Goal: Task Accomplishment & Management: Use online tool/utility

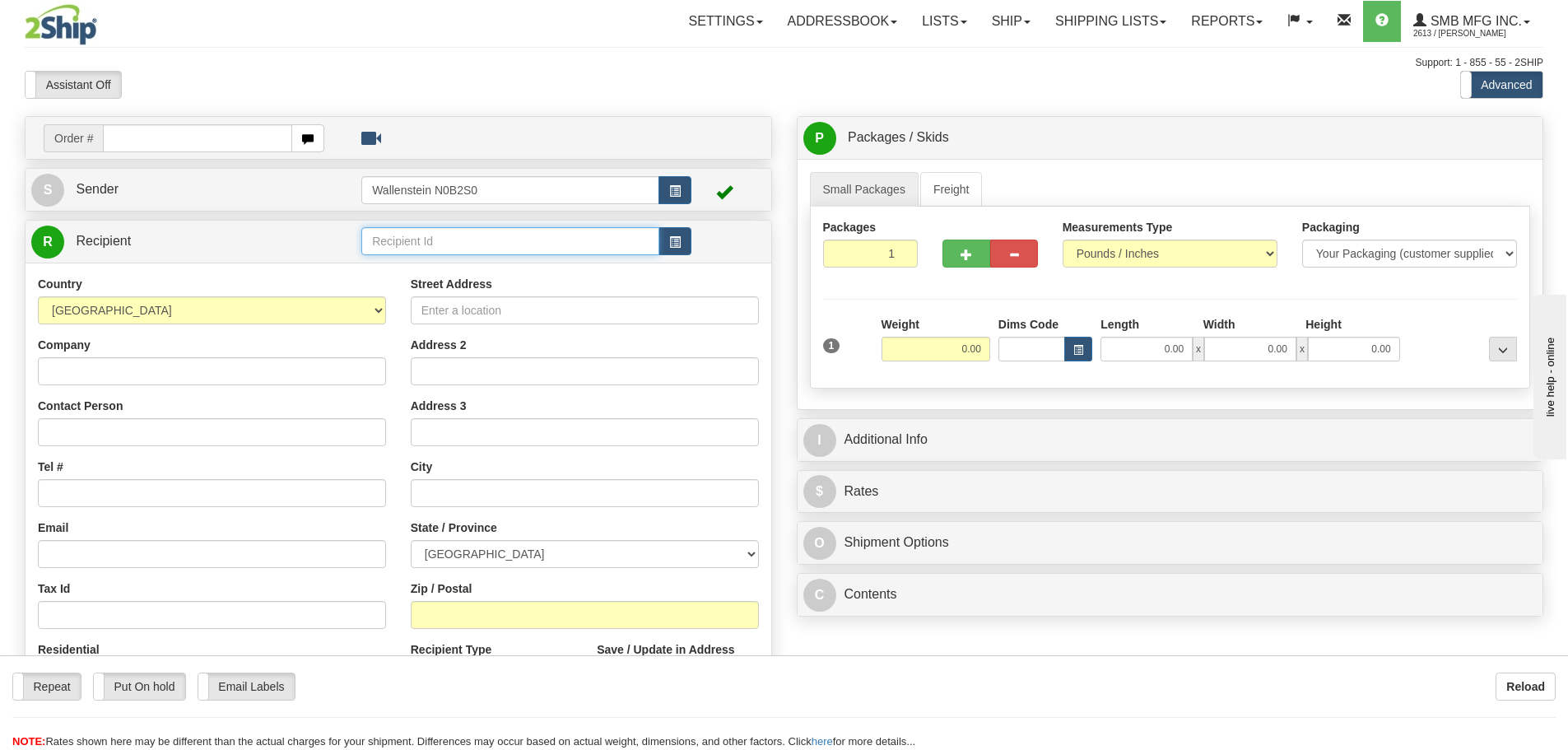
click at [389, 239] on input "text" at bounding box center [510, 241] width 298 height 28
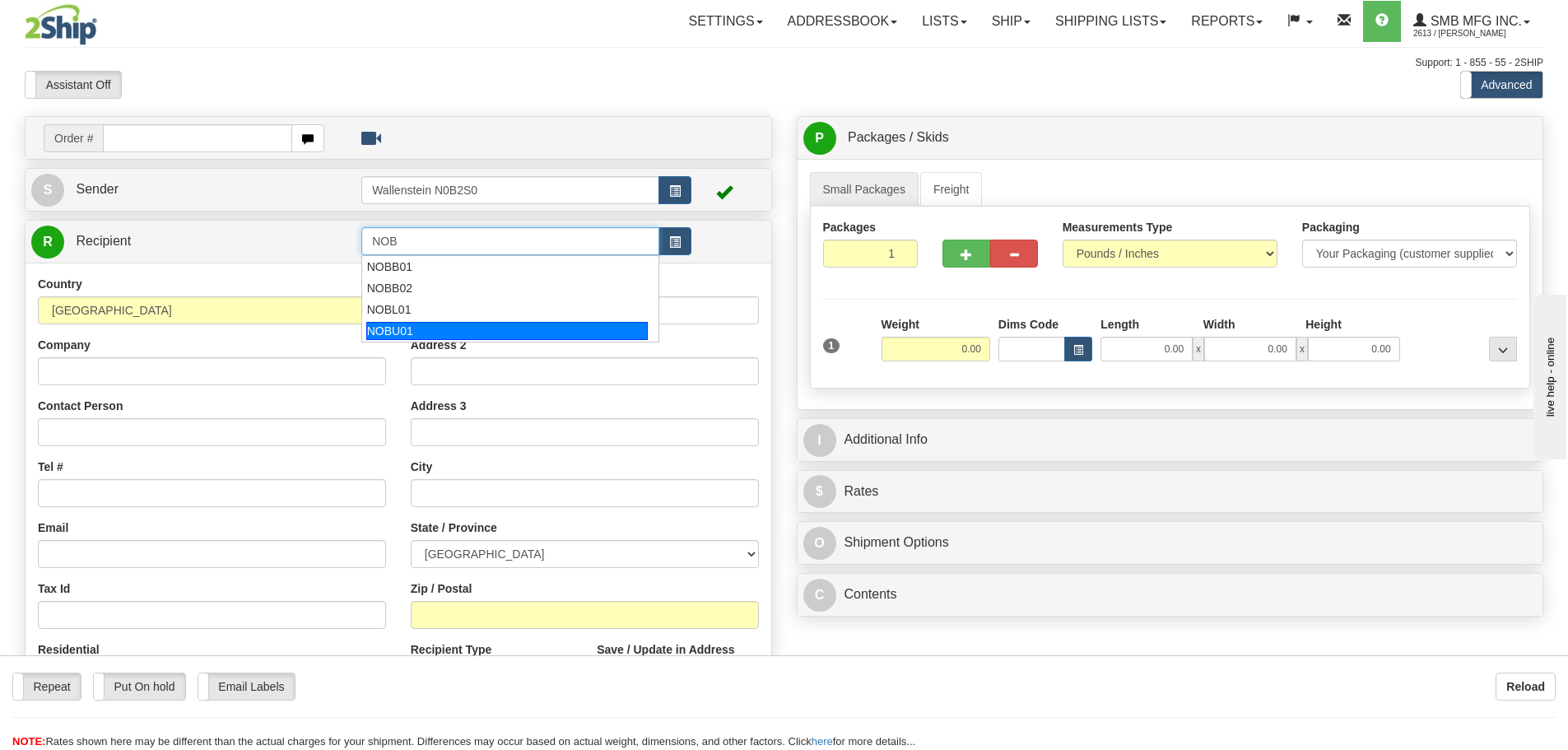
click at [400, 328] on div "NOBU01" at bounding box center [508, 331] width 282 height 18
type input "NOBU01"
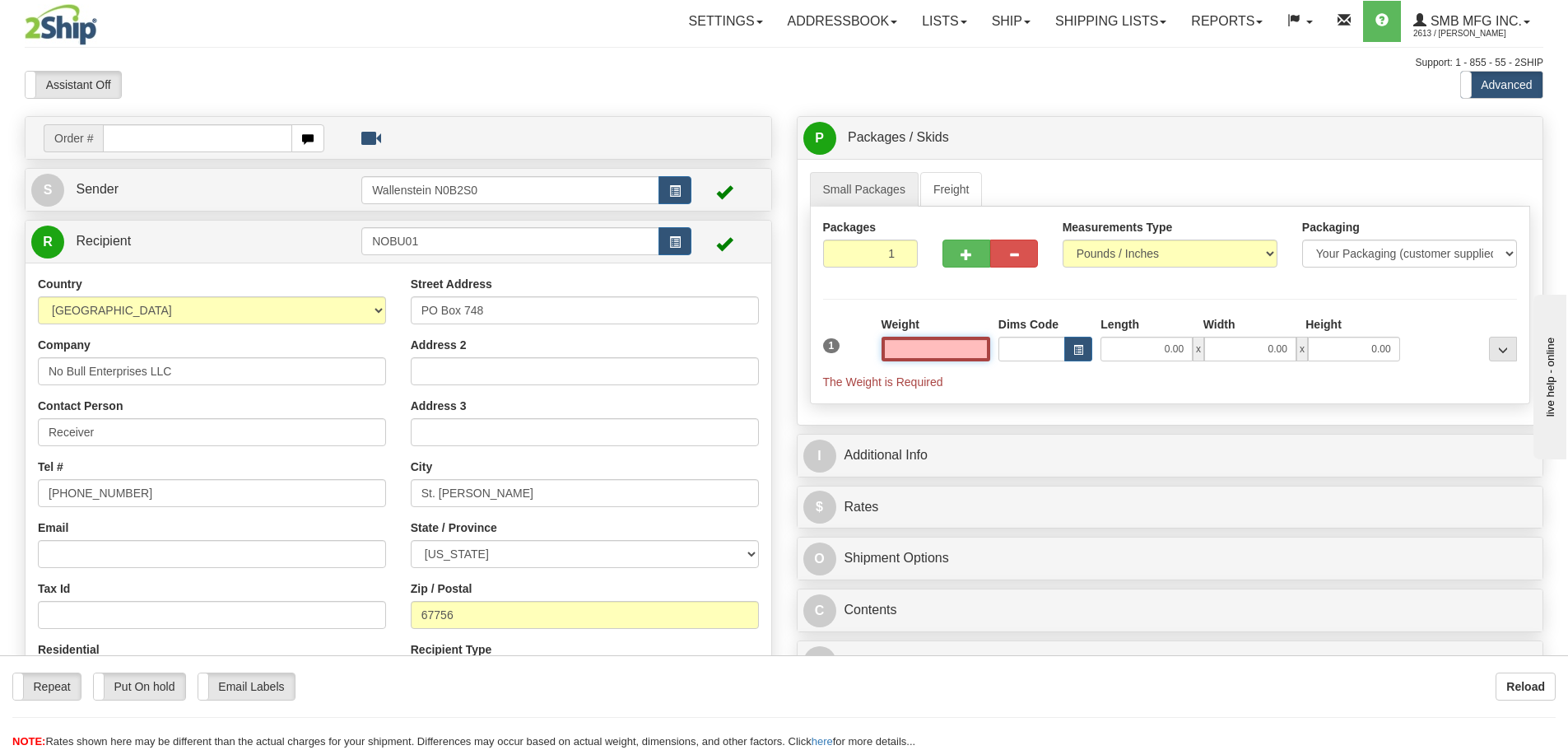
click at [962, 348] on input "text" at bounding box center [936, 349] width 109 height 25
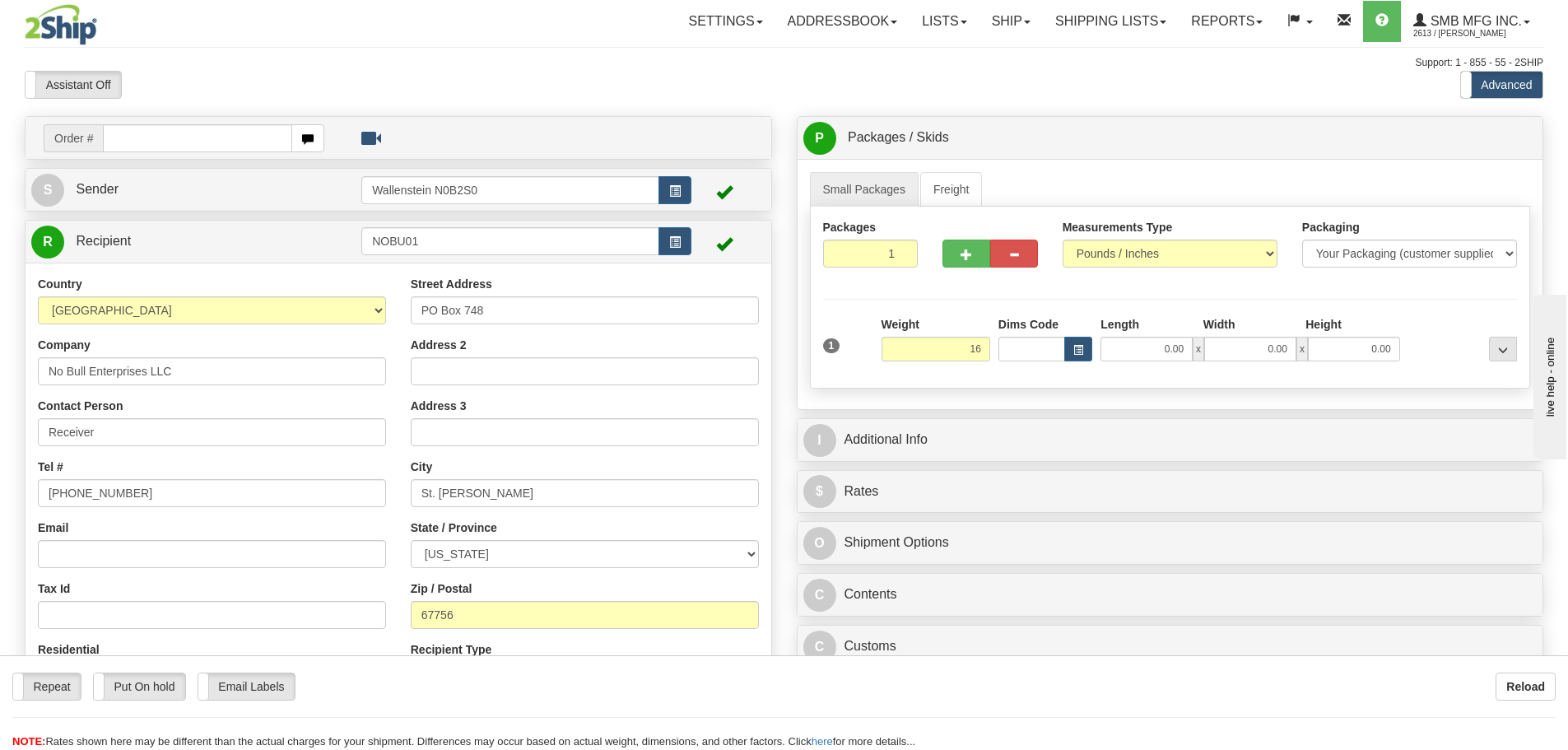
type input "16.00"
click at [978, 365] on div "Weight 16.00" at bounding box center [936, 345] width 117 height 58
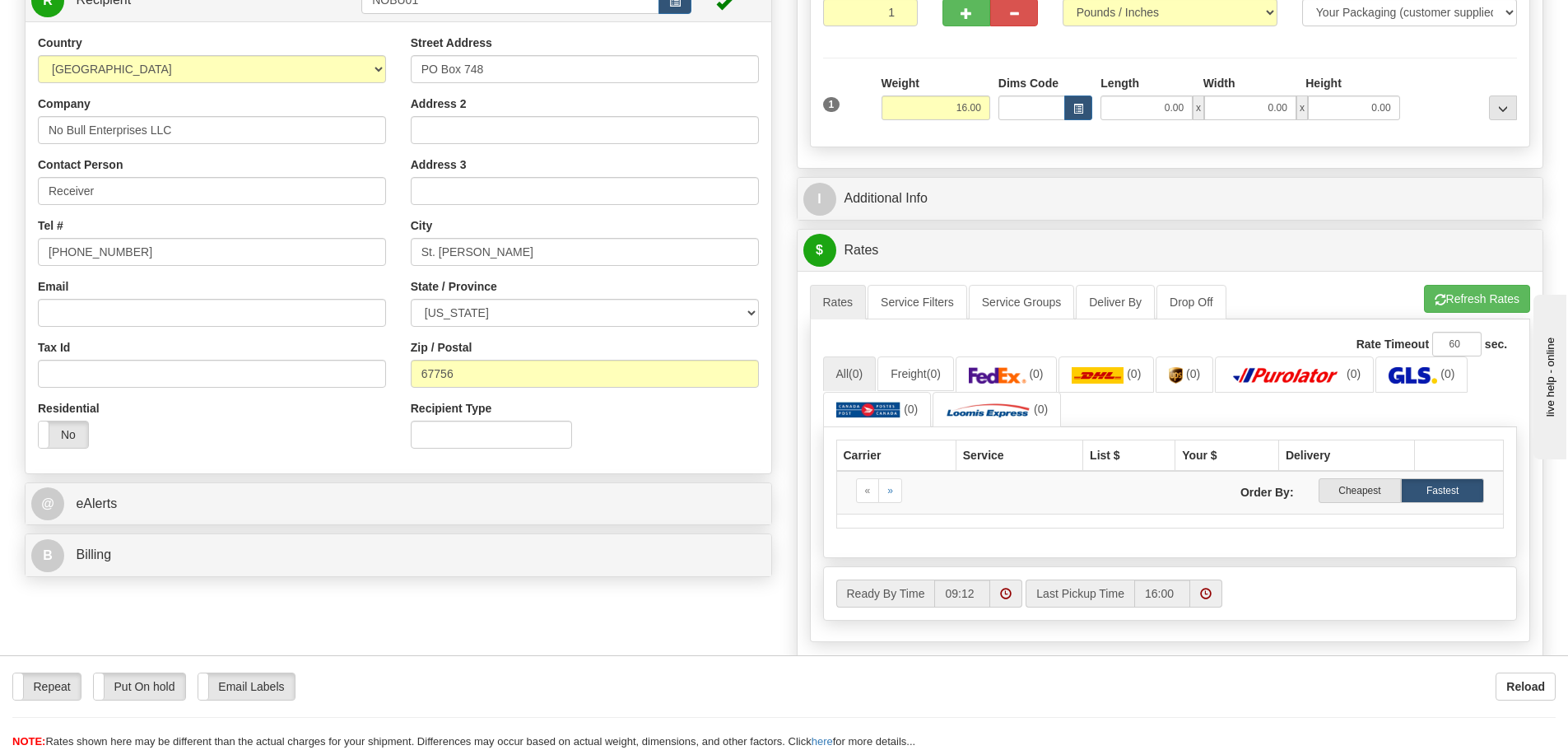
scroll to position [247, 0]
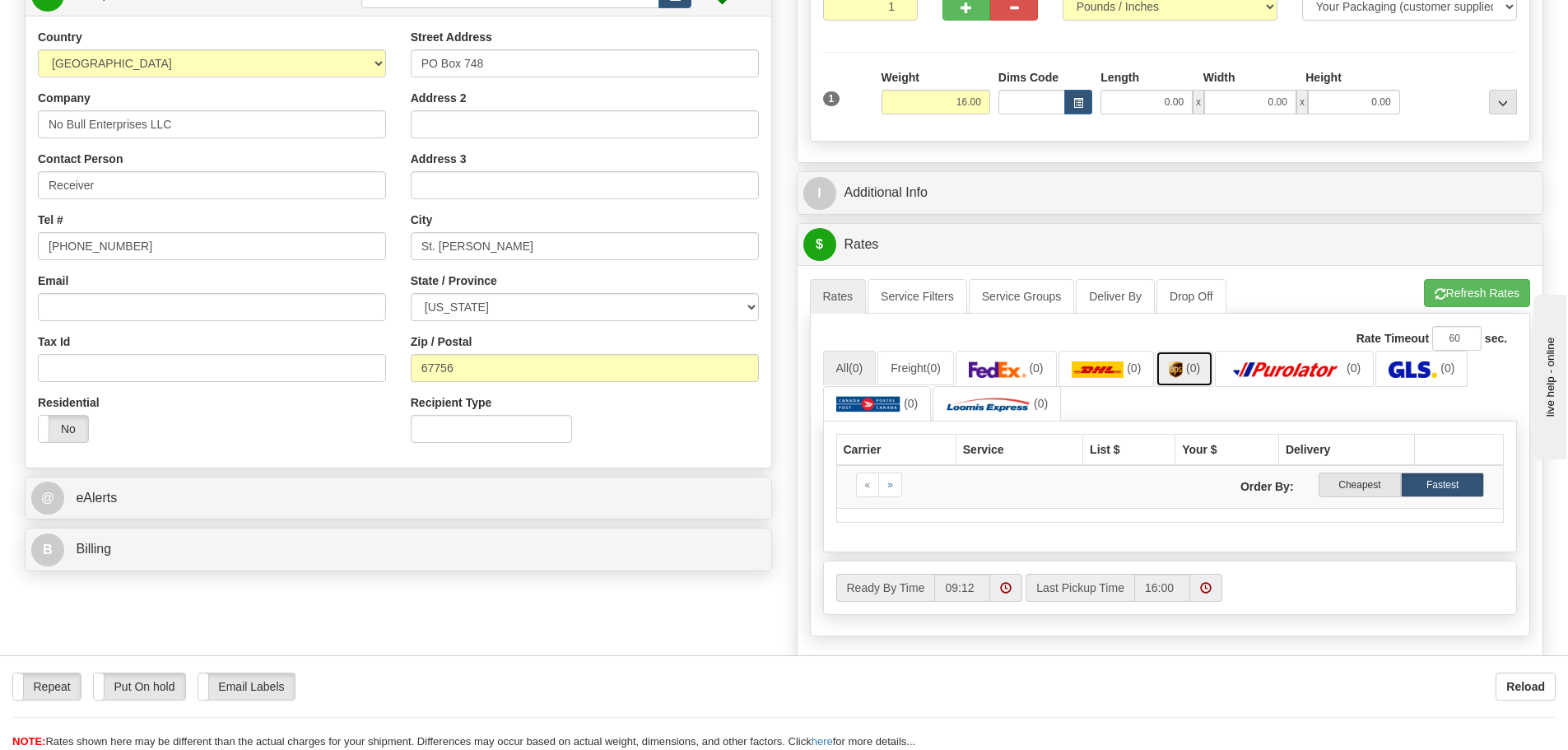
click at [1196, 371] on span "(0)" at bounding box center [1192, 368] width 14 height 13
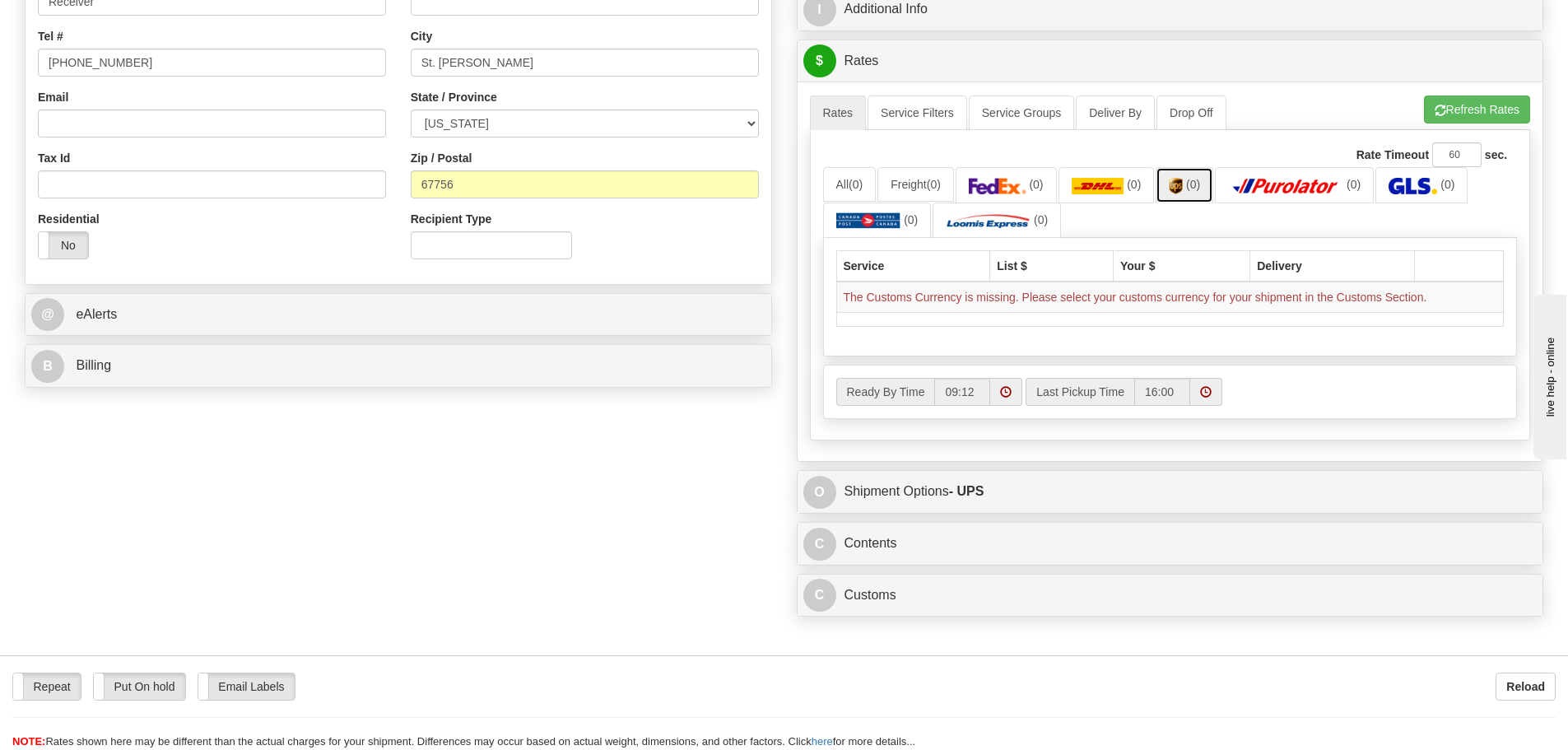
scroll to position [494, 0]
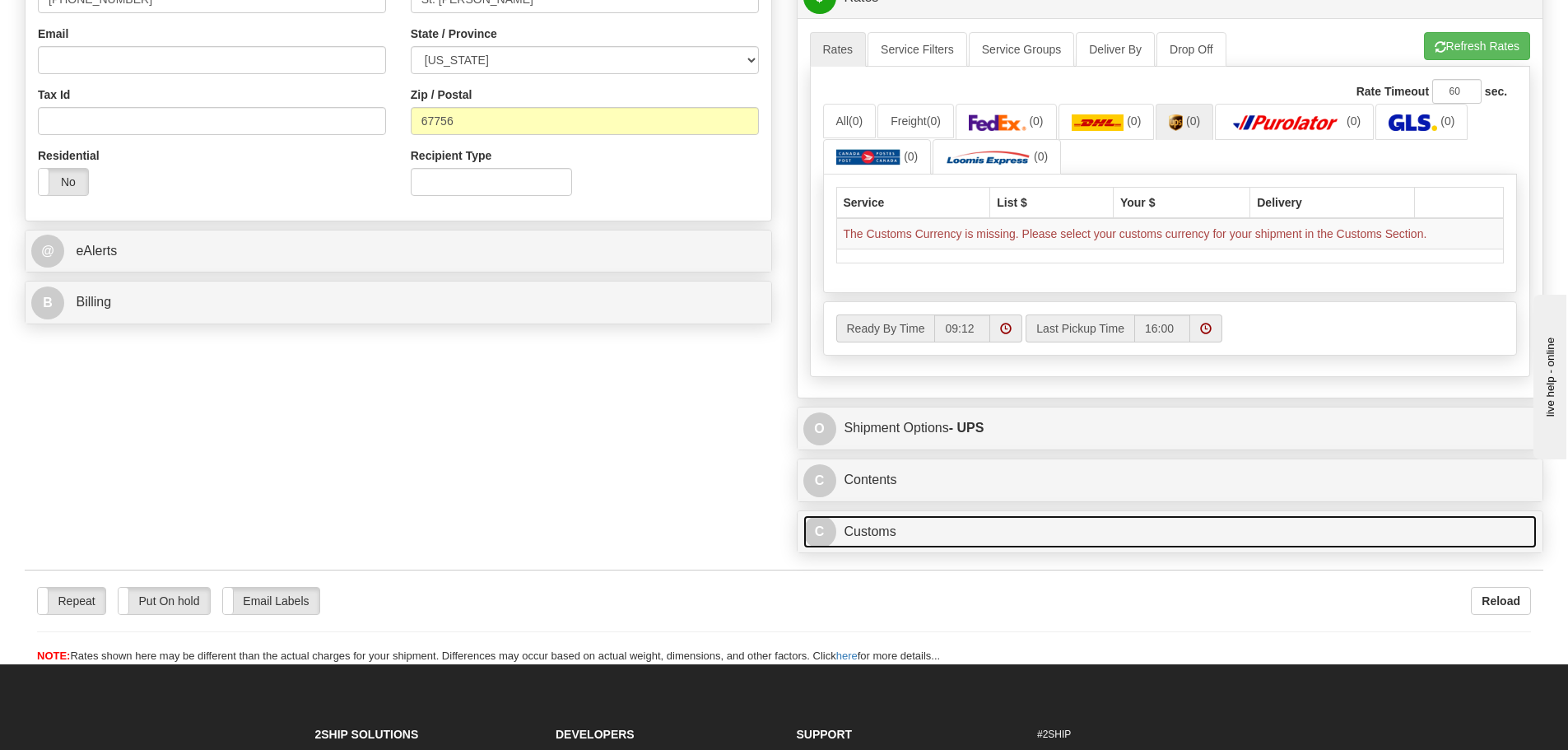
click at [953, 532] on link "C Customs" at bounding box center [1170, 532] width 734 height 34
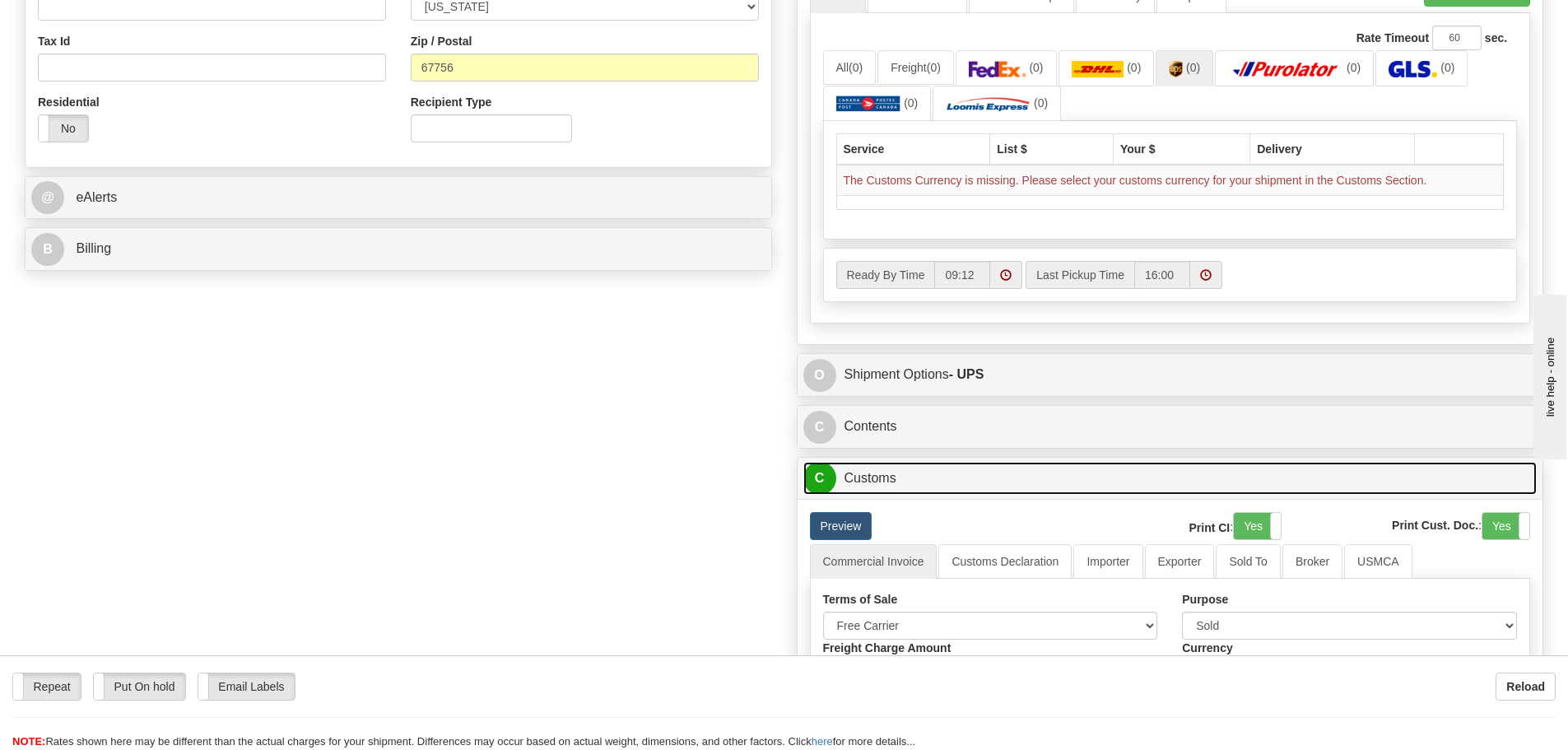
scroll to position [577, 0]
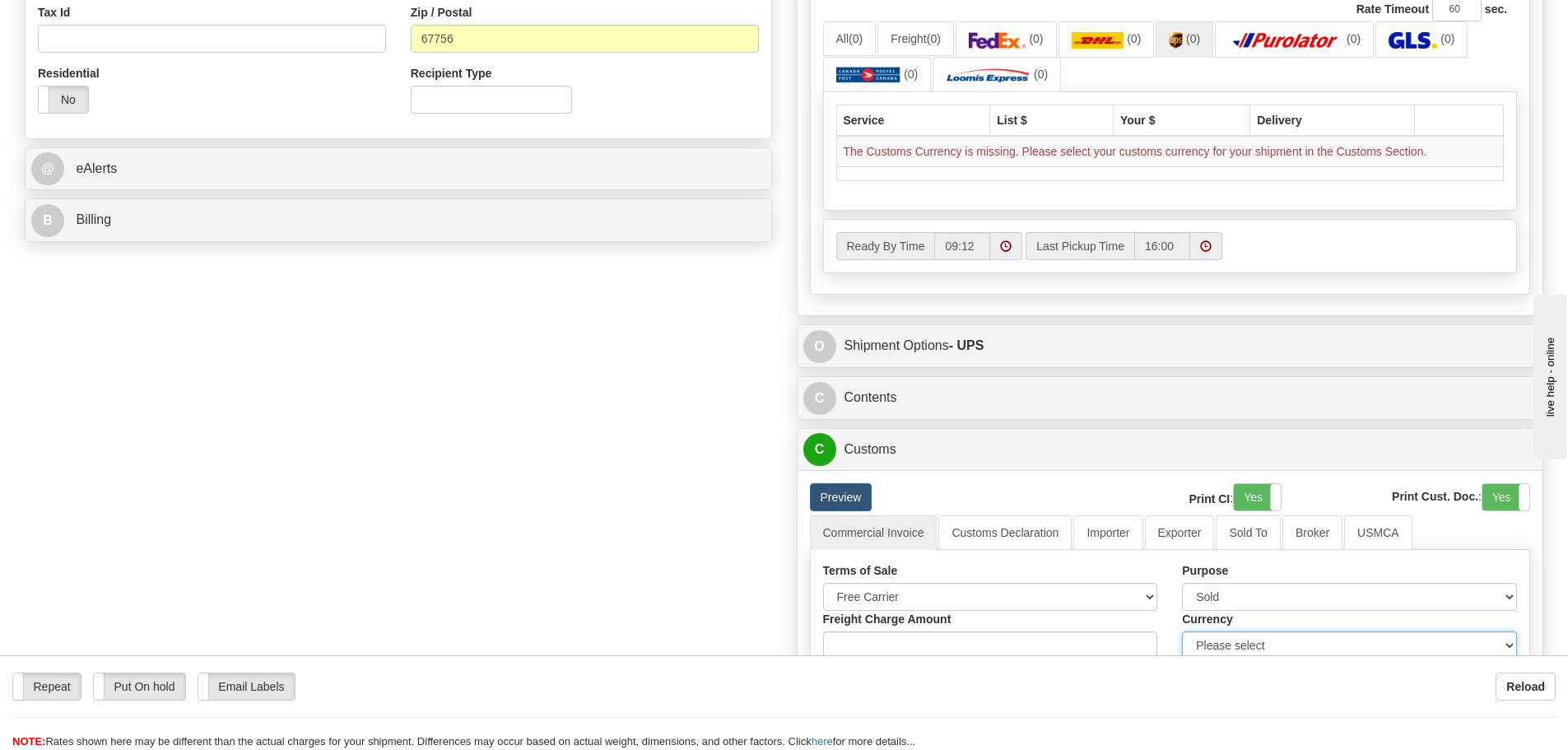
click at [1248, 648] on select "Please select CAD USD EUR ZAR [PERSON_NAME] ARN AUD AUS AWG BBD BFR BGN BHD BMD…" at bounding box center [1349, 646] width 335 height 28
select select "0"
click at [1182, 632] on select "Please select CAD USD EUR ZAR [PERSON_NAME] ARN AUD AUS AWG BBD BFR BGN BHD BMD…" at bounding box center [1349, 646] width 335 height 28
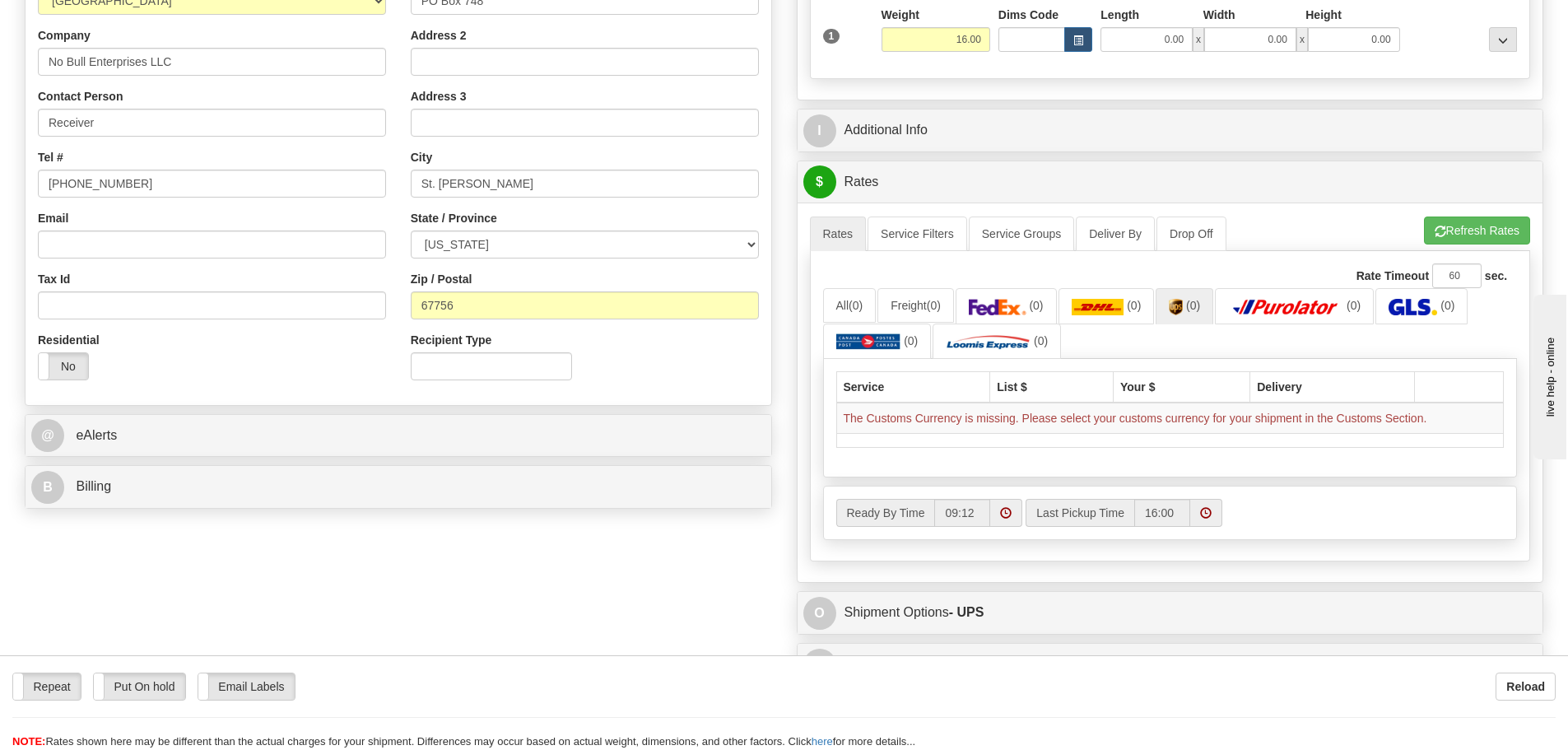
scroll to position [247, 0]
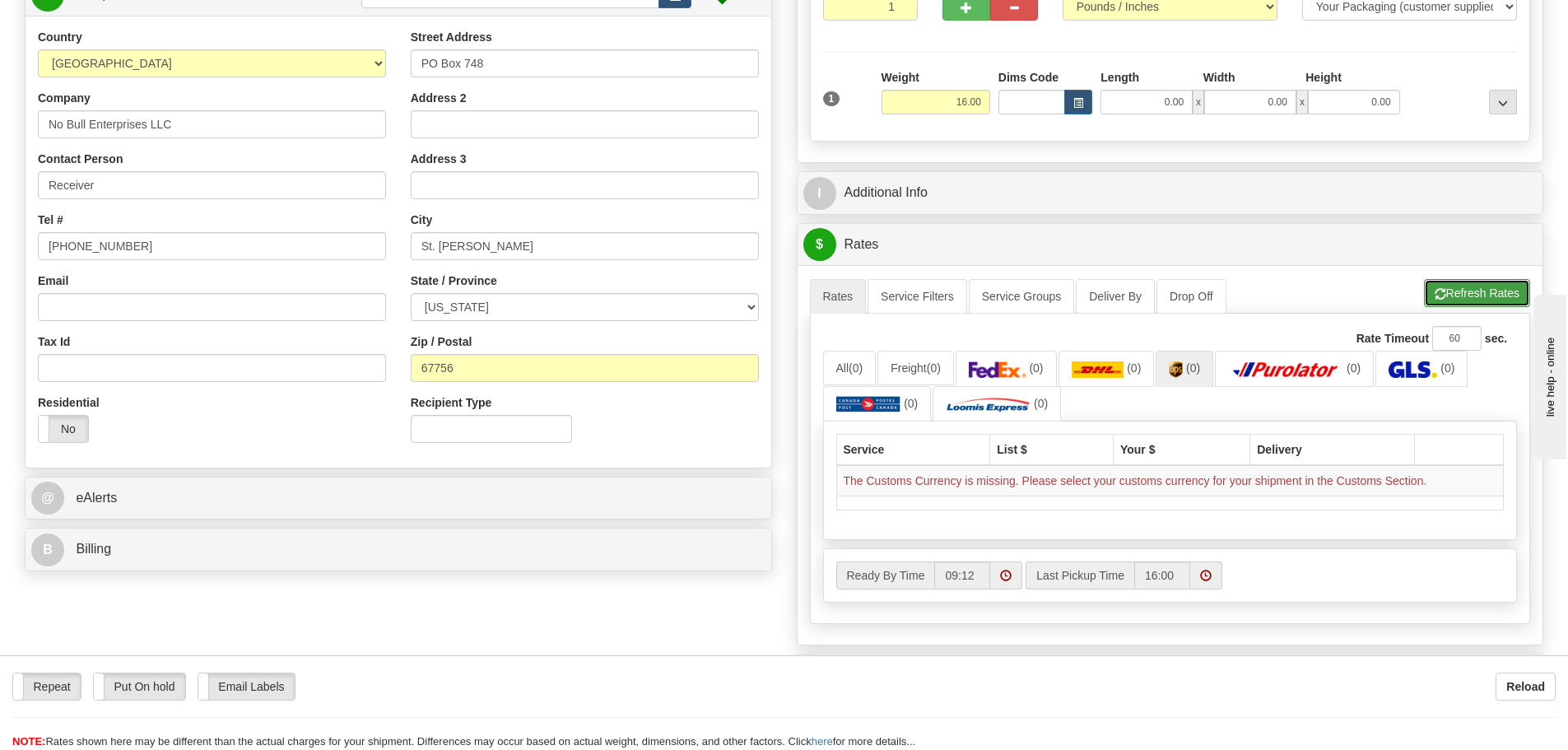
click at [1469, 292] on button "Refresh Rates" at bounding box center [1476, 293] width 107 height 28
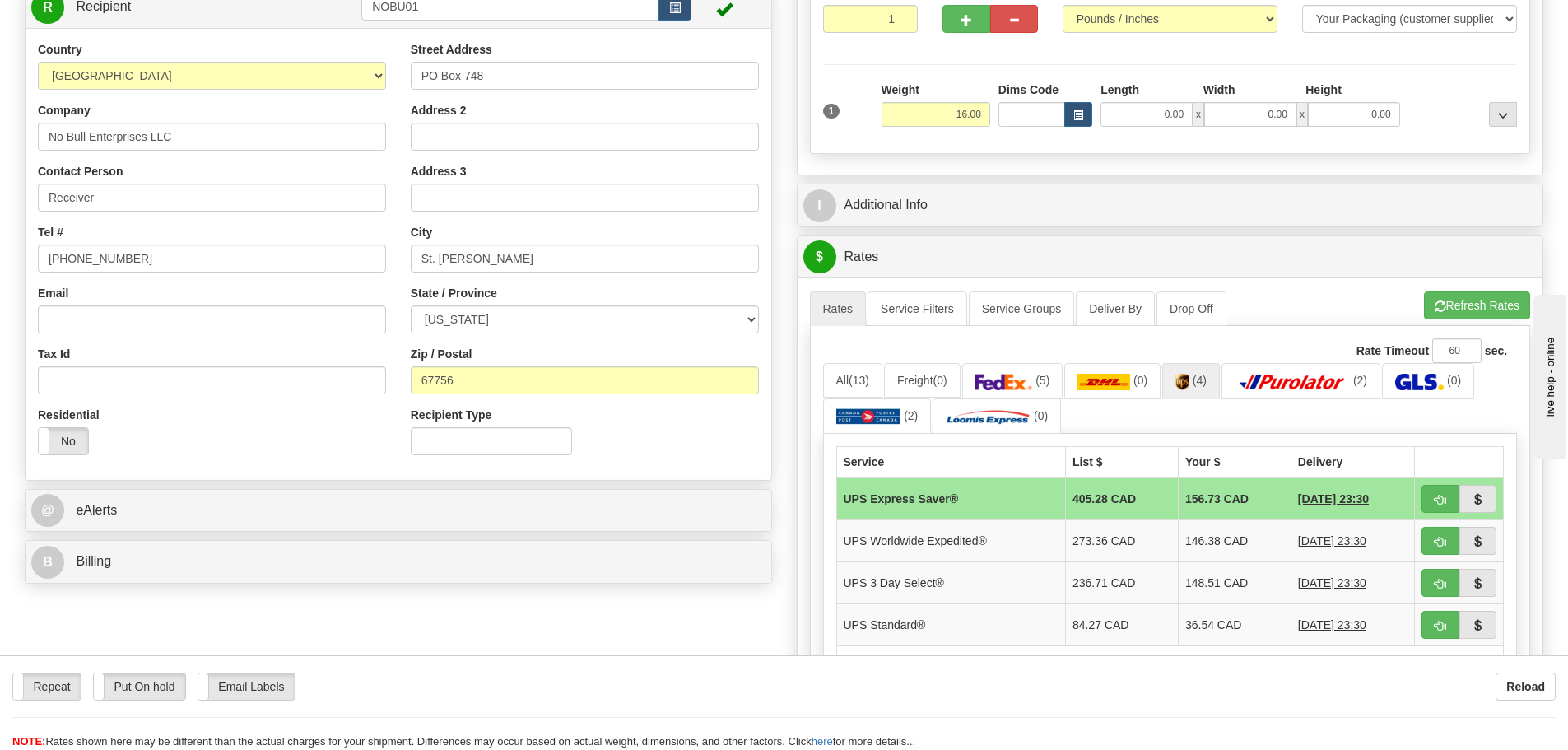
scroll to position [0, 0]
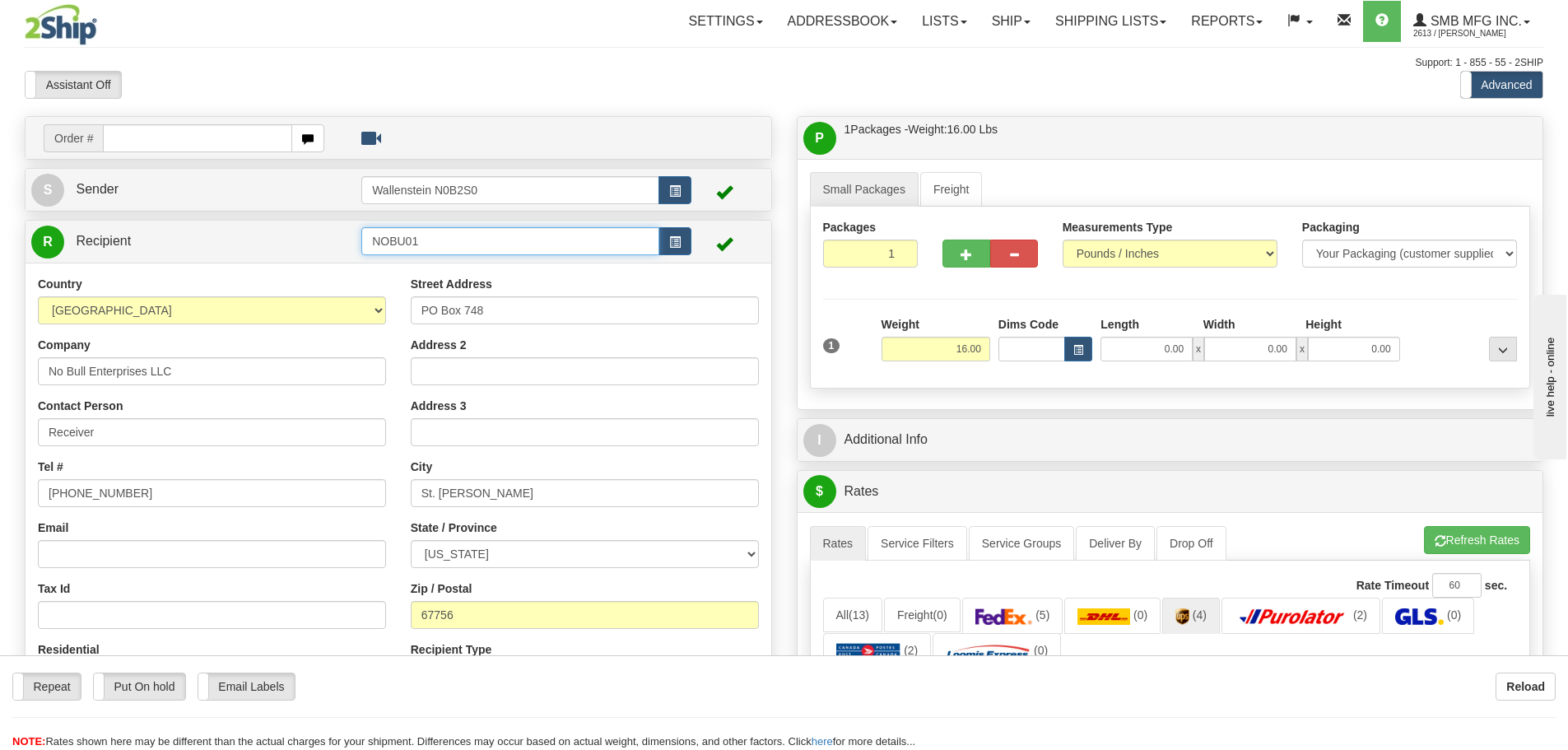
drag, startPoint x: 433, startPoint y: 244, endPoint x: 228, endPoint y: 237, distance: 205.1
click at [228, 237] on tr "R Recipient NOBU01" at bounding box center [398, 241] width 734 height 34
click at [383, 286] on div "DIXO02" at bounding box center [508, 288] width 282 height 18
type input "DIXO02"
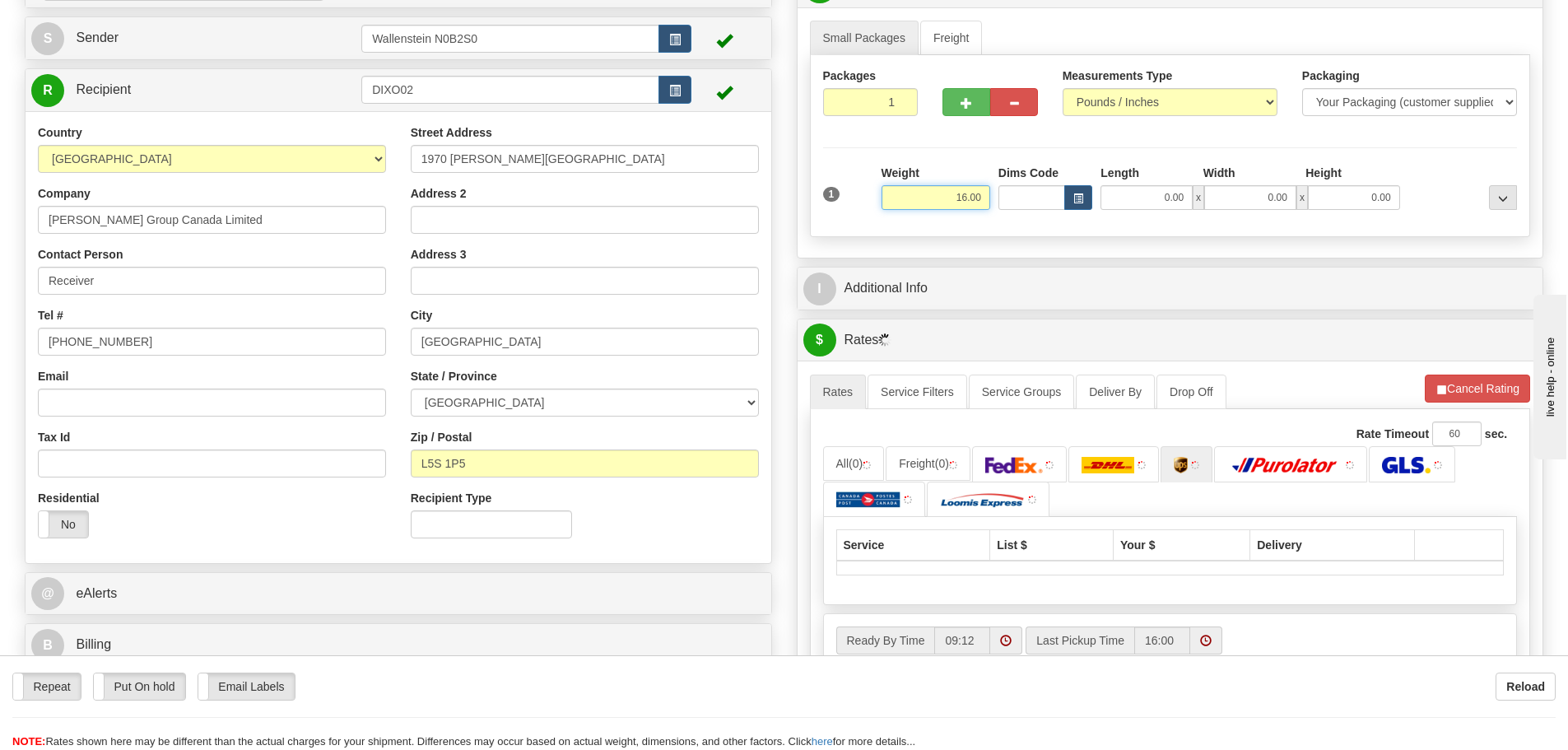
scroll to position [164, 0]
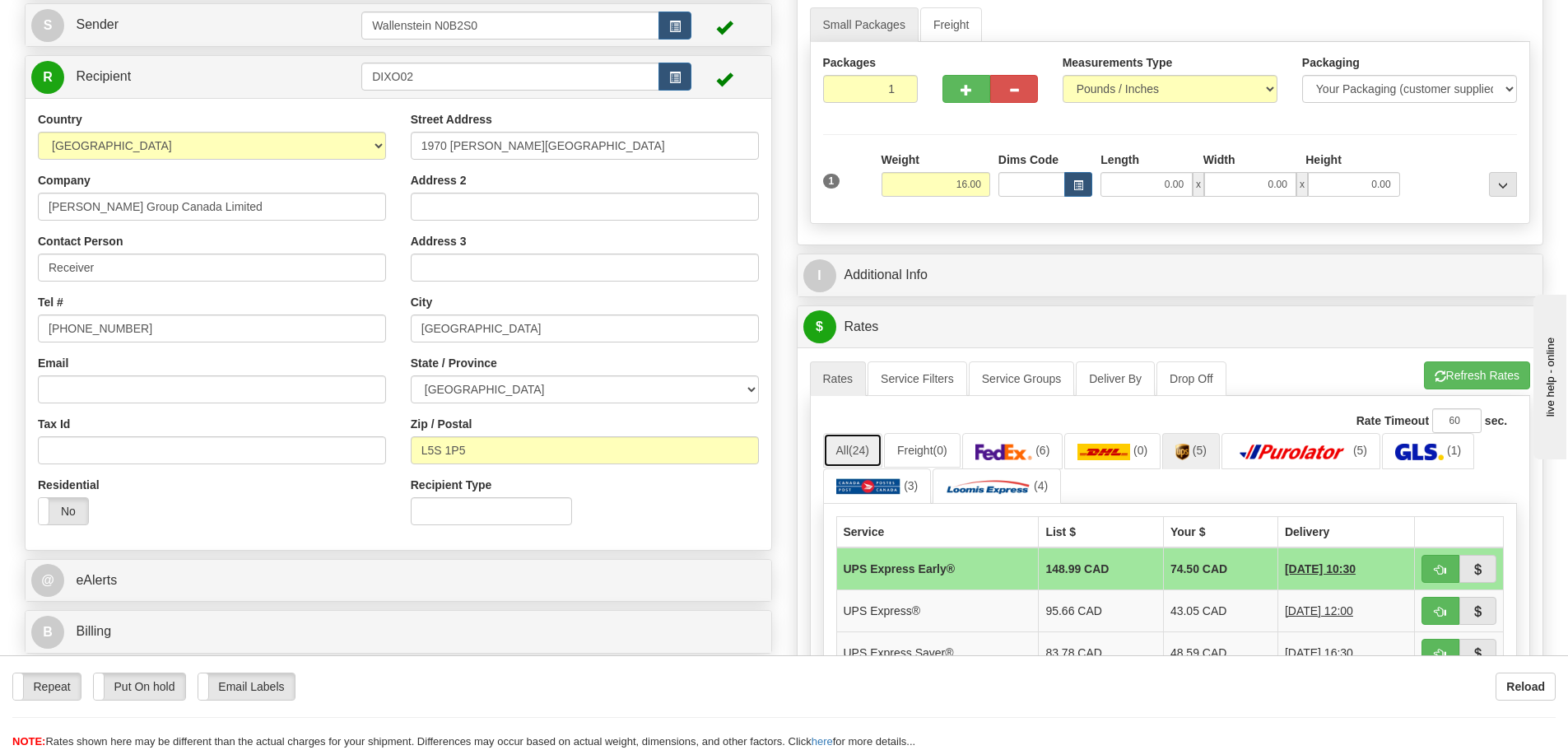
click at [865, 454] on span "(24)" at bounding box center [859, 450] width 21 height 13
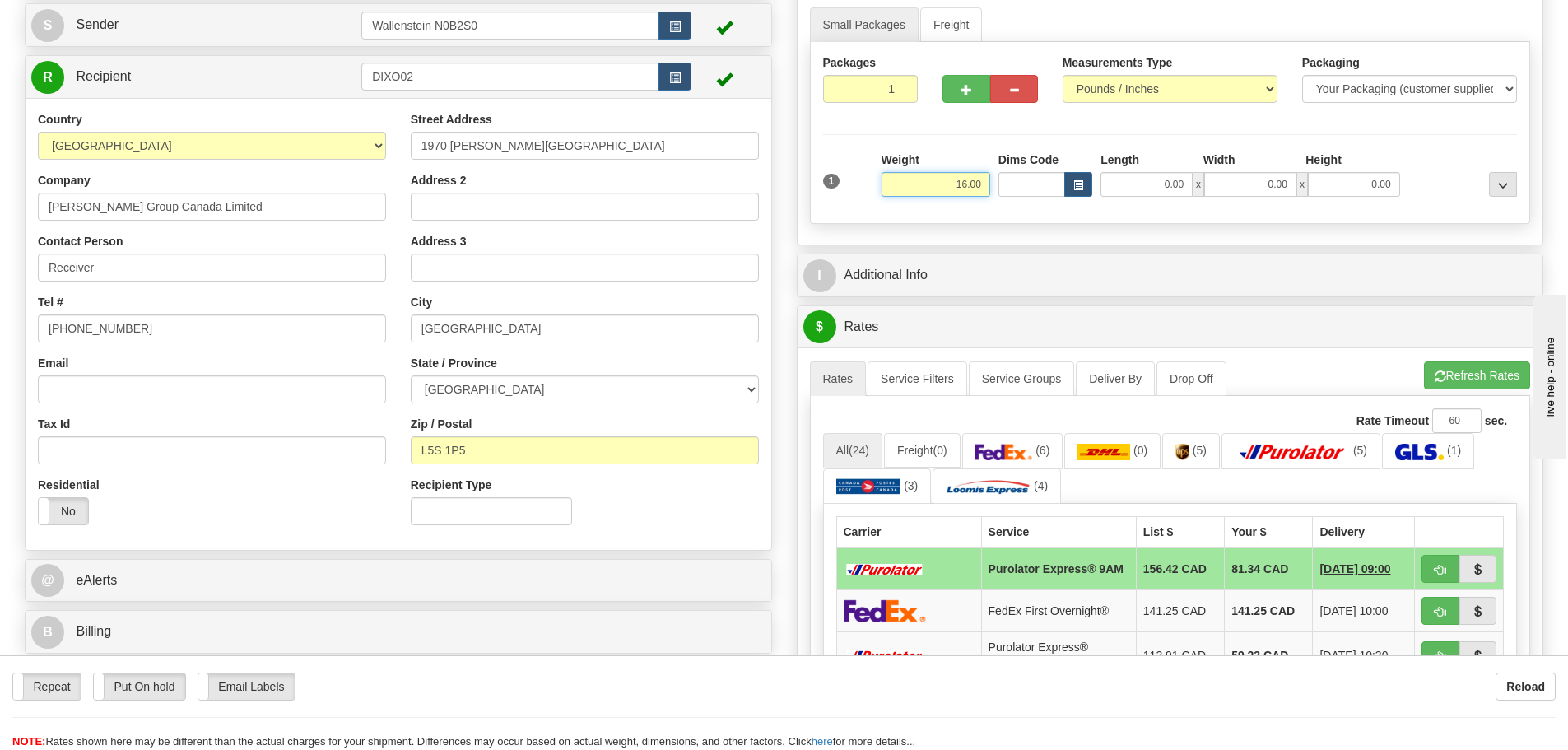
click at [941, 185] on input "16.00" at bounding box center [936, 184] width 109 height 25
type input "9.00"
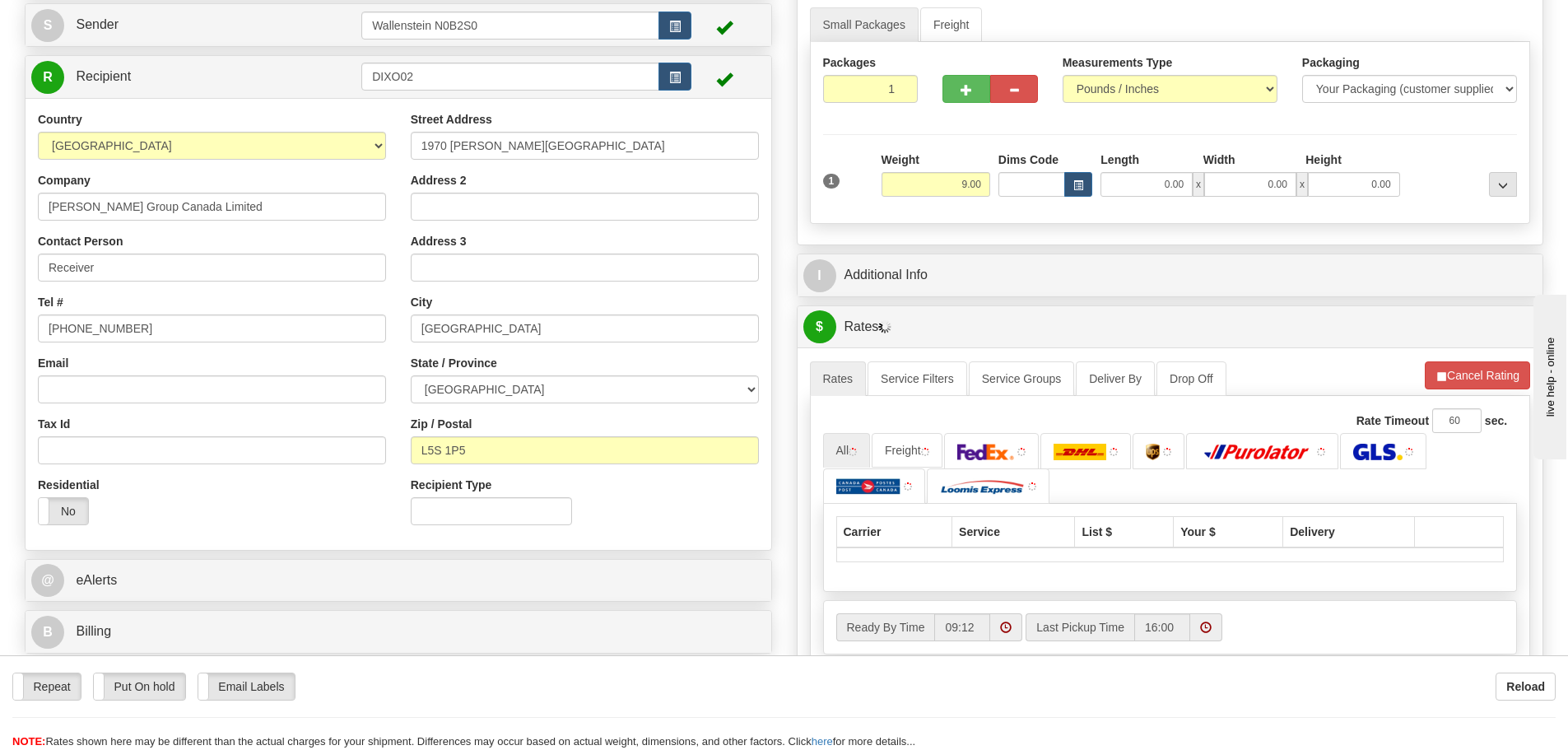
click at [1016, 233] on div "Small Packages Freight Packages 1 1 Measurements Type" at bounding box center [1170, 119] width 746 height 250
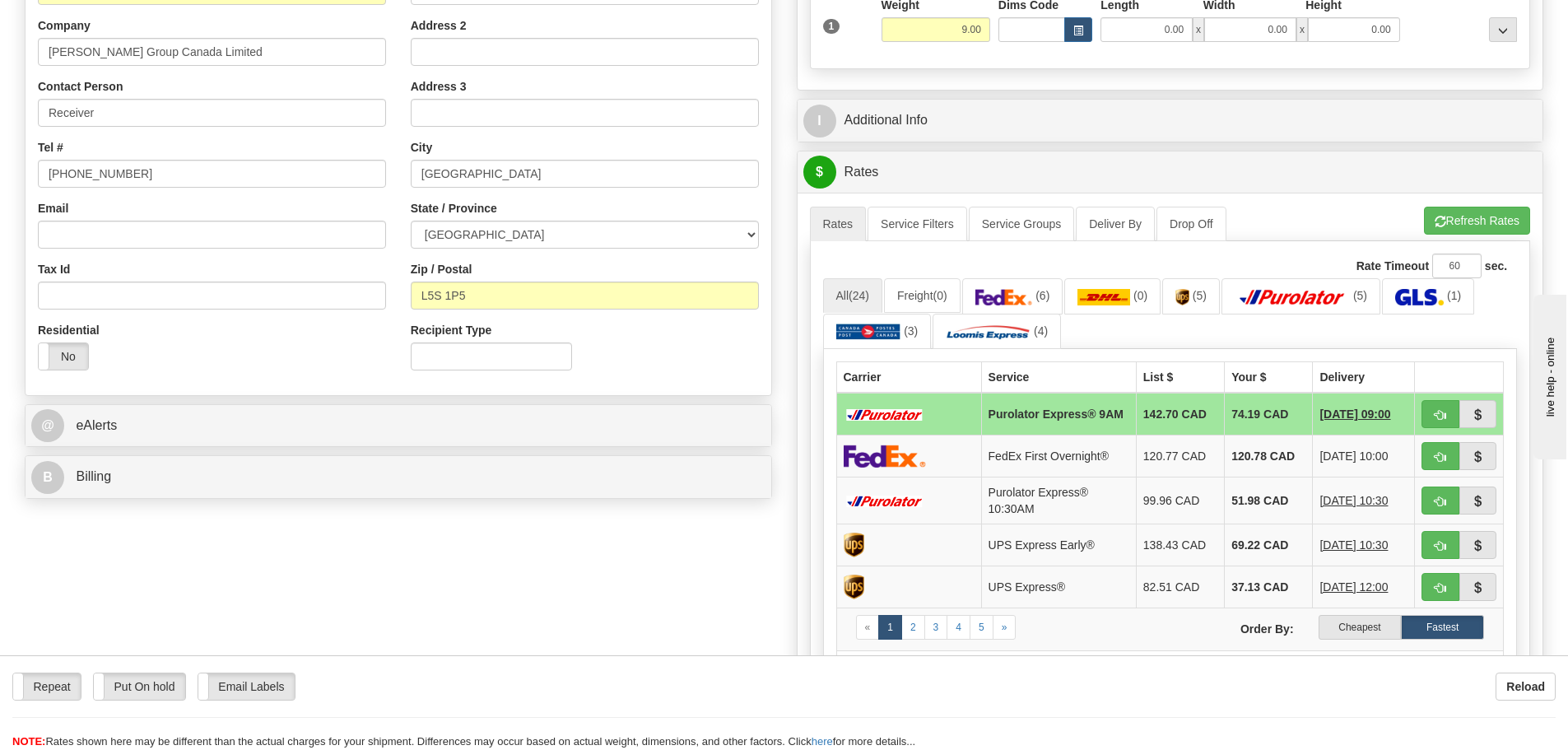
scroll to position [330, 0]
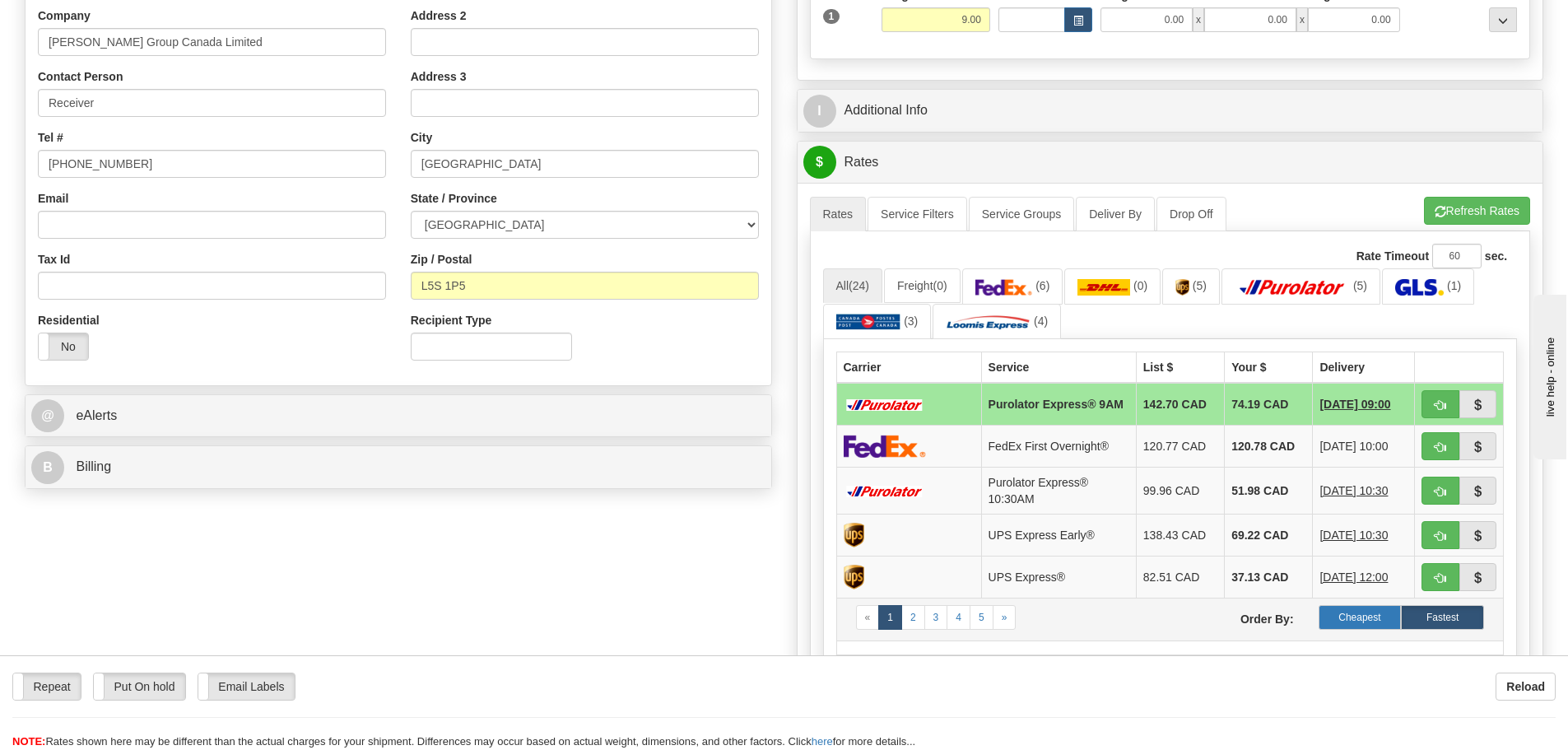
click at [1355, 624] on label "Cheapest" at bounding box center [1360, 618] width 83 height 25
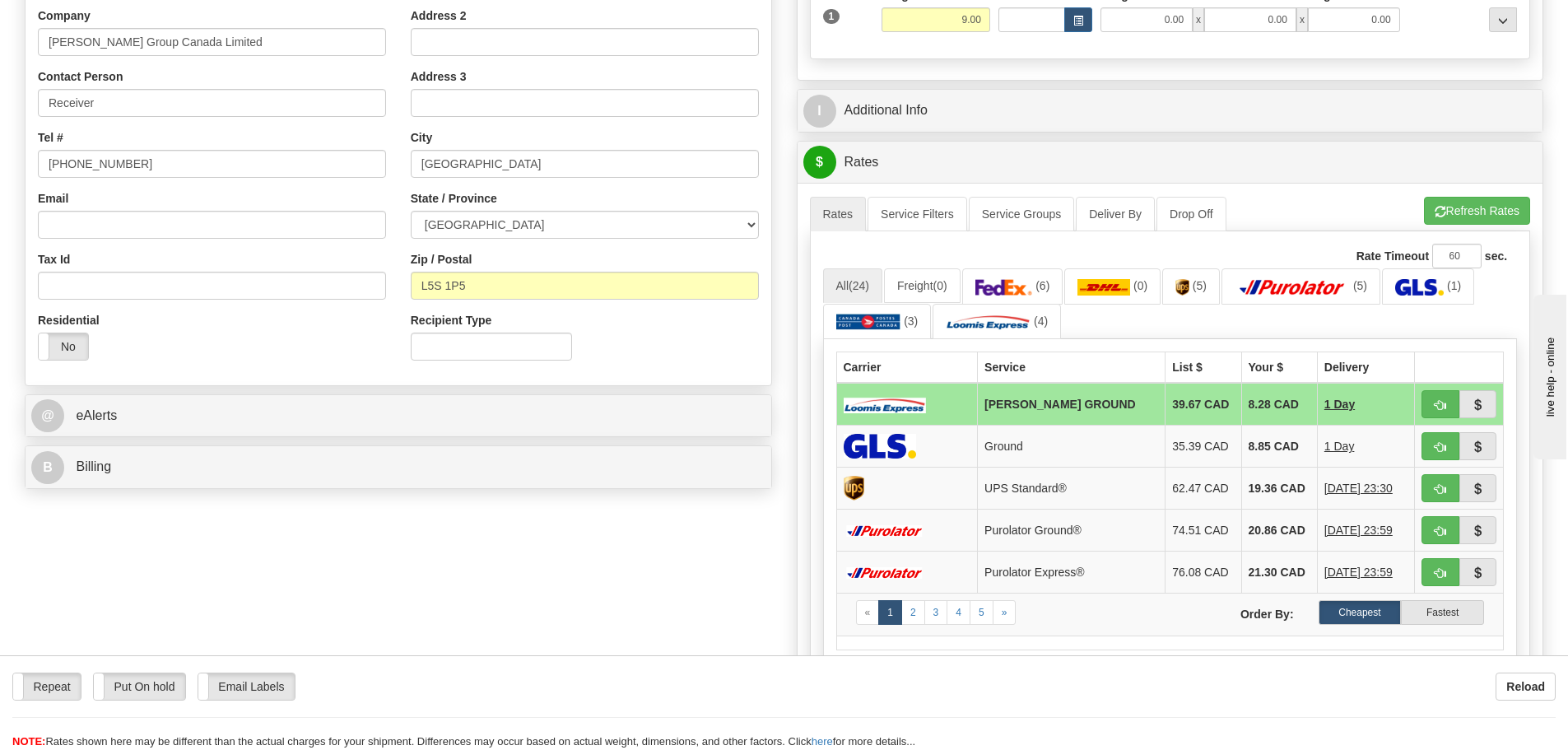
scroll to position [0, 0]
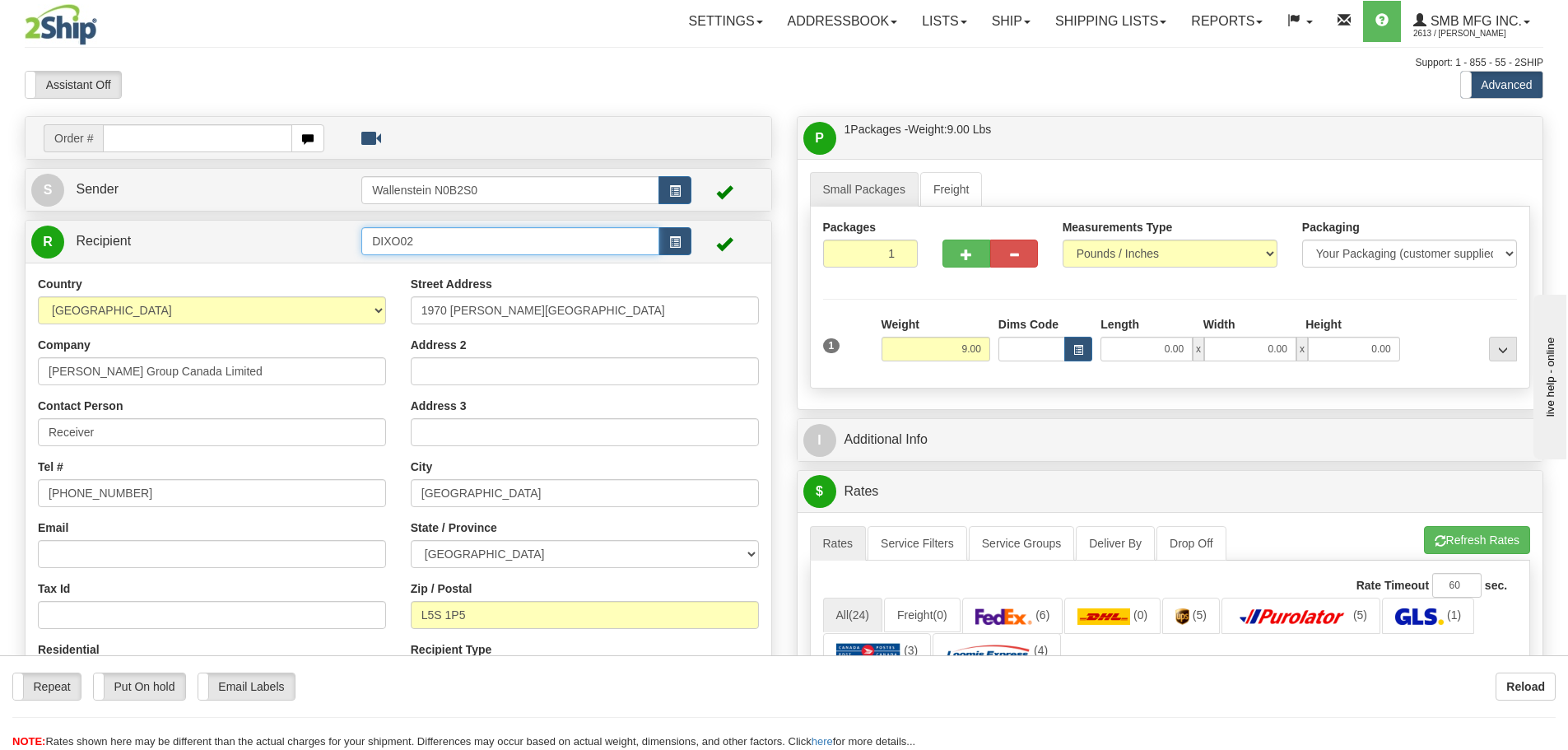
drag, startPoint x: 424, startPoint y: 238, endPoint x: 297, endPoint y: 244, distance: 127.1
click at [299, 244] on tr "R Recipient DIXO02" at bounding box center [398, 241] width 734 height 34
click at [397, 282] on div "BRAB02" at bounding box center [508, 288] width 282 height 18
type input "BRAB02"
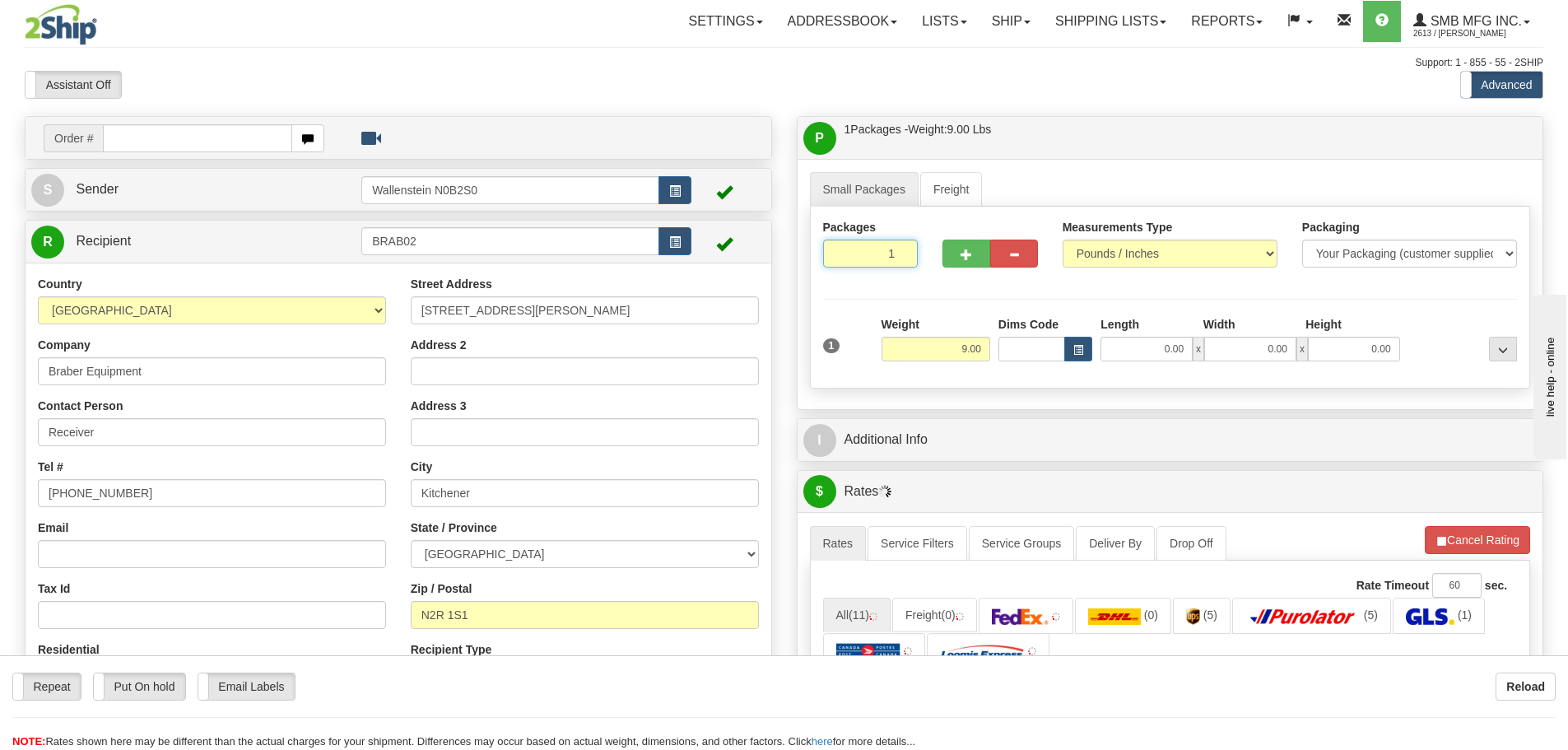
click at [872, 258] on input "1" at bounding box center [871, 254] width 96 height 28
type input "3"
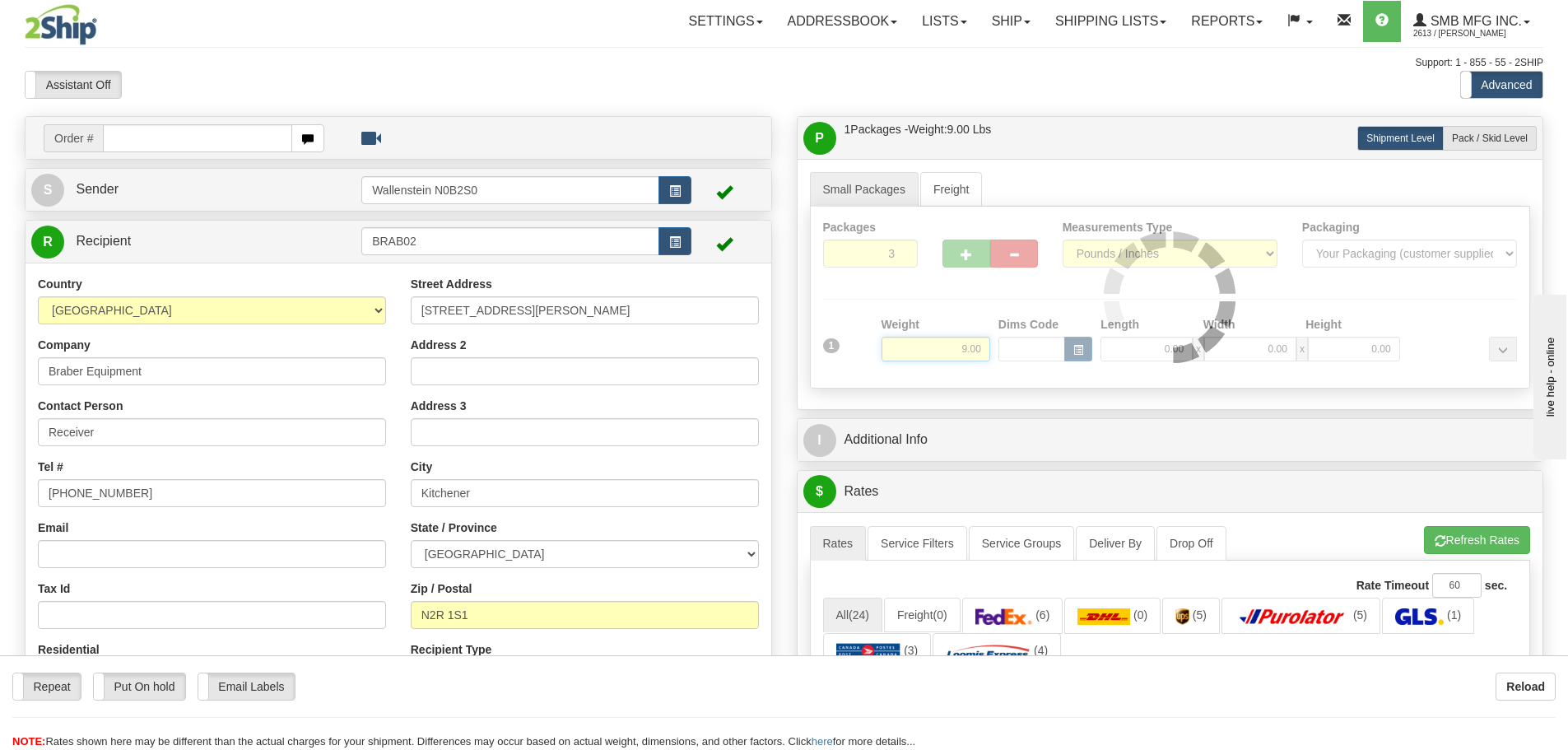
click at [955, 353] on div "Packages 3 1 Measurements Type" at bounding box center [1170, 297] width 721 height 182
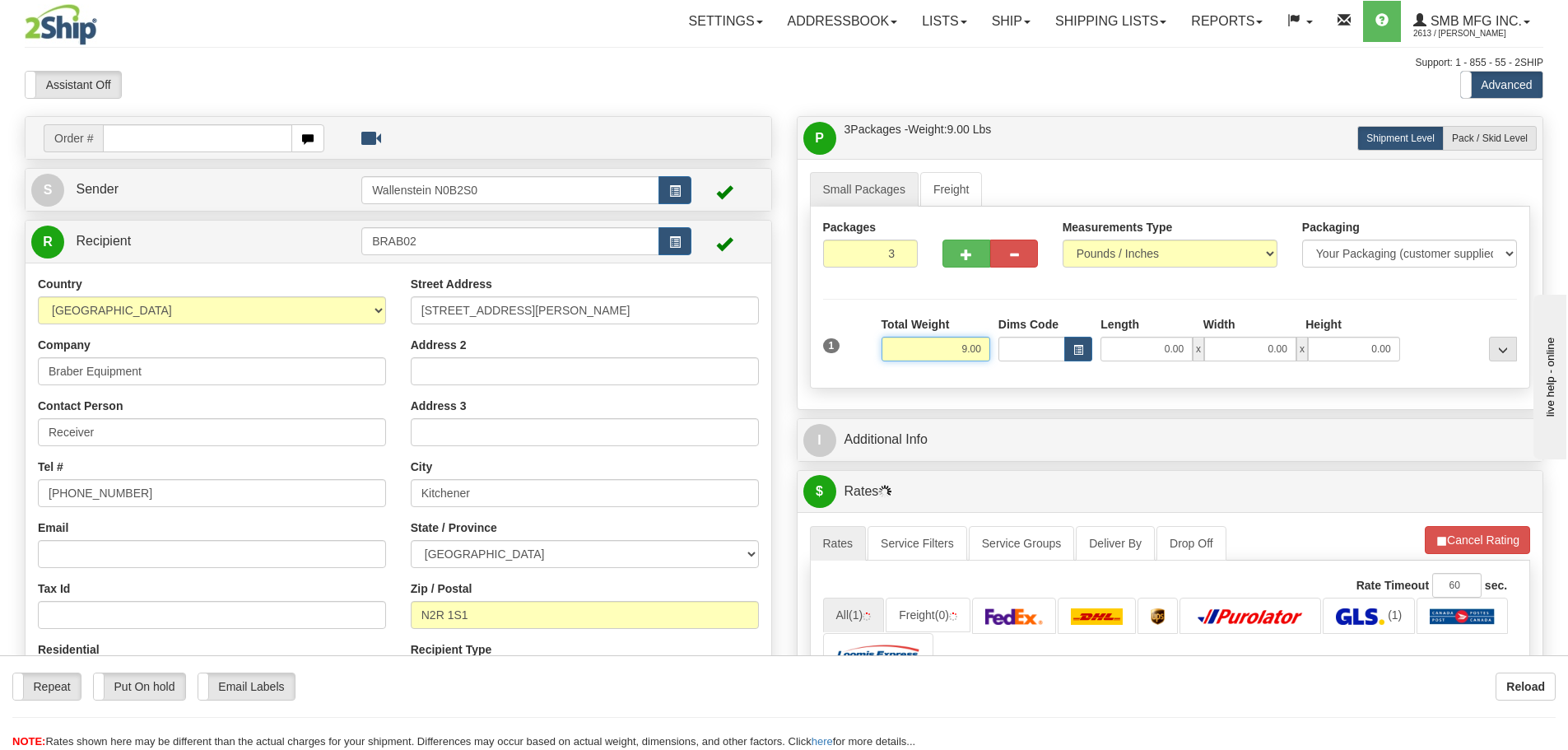
click at [944, 347] on input "9.00" at bounding box center [936, 349] width 109 height 25
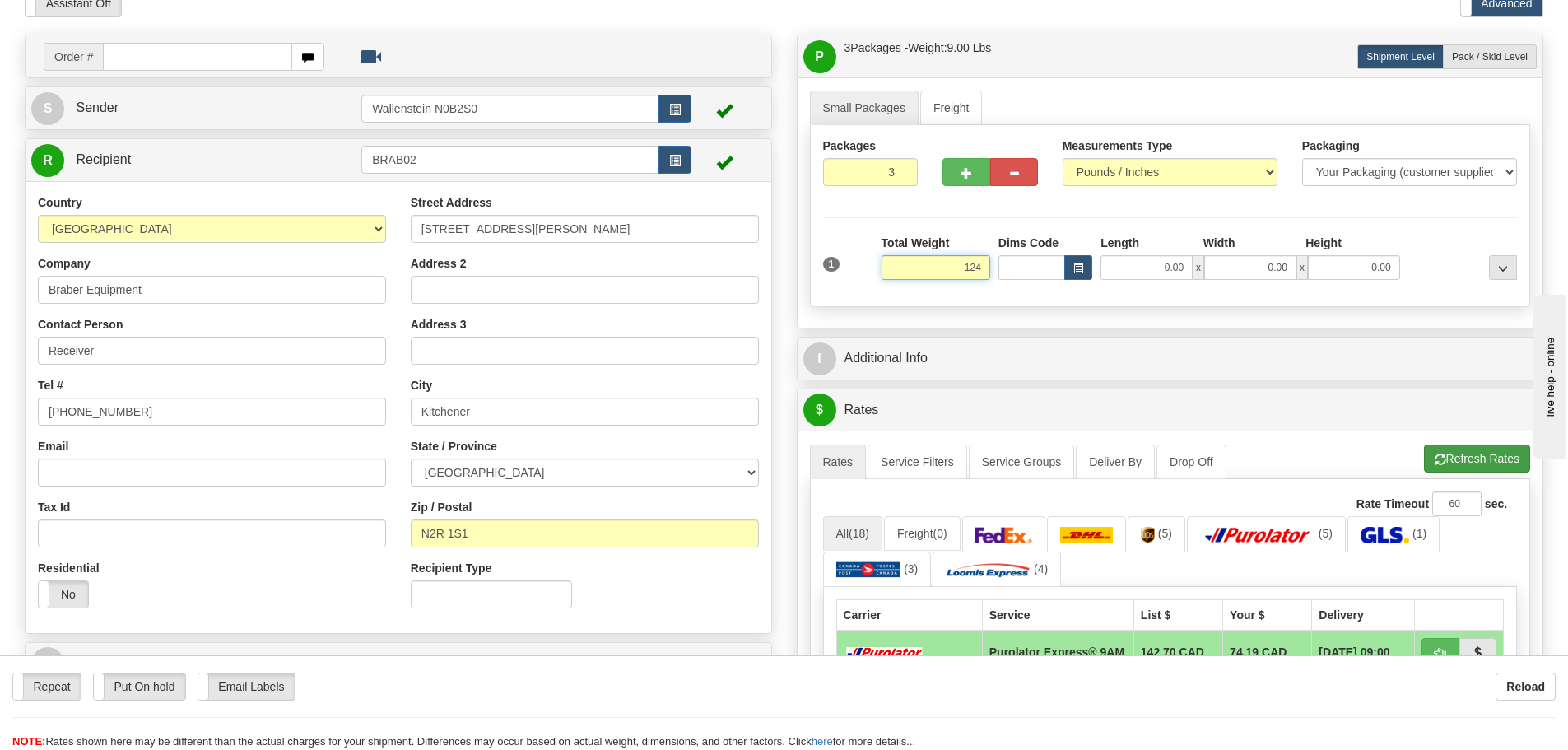
scroll to position [83, 0]
type input "124.00"
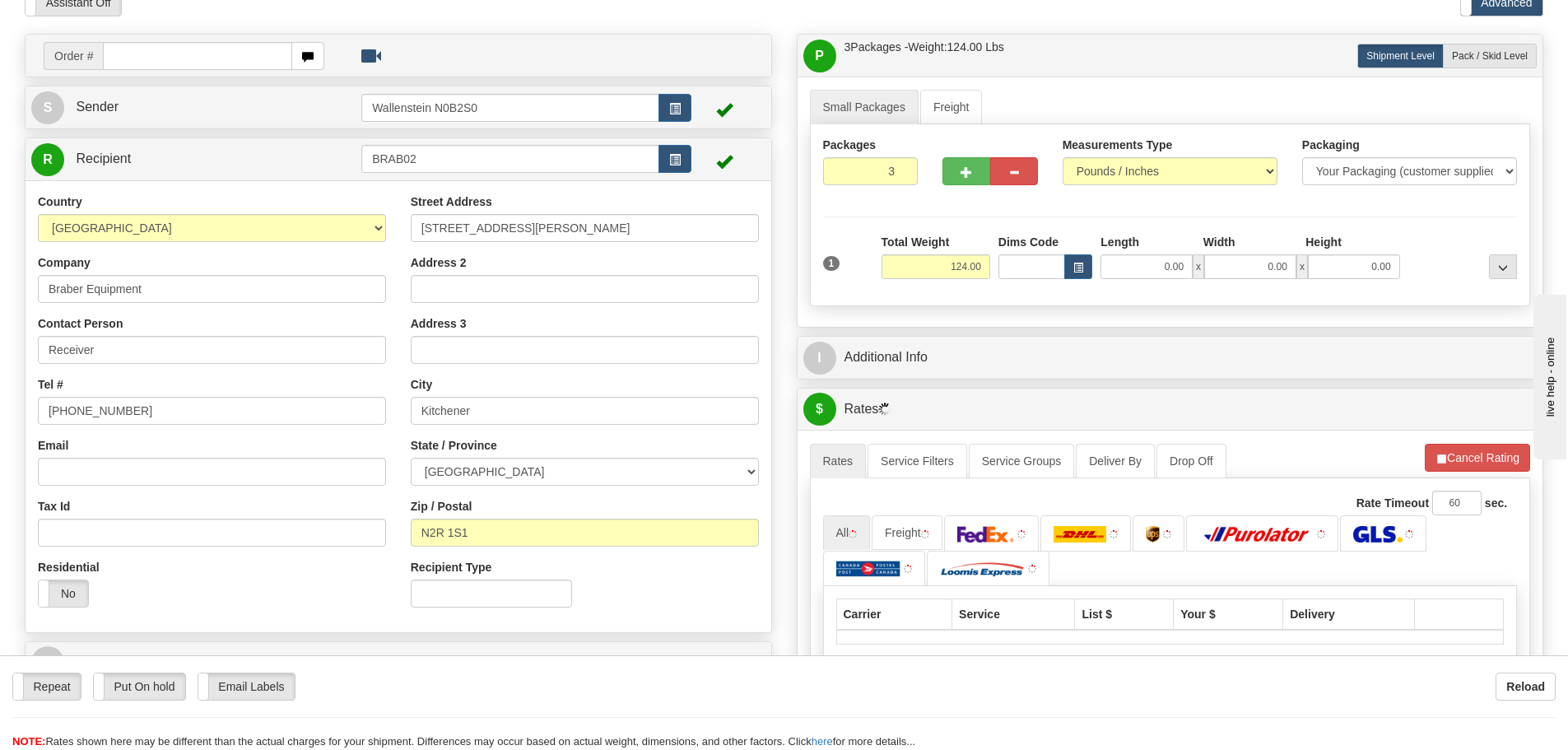
click at [1449, 456] on li "Refresh Rates Cancel Rating" at bounding box center [1477, 458] width 106 height 28
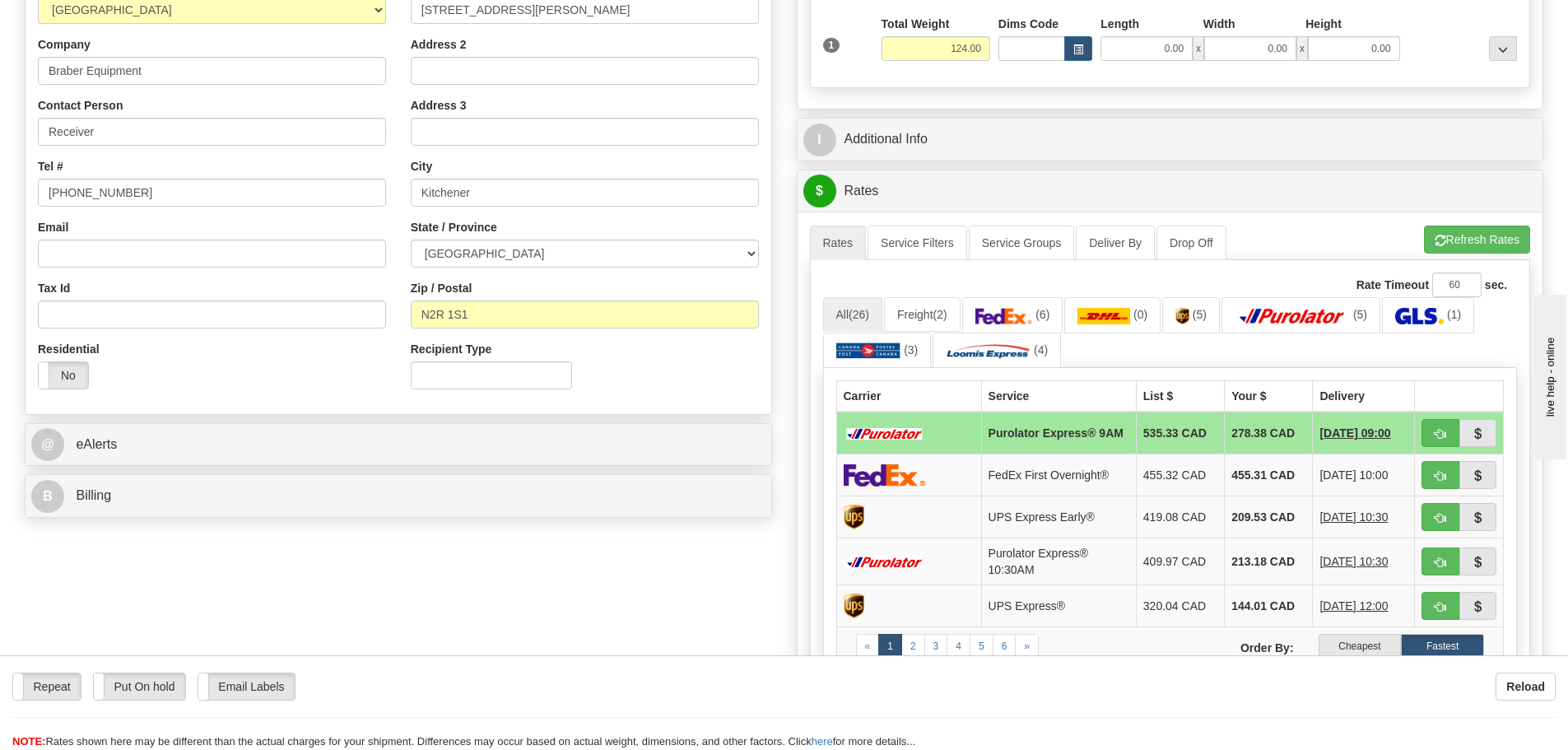
scroll to position [330, 0]
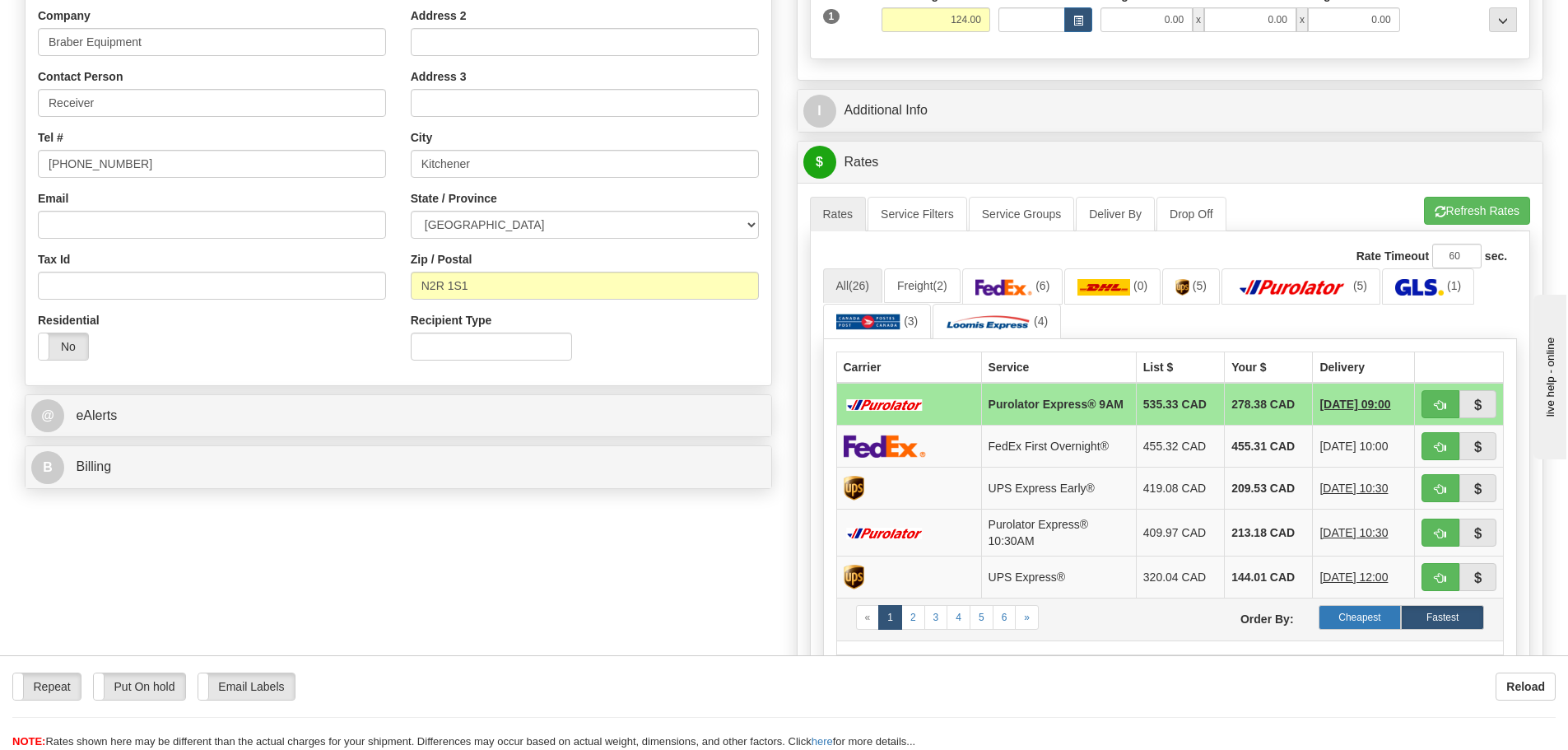
click at [1361, 622] on label "Cheapest" at bounding box center [1360, 618] width 83 height 25
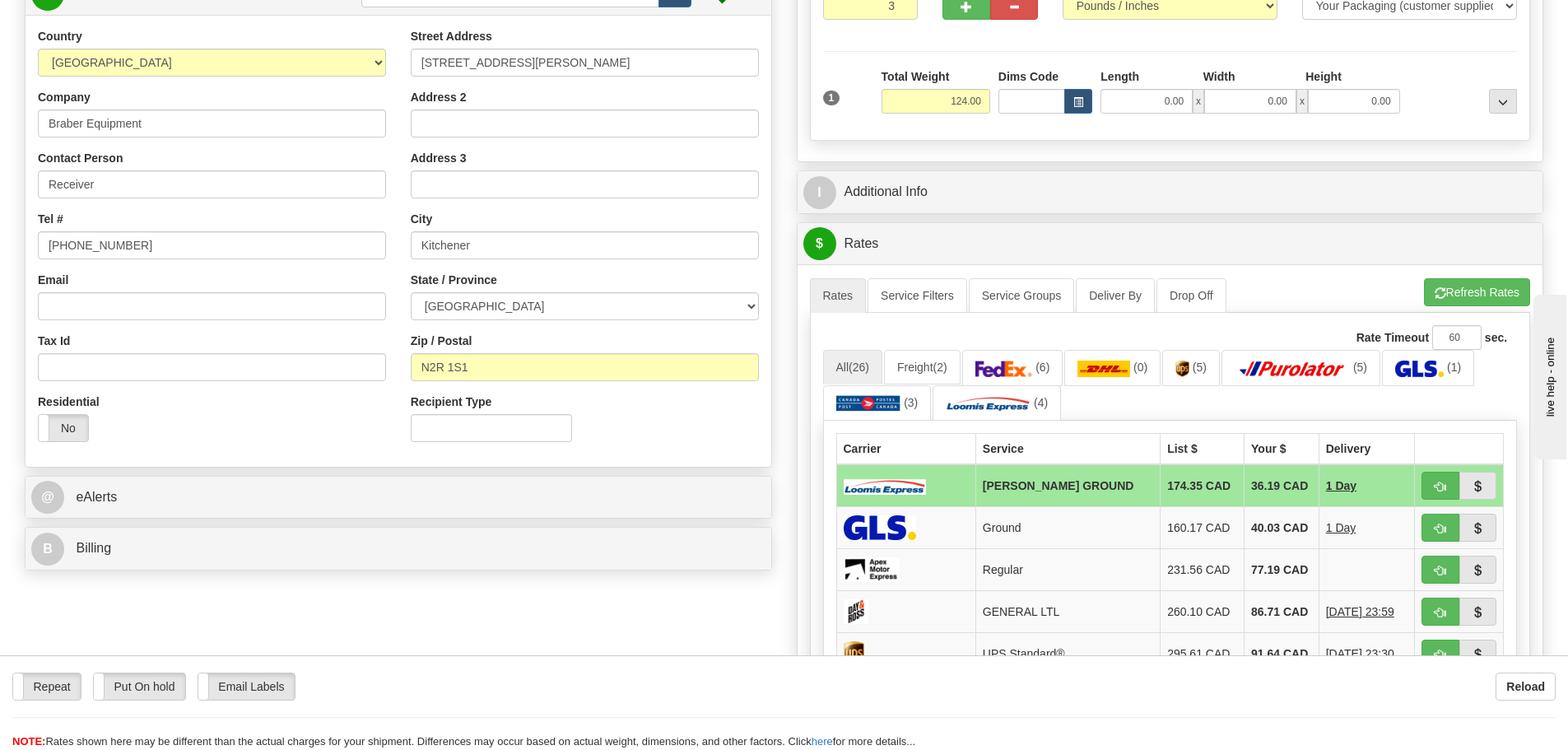
scroll to position [0, 0]
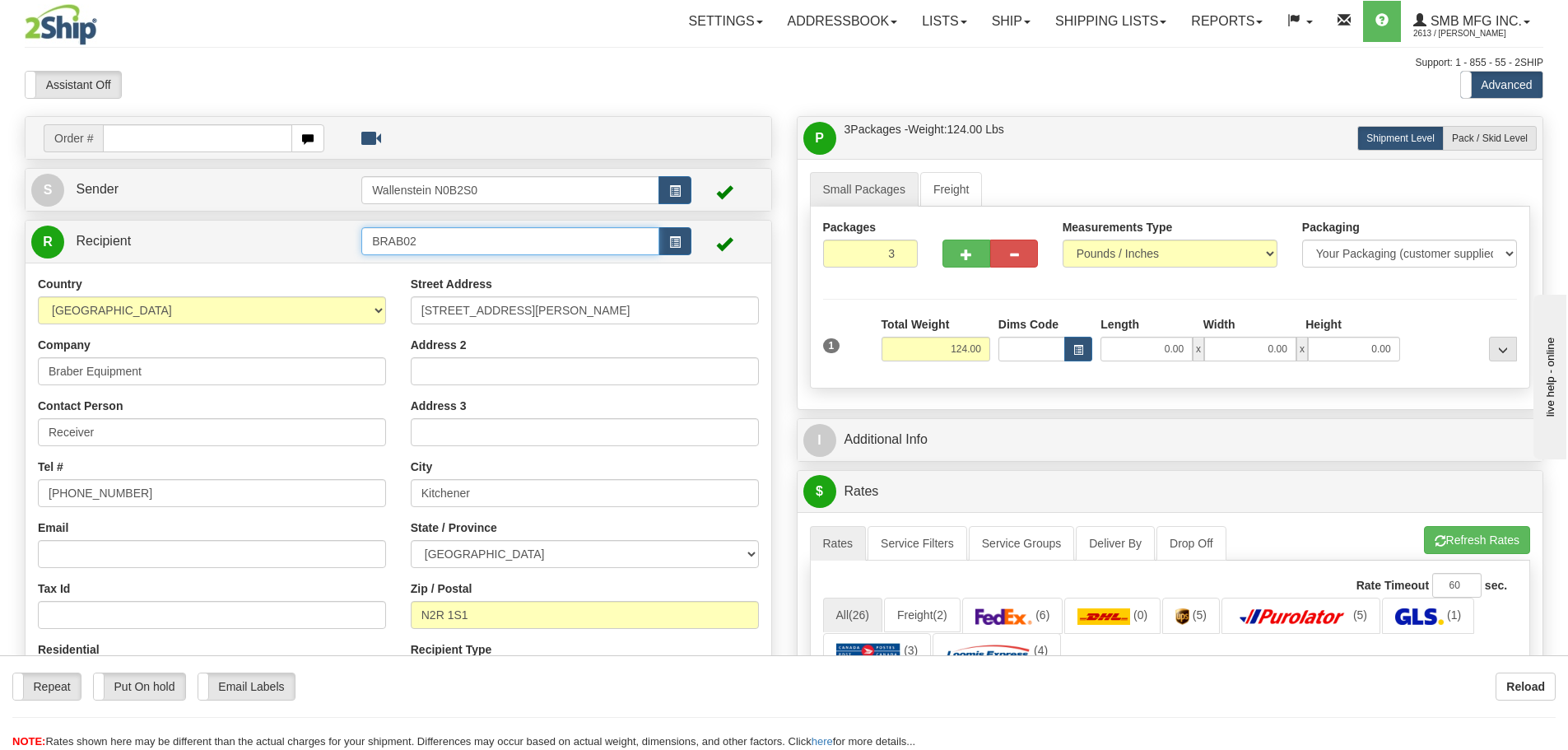
drag, startPoint x: 430, startPoint y: 244, endPoint x: 234, endPoint y: 230, distance: 196.5
click at [237, 230] on tr "R Recipient BRAB02" at bounding box center [398, 241] width 734 height 34
type input "B"
drag, startPoint x: 574, startPoint y: 314, endPoint x: 330, endPoint y: 317, distance: 244.0
click at [330, 317] on div "Country [GEOGRAPHIC_DATA] [GEOGRAPHIC_DATA] [GEOGRAPHIC_DATA] [GEOGRAPHIC_DATA]…" at bounding box center [398, 489] width 746 height 426
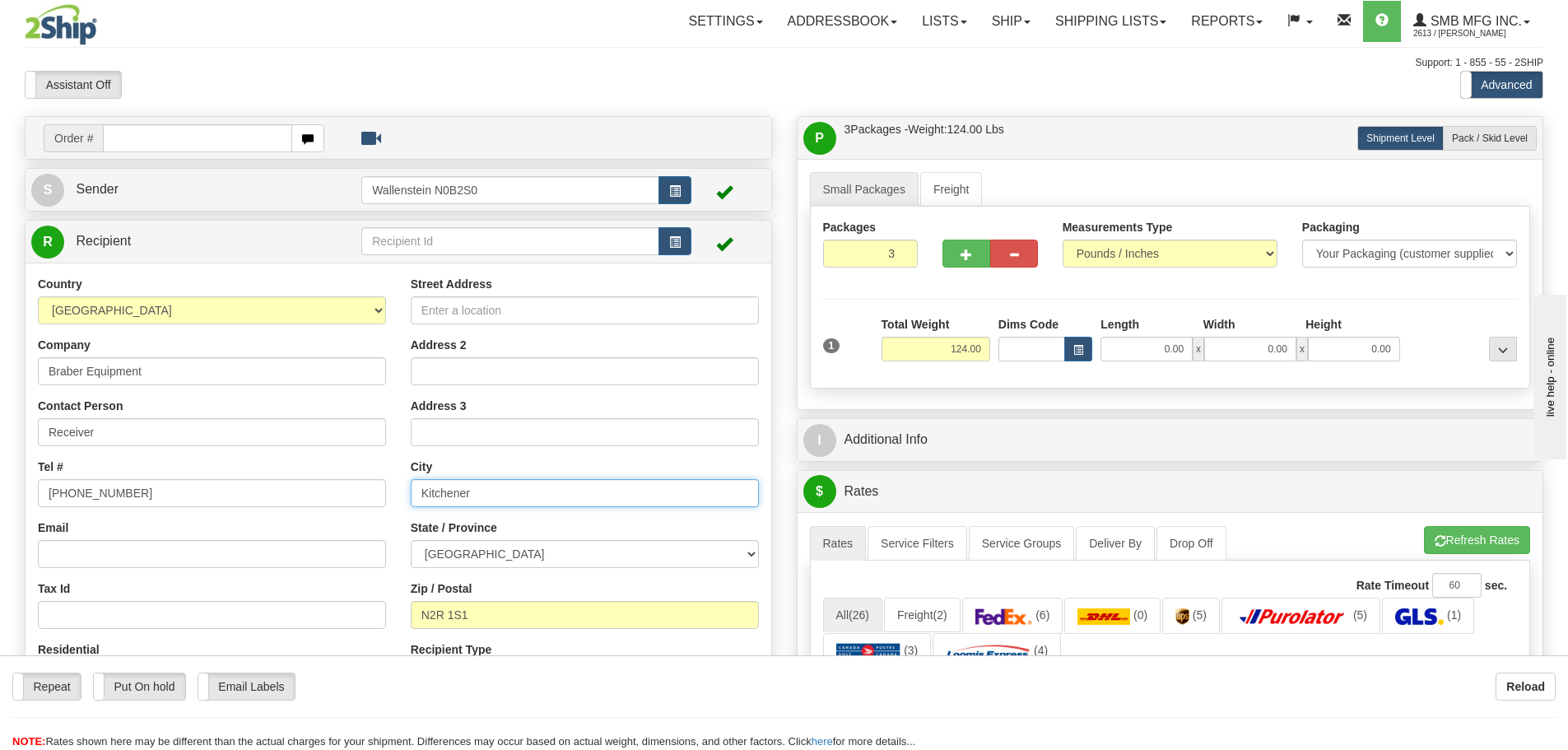
drag, startPoint x: 488, startPoint y: 492, endPoint x: 314, endPoint y: 479, distance: 174.5
click at [314, 479] on div "Country [GEOGRAPHIC_DATA] [GEOGRAPHIC_DATA] [GEOGRAPHIC_DATA] [GEOGRAPHIC_DATA]…" at bounding box center [398, 489] width 746 height 426
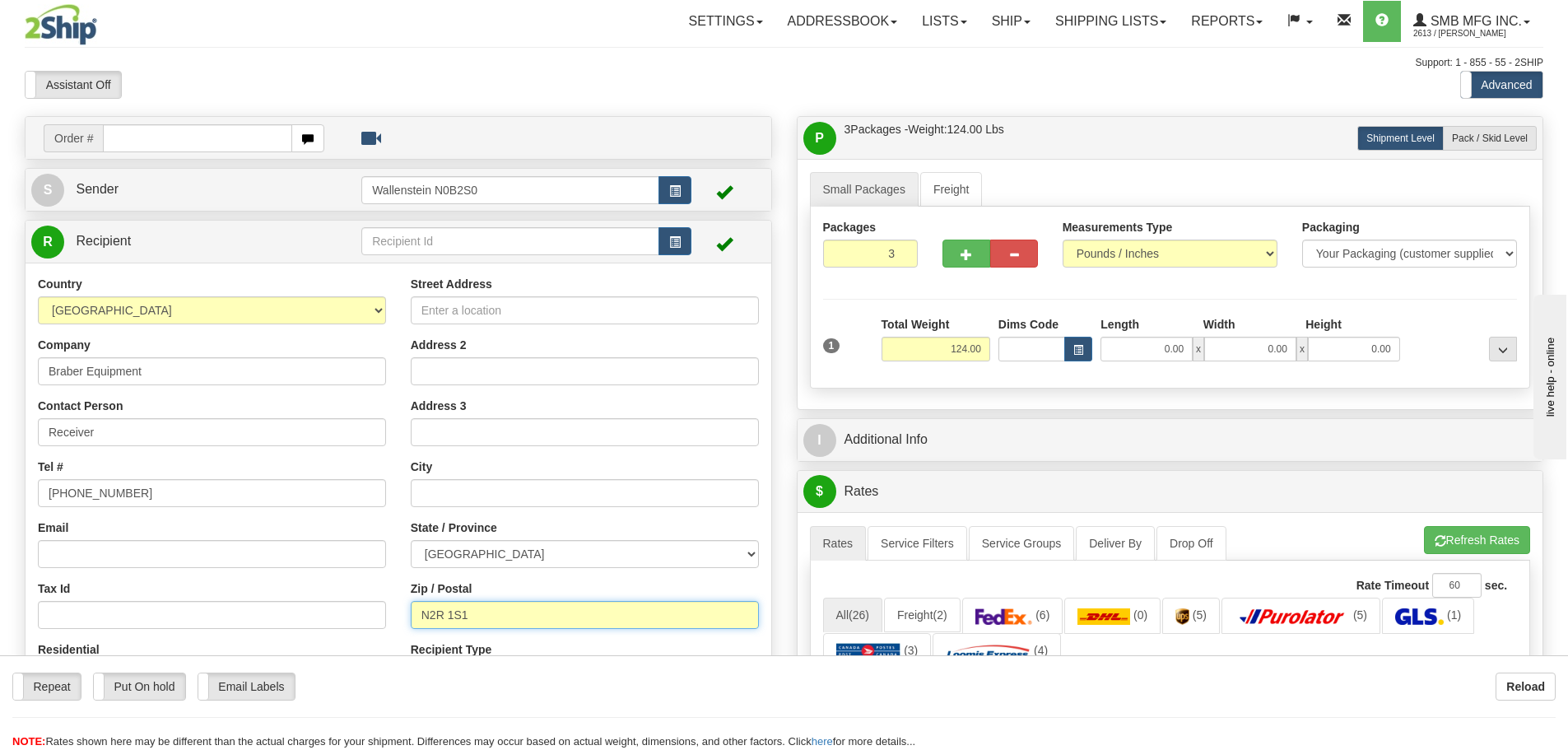
drag, startPoint x: 482, startPoint y: 620, endPoint x: 364, endPoint y: 610, distance: 118.4
click at [364, 610] on div "Country [GEOGRAPHIC_DATA] [GEOGRAPHIC_DATA] [GEOGRAPHIC_DATA] [GEOGRAPHIC_DATA]…" at bounding box center [398, 489] width 746 height 426
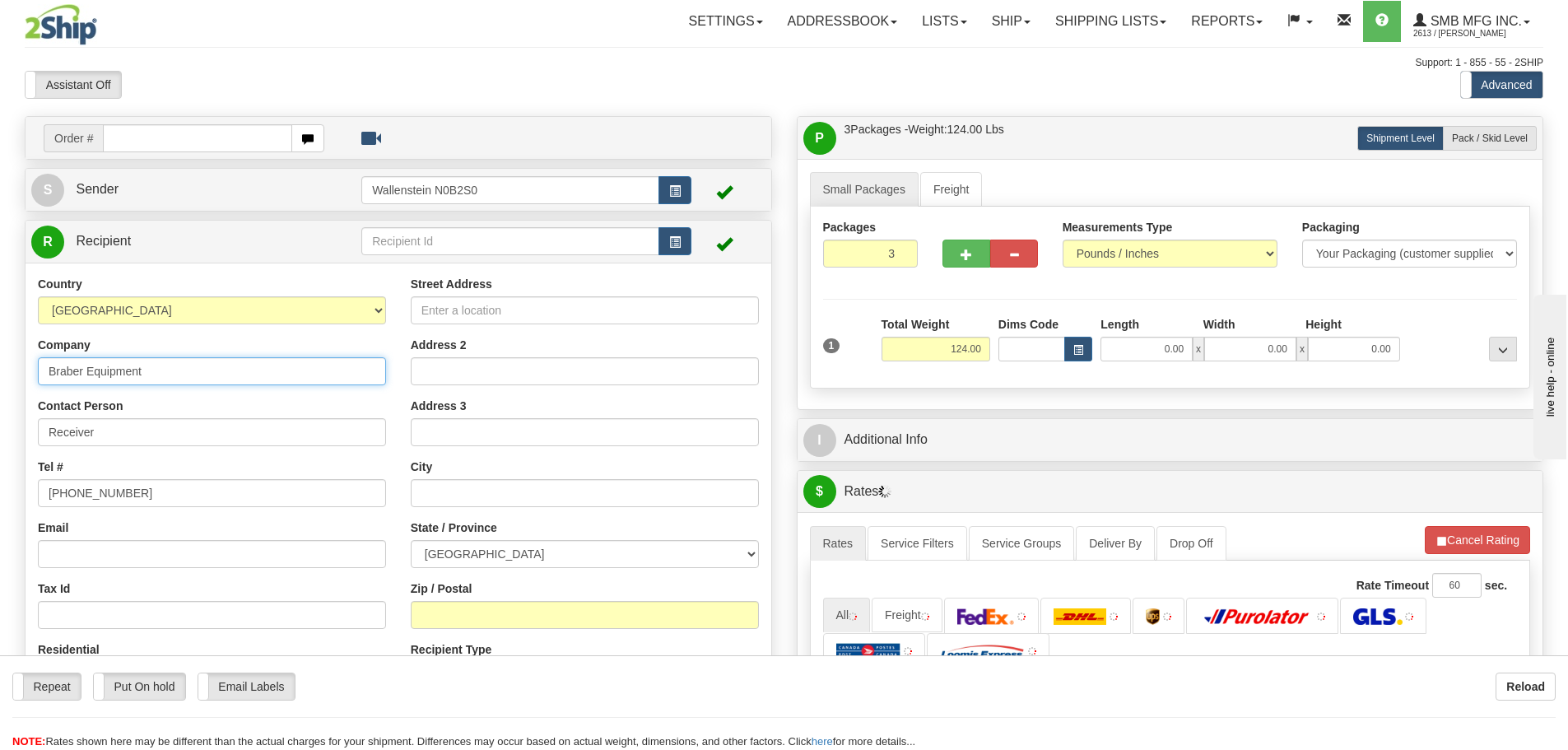
drag, startPoint x: 157, startPoint y: 370, endPoint x: -18, endPoint y: 371, distance: 175.0
click at [0, 371] on html "Training Course Close Toggle navigation Settings Shipping Preferences New Sende…" at bounding box center [784, 375] width 1568 height 750
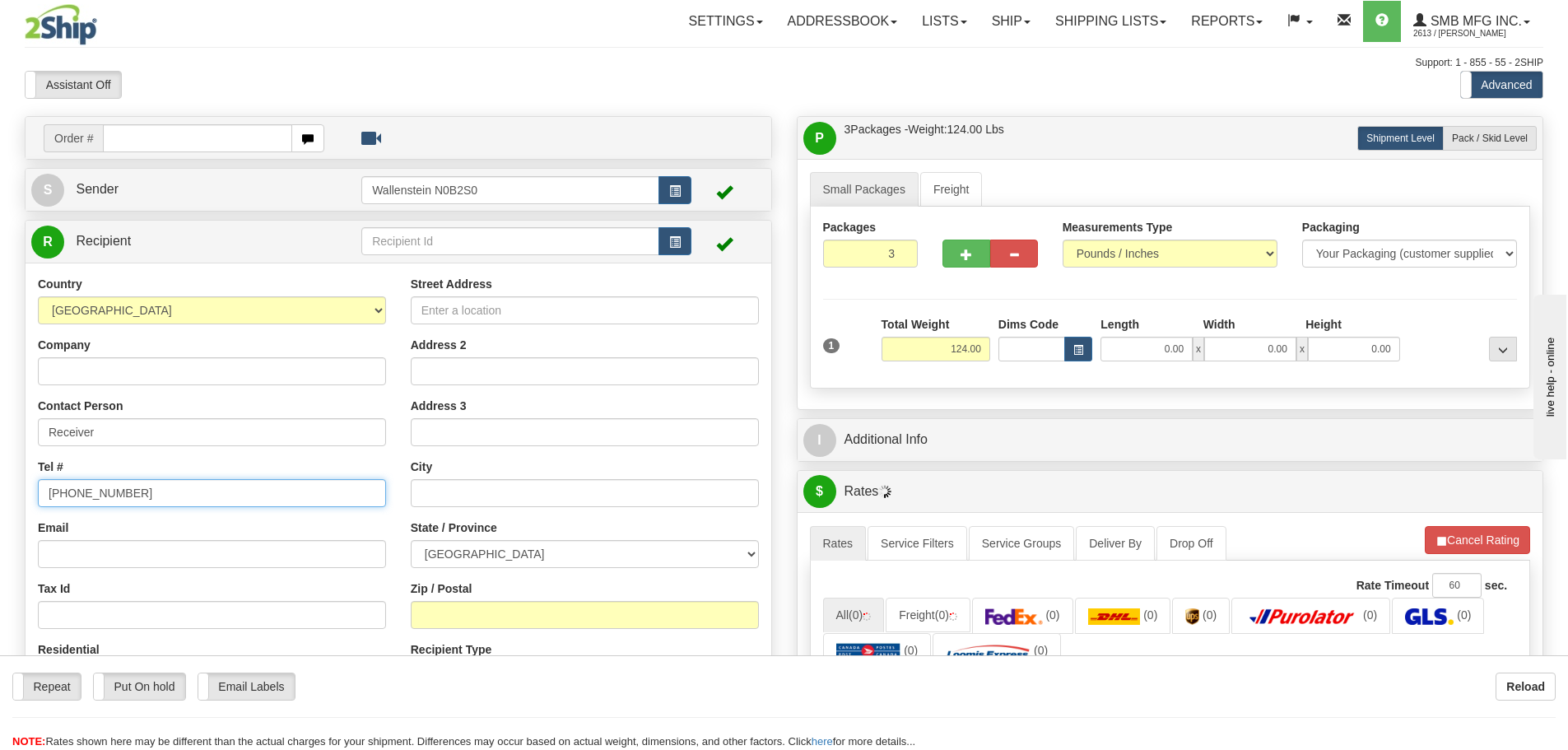
drag, startPoint x: 132, startPoint y: 498, endPoint x: 21, endPoint y: 491, distance: 111.2
click at [23, 491] on div "Order # S Sender" at bounding box center [398, 472] width 772 height 710
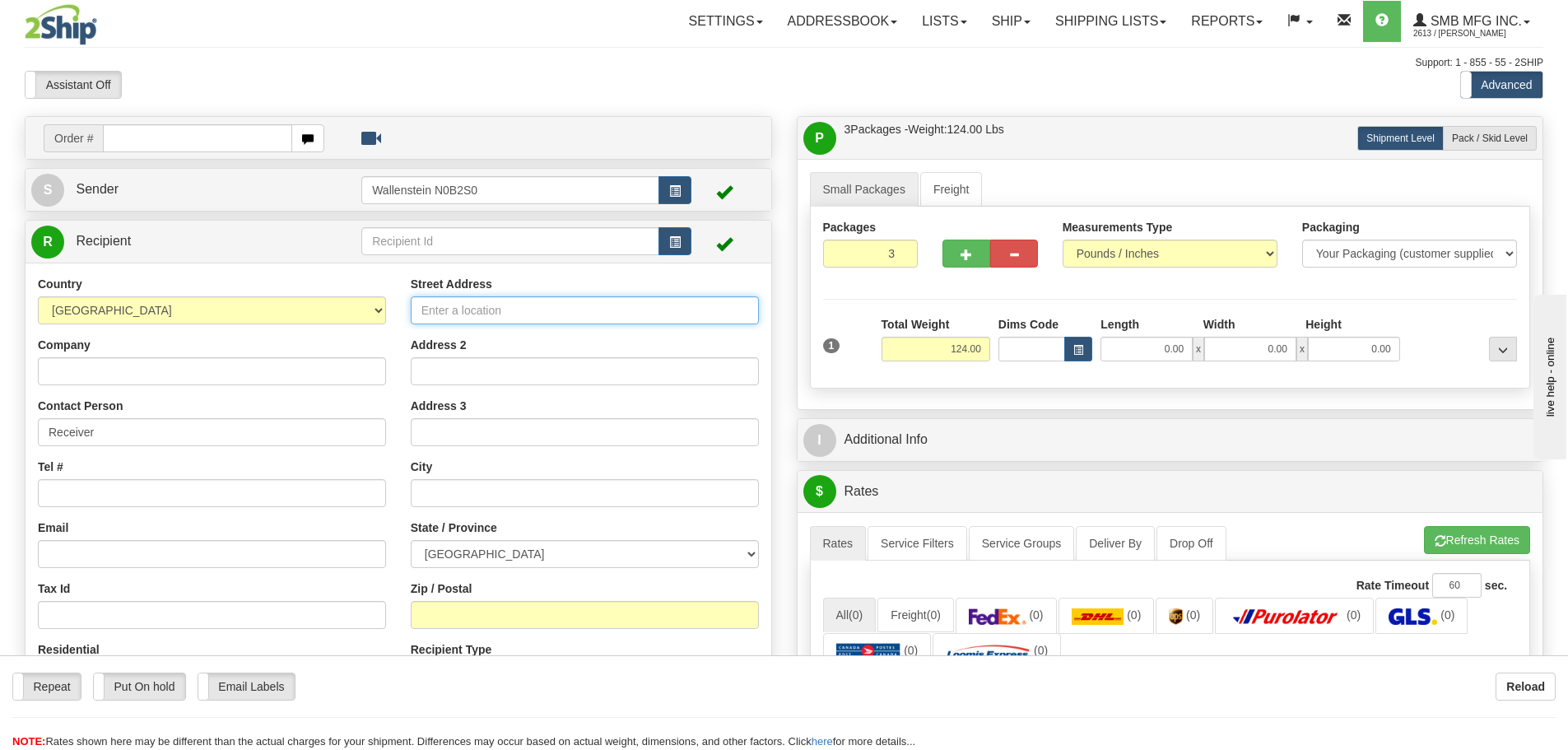
click at [449, 312] on input "Street Address" at bounding box center [585, 311] width 348 height 28
paste input "[STREET_ADDRESS]"
type input "[STREET_ADDRESS]"
click at [486, 498] on input "text" at bounding box center [585, 493] width 348 height 28
paste input "[GEOGRAPHIC_DATA]"
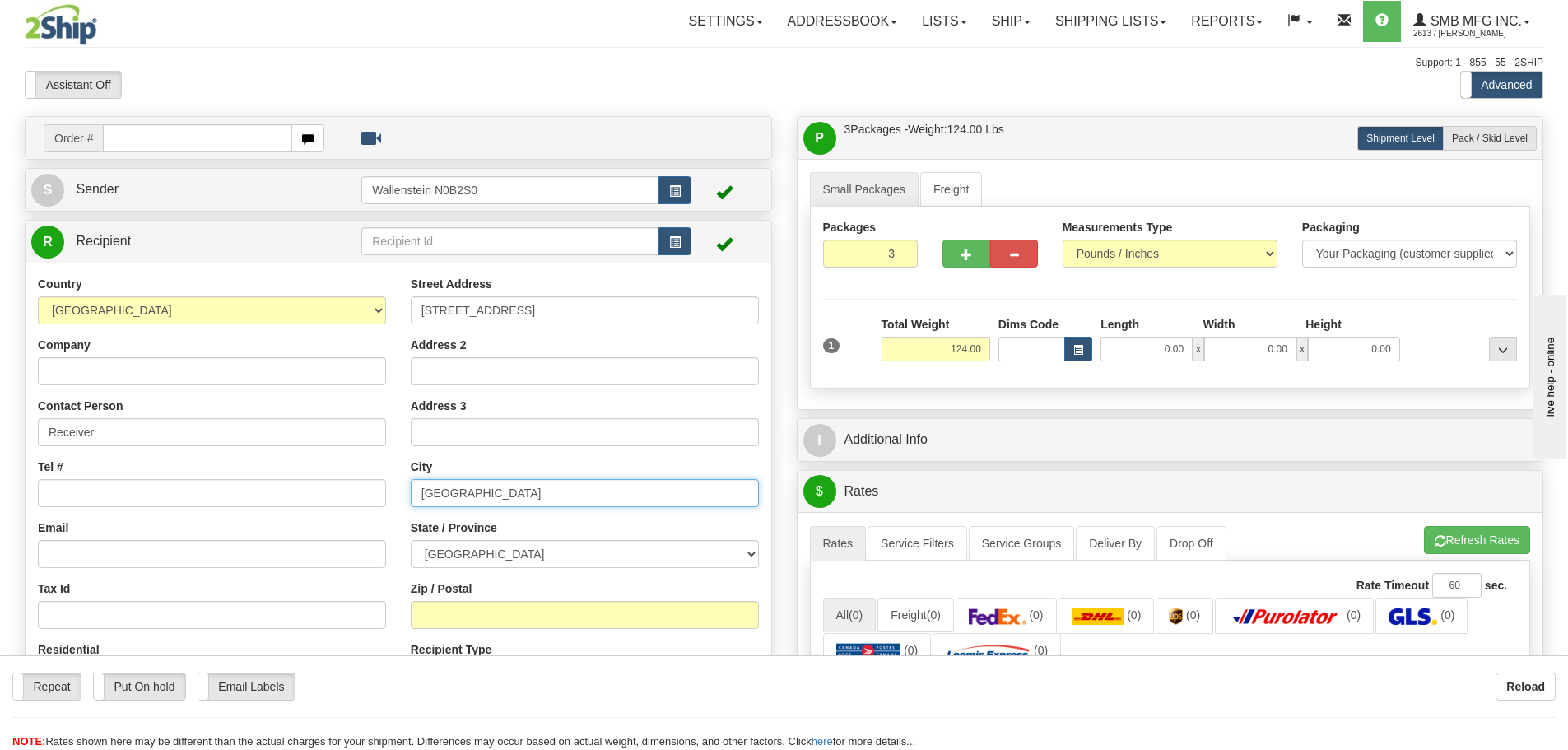
type input "[GEOGRAPHIC_DATA]"
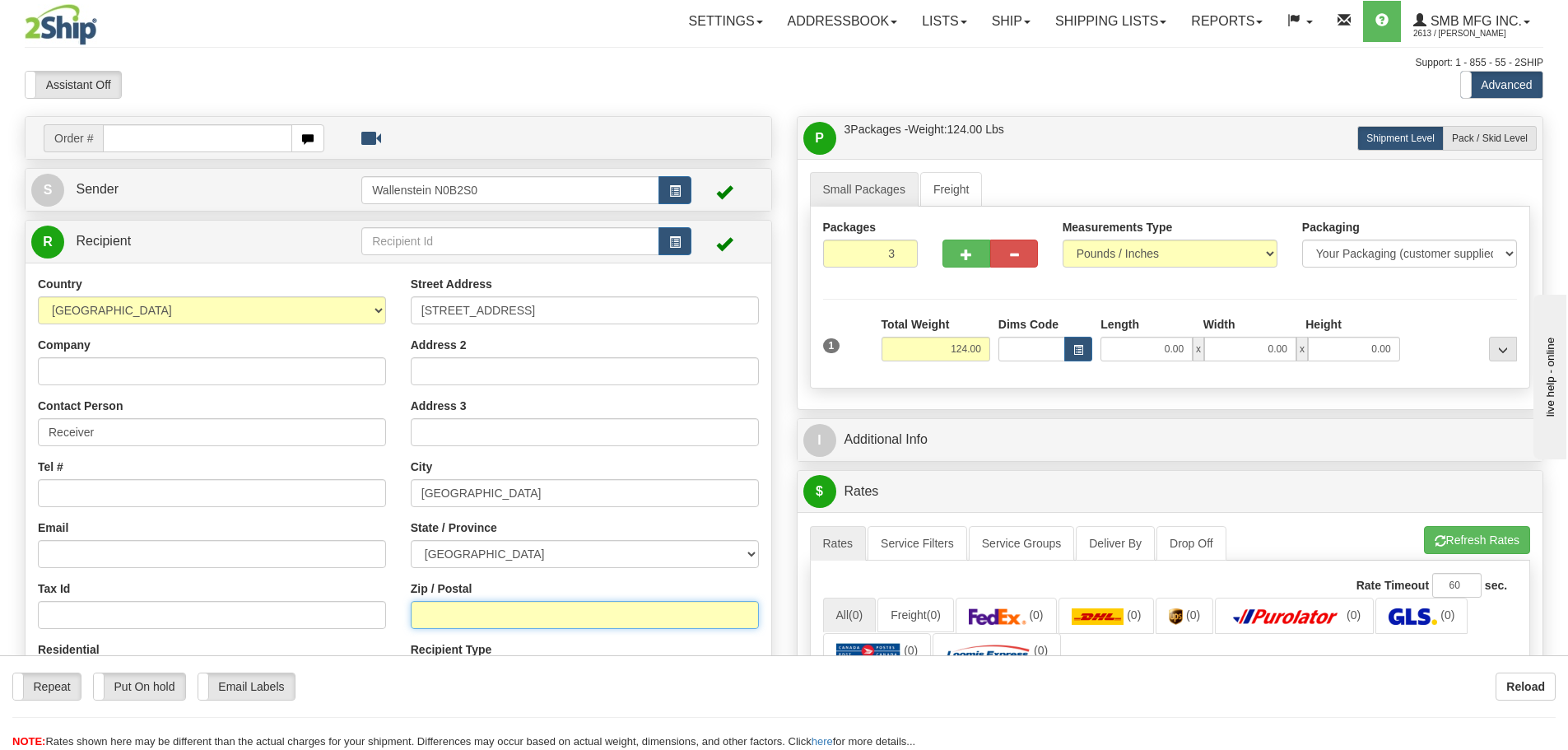
click at [462, 617] on input "Zip / Postal" at bounding box center [585, 615] width 348 height 28
paste input "L5T2S5"
click at [439, 614] on input "L5T2S5" at bounding box center [585, 615] width 348 height 28
type input "L5T 2S5"
click at [876, 254] on input "3" at bounding box center [871, 254] width 96 height 28
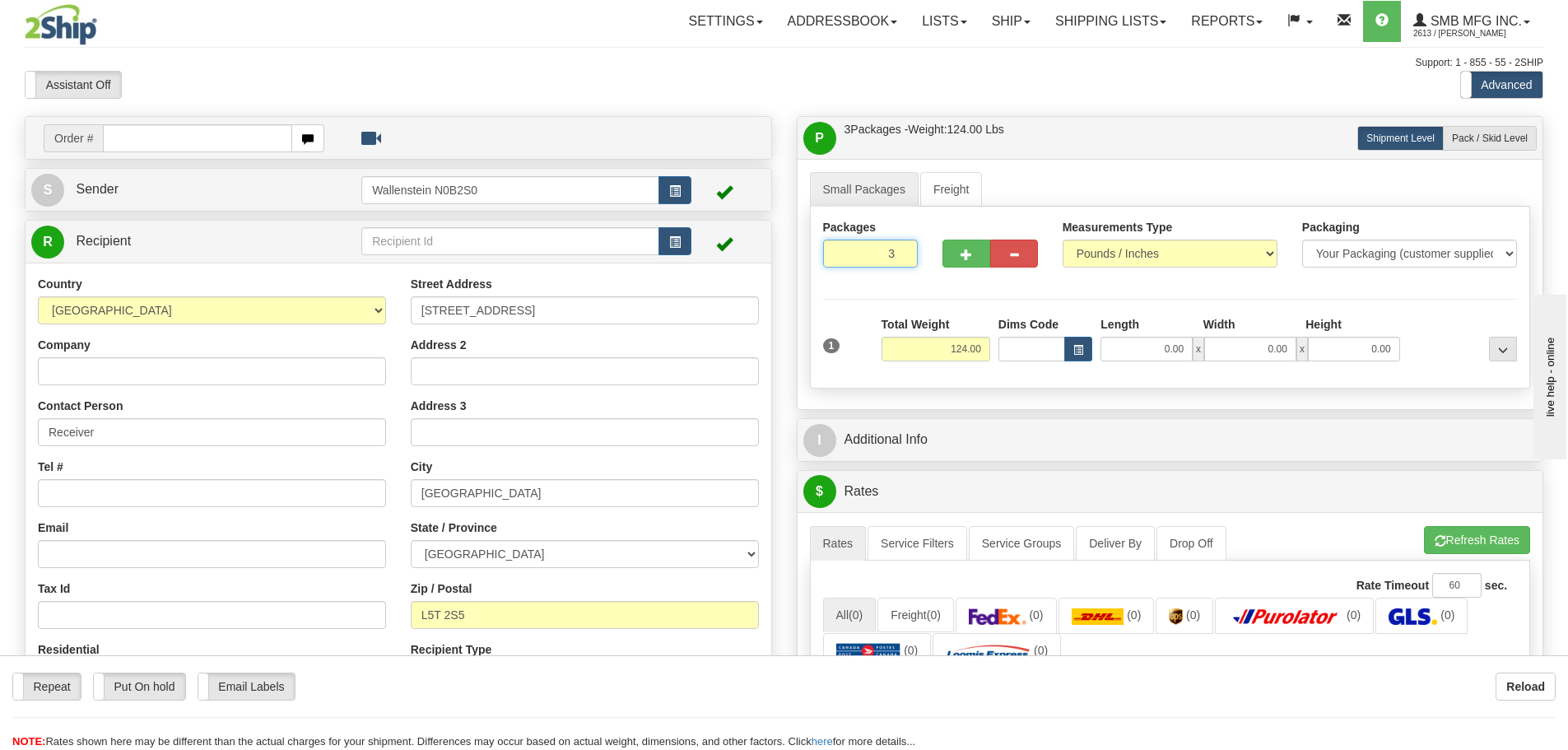
click at [876, 254] on input "3" at bounding box center [871, 254] width 96 height 28
type input "1"
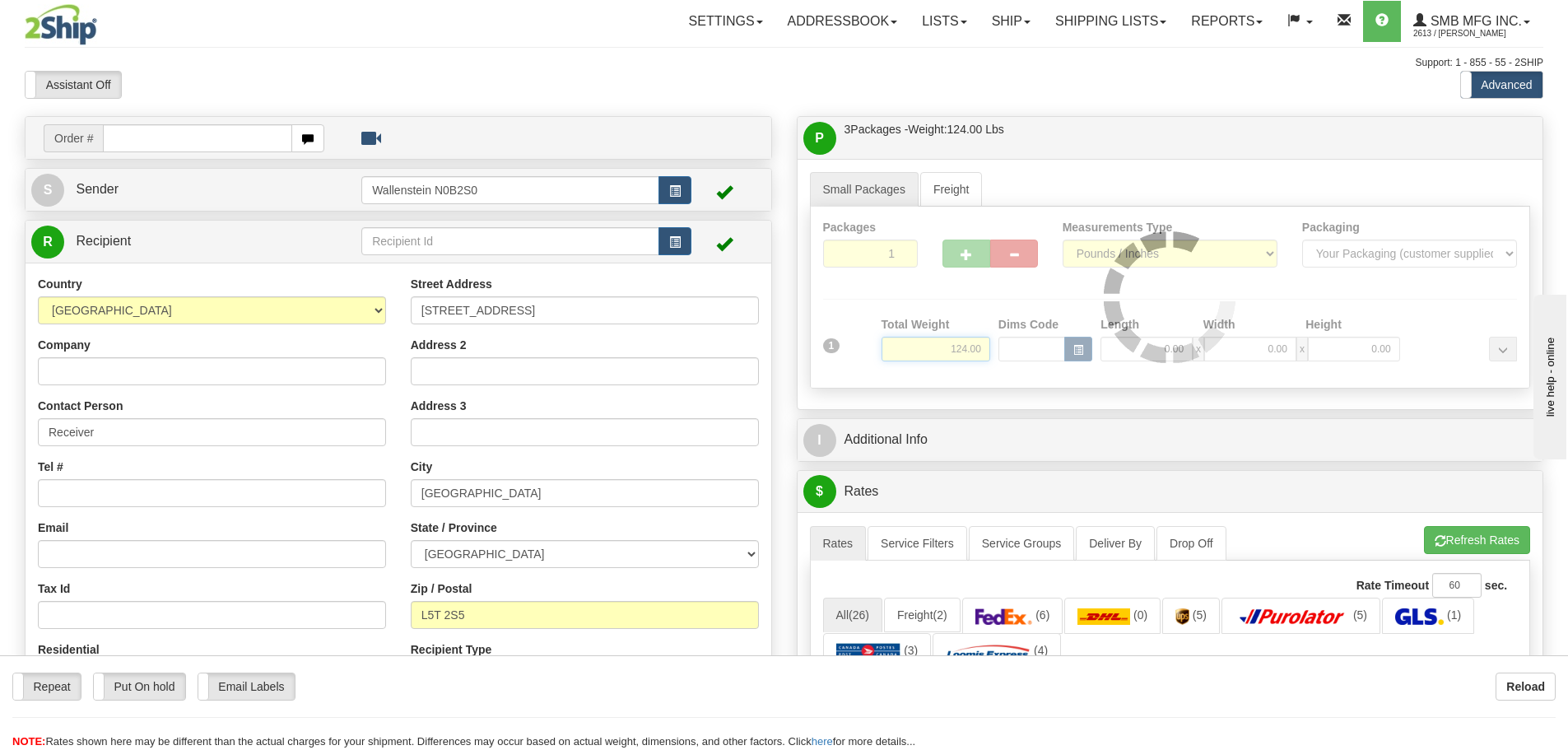
click at [936, 355] on div "Packages 1 1 Measurements Type" at bounding box center [1170, 297] width 721 height 182
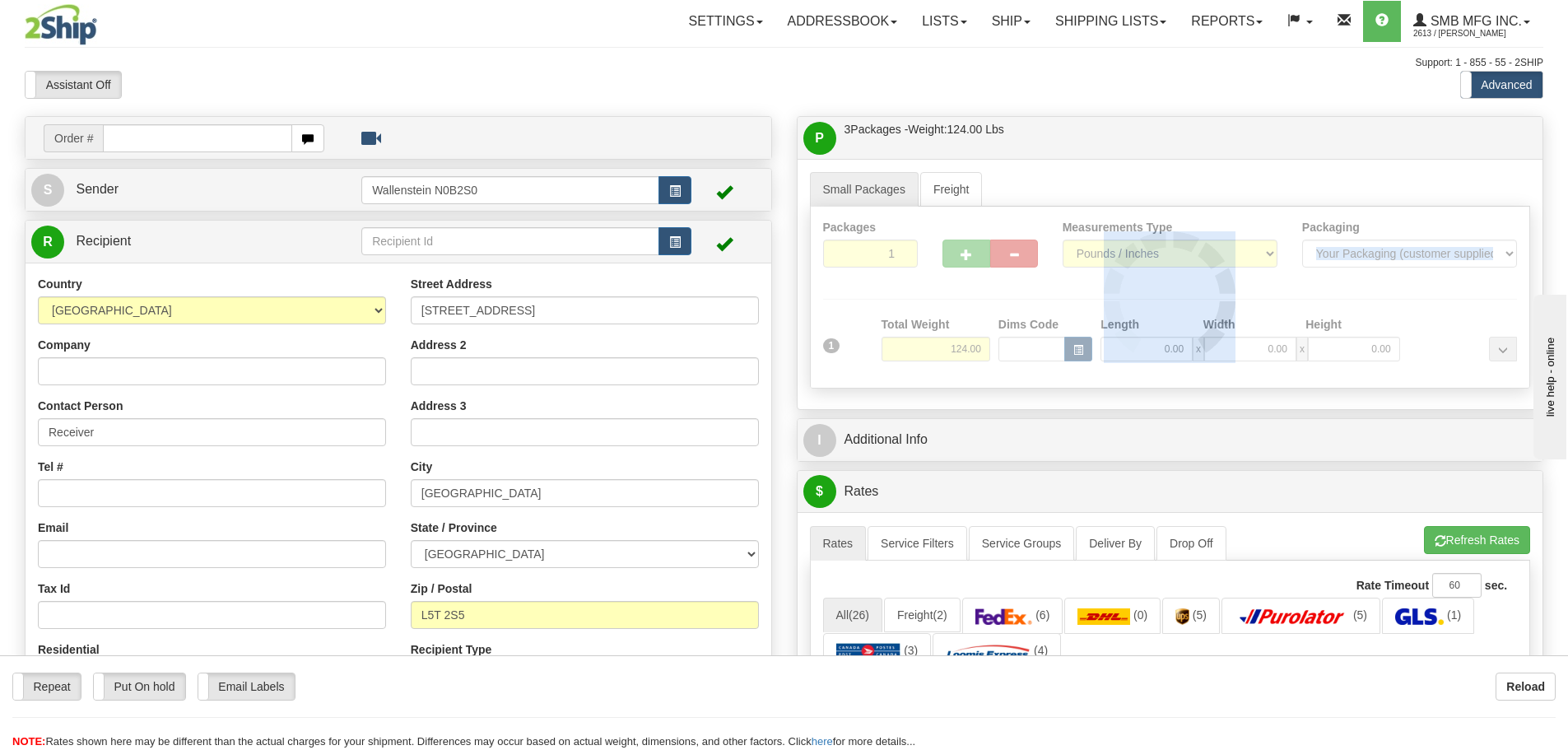
click at [936, 355] on div "Packages 1 1 Measurements Type" at bounding box center [1170, 297] width 721 height 182
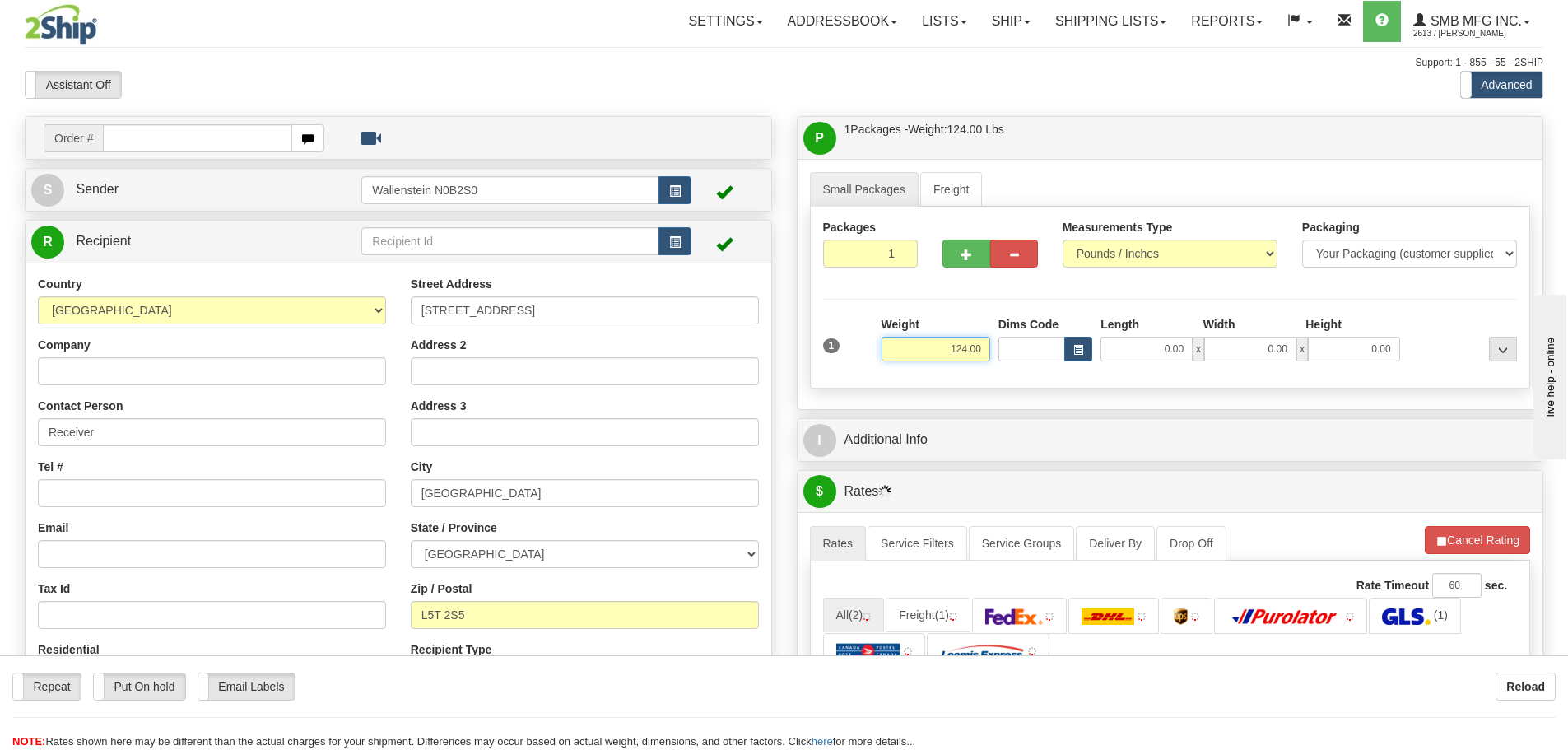
click at [936, 355] on input "124.00" at bounding box center [936, 349] width 109 height 25
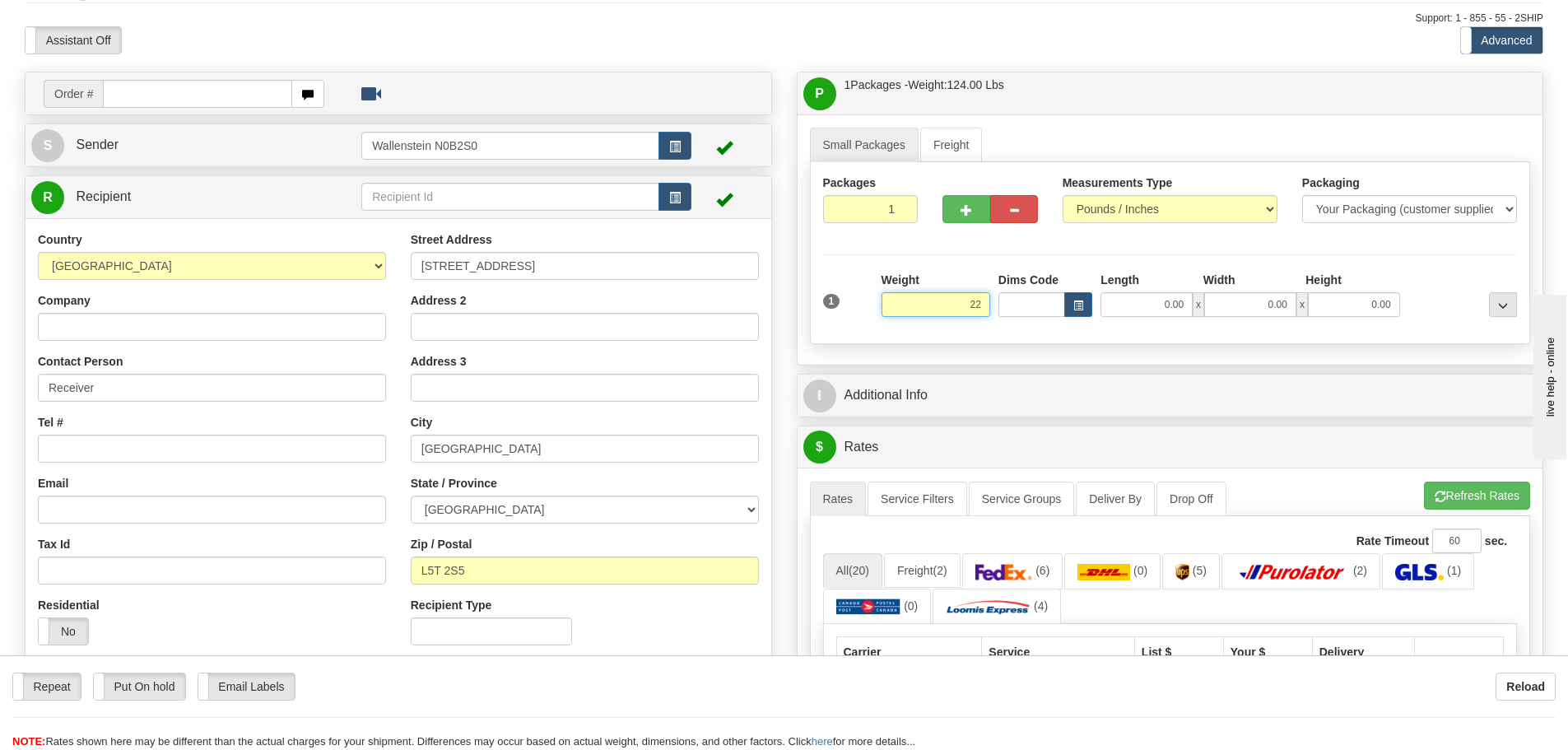
scroll to position [83, 0]
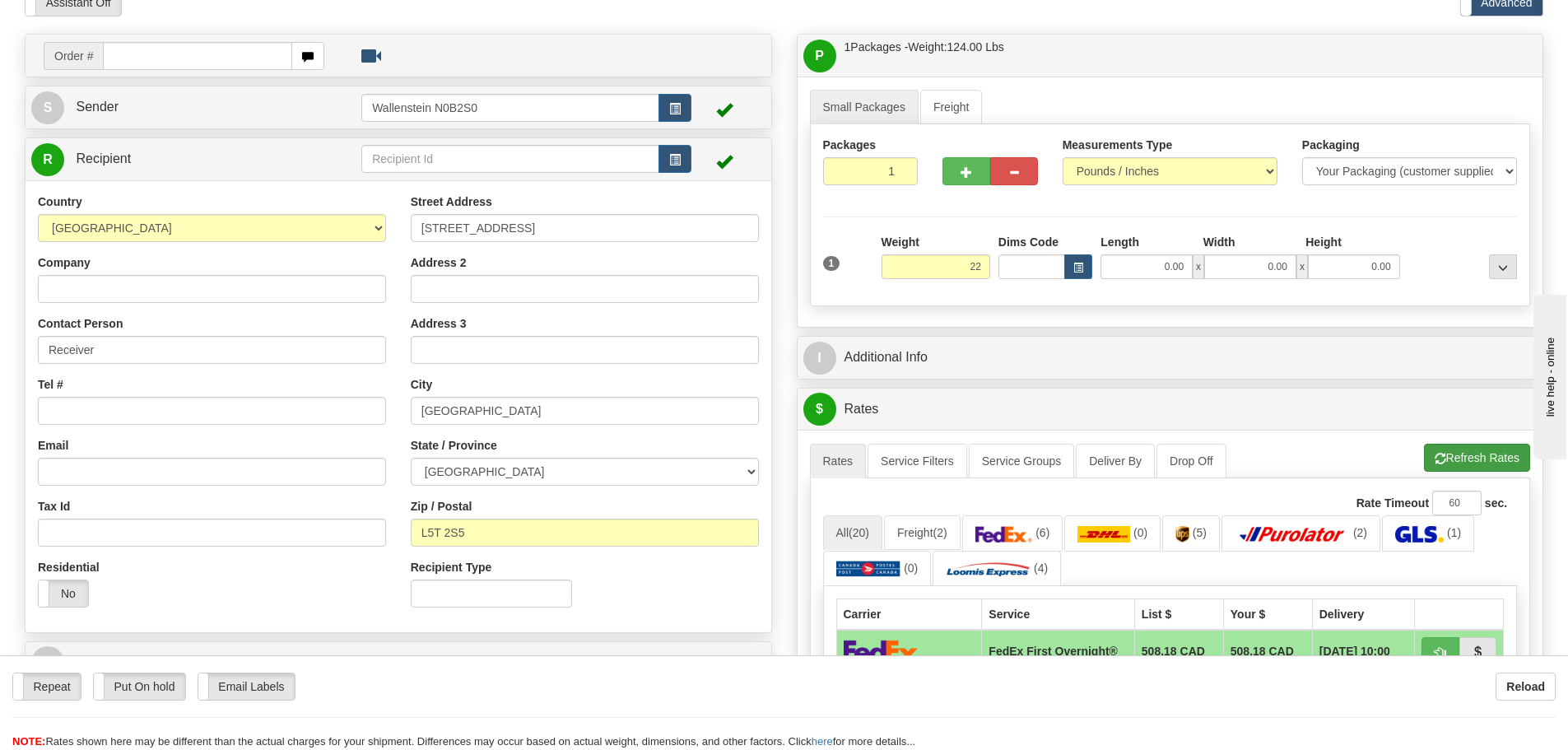
type input "22.00"
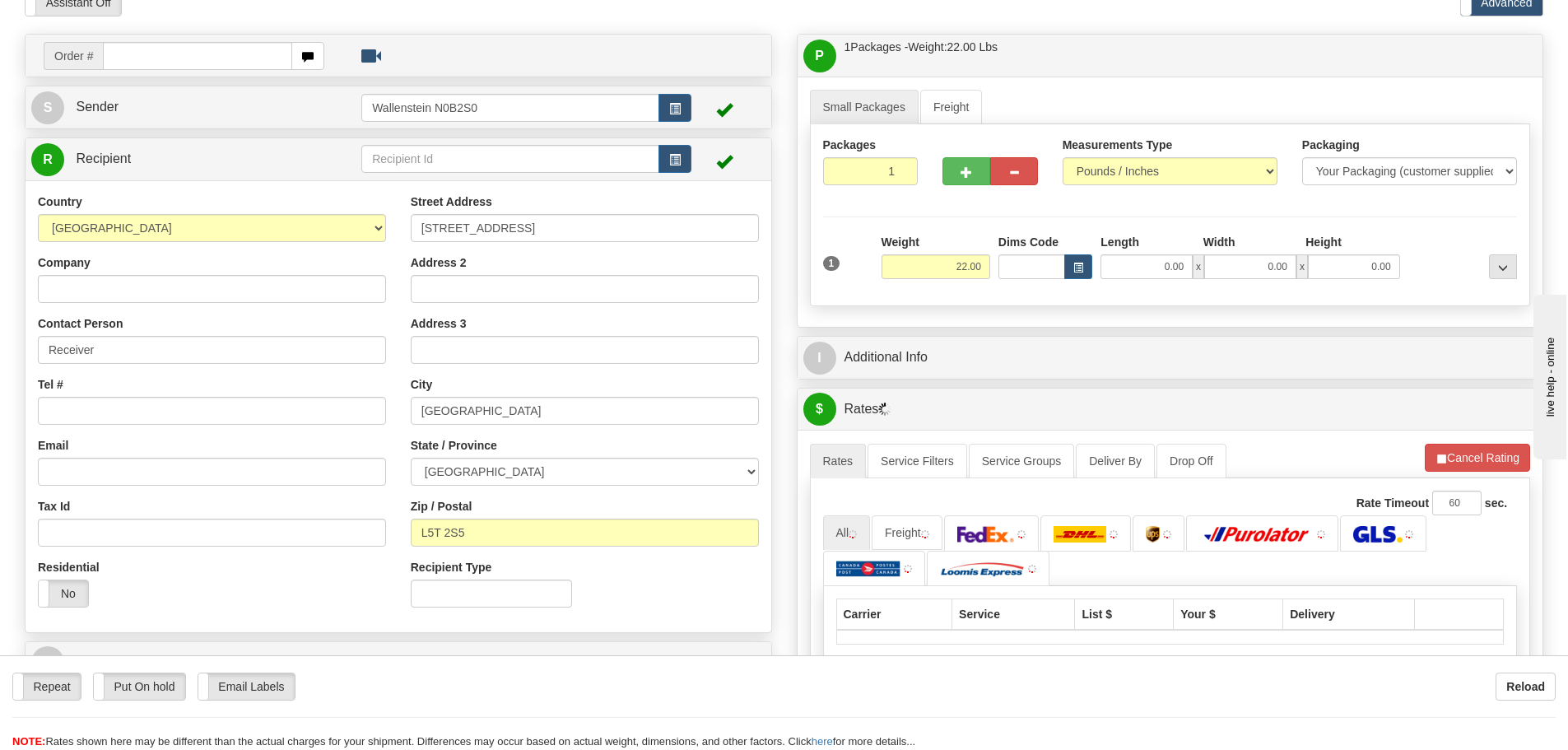
click at [1478, 457] on li "Refresh Rates Cancel Rating" at bounding box center [1477, 458] width 106 height 28
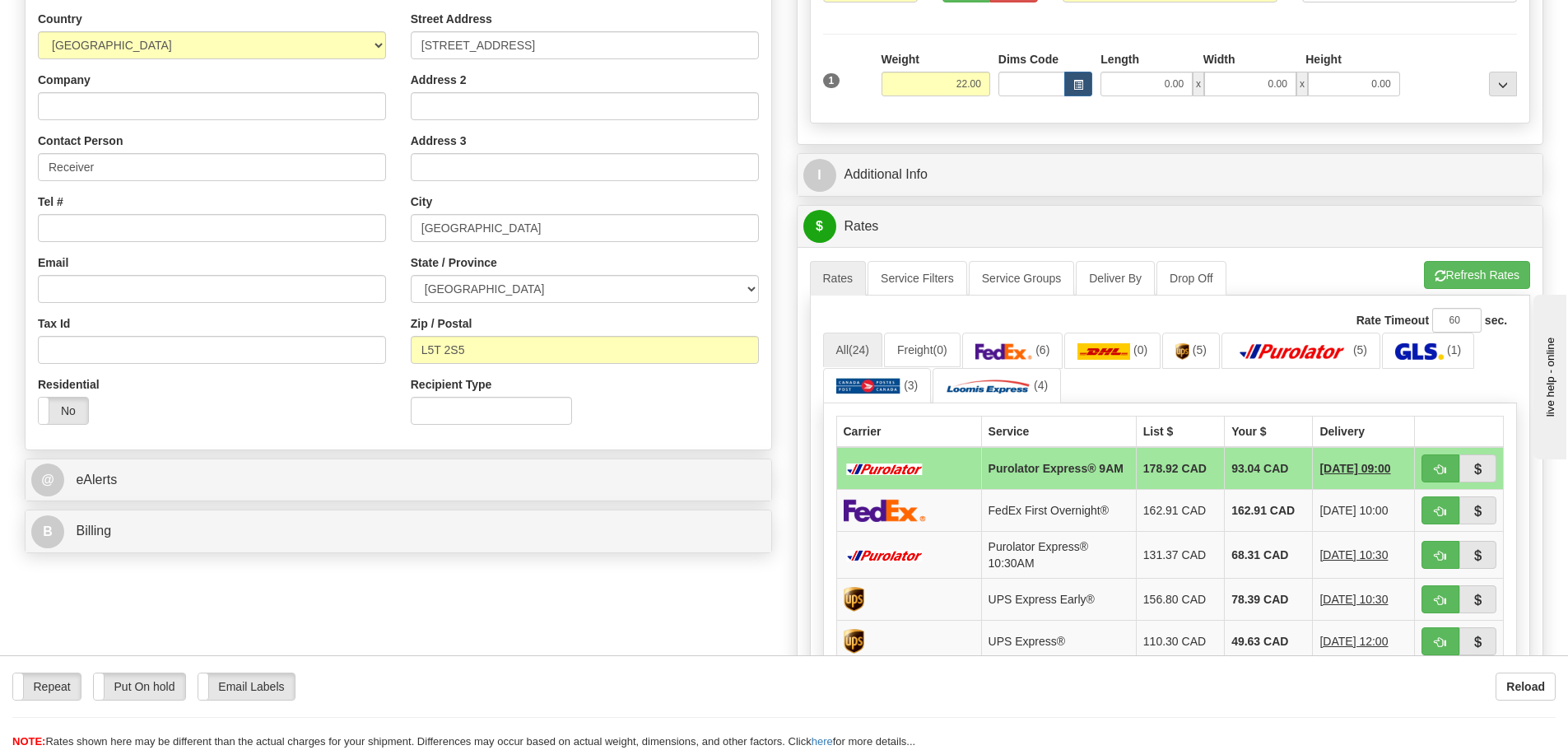
scroll to position [330, 0]
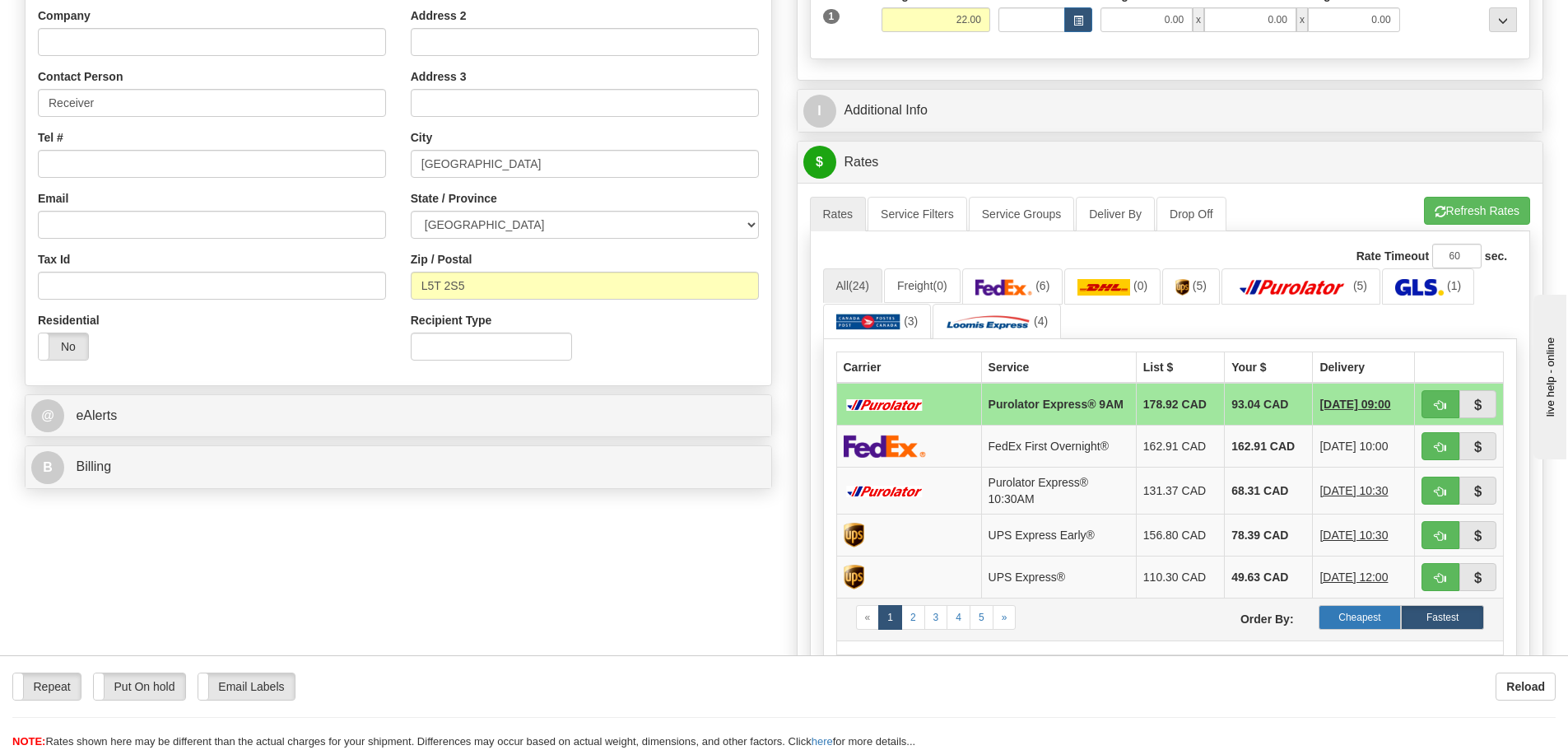
click at [1353, 622] on label "Cheapest" at bounding box center [1360, 618] width 83 height 25
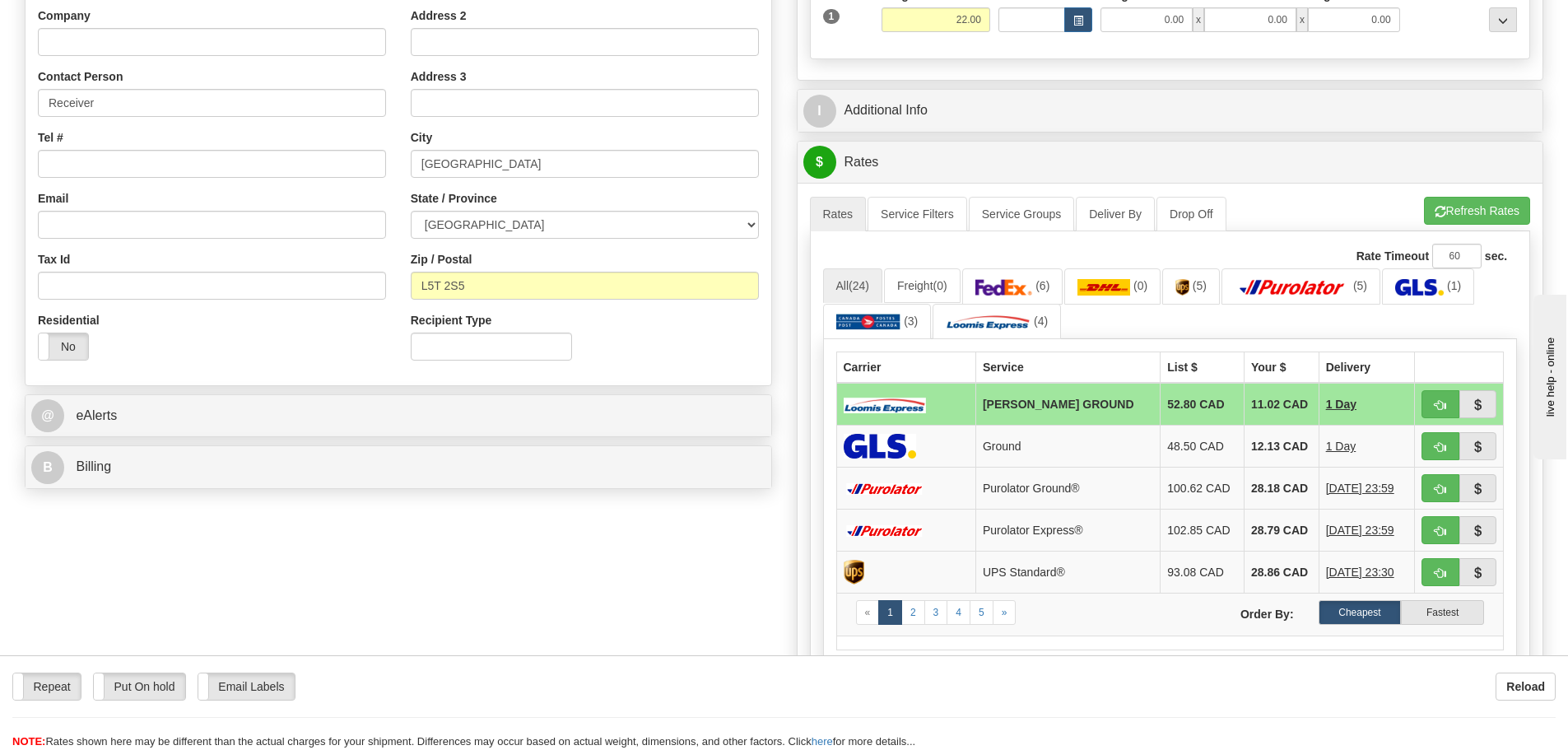
click at [744, 696] on div "Repeat Repeat Put On hold Put On hold Print Order Slip Print Order Slip Email L…" at bounding box center [784, 686] width 1568 height 28
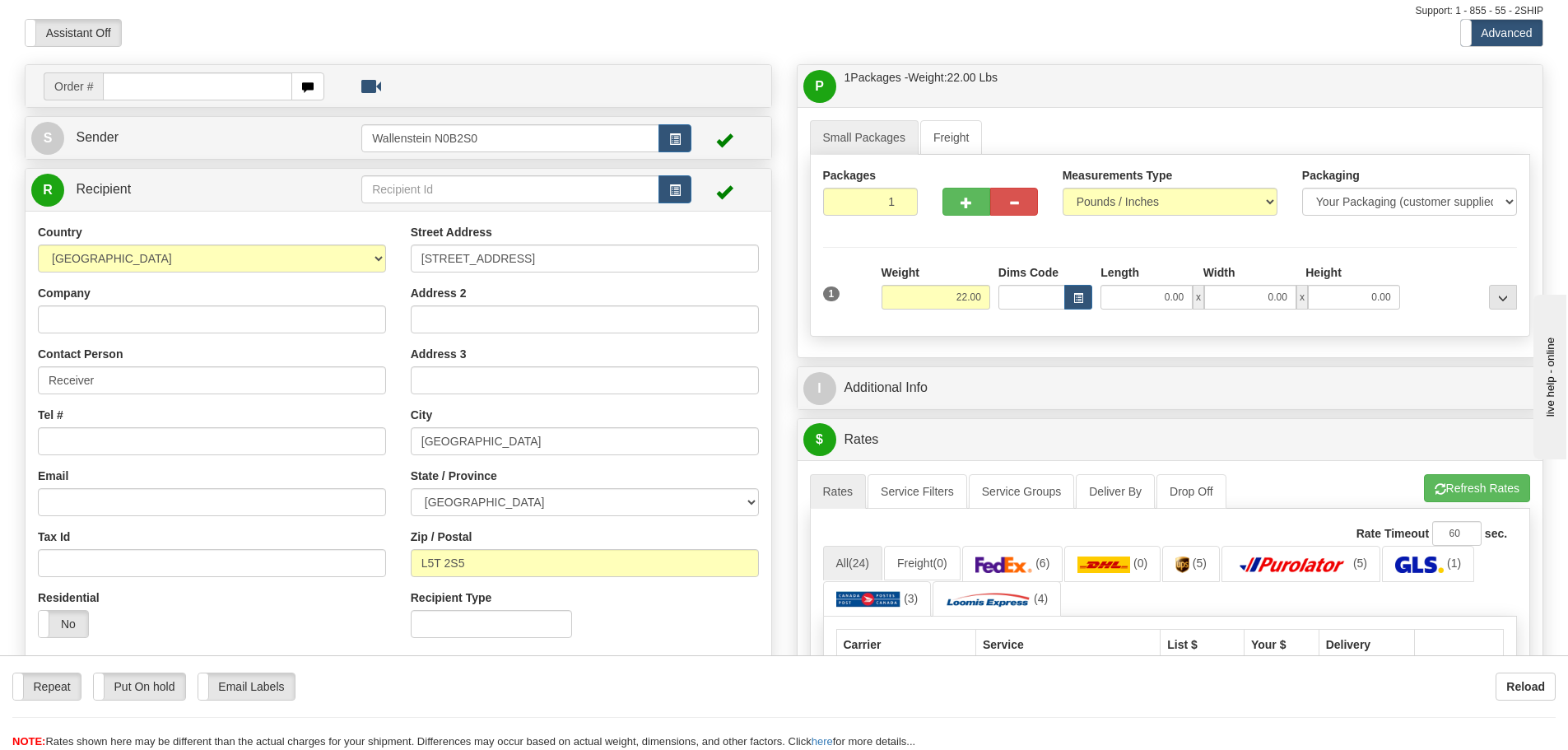
scroll to position [0, 0]
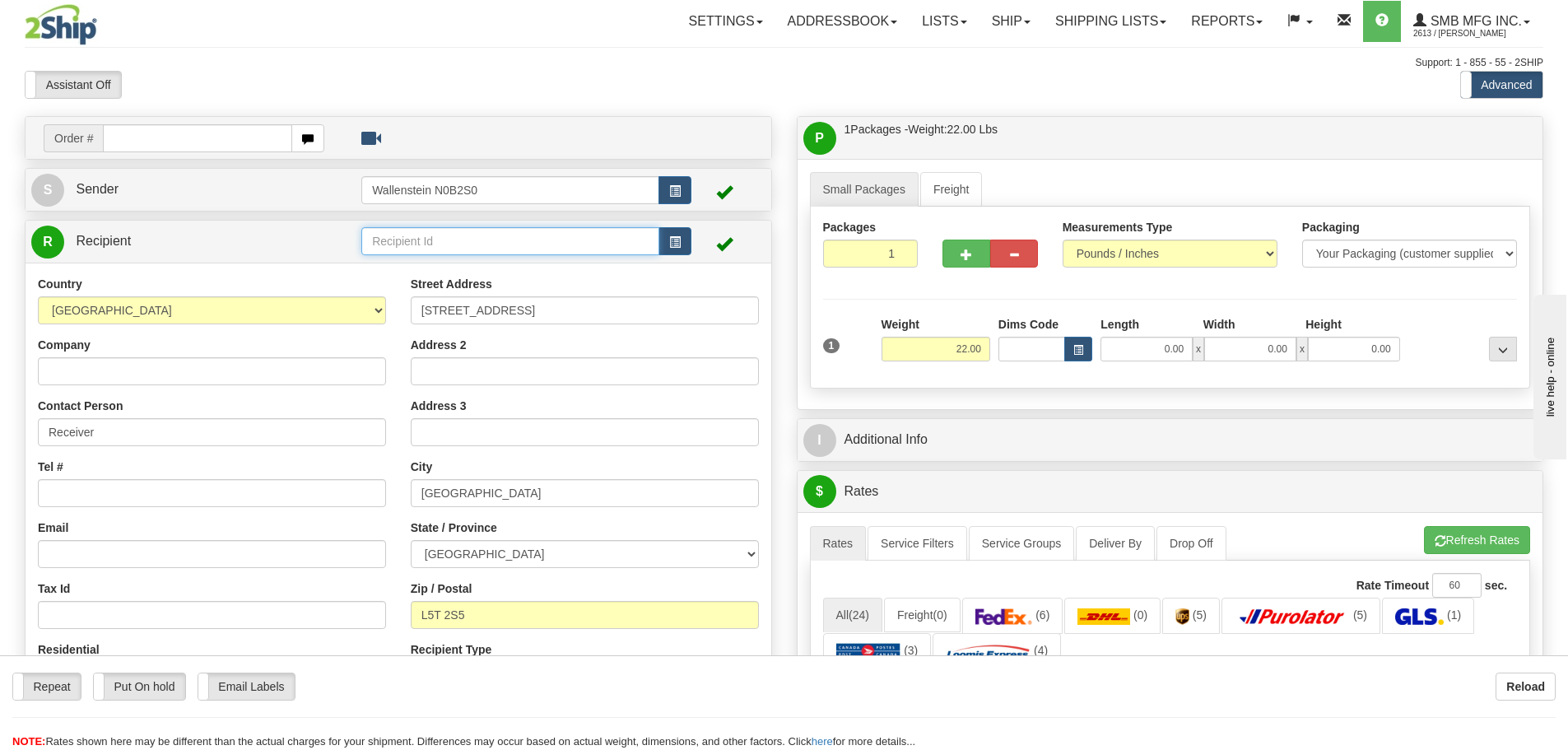
click at [404, 242] on input "text" at bounding box center [510, 241] width 298 height 28
click at [423, 266] on div "CAPR01" at bounding box center [508, 267] width 282 height 18
type input "CAPR01"
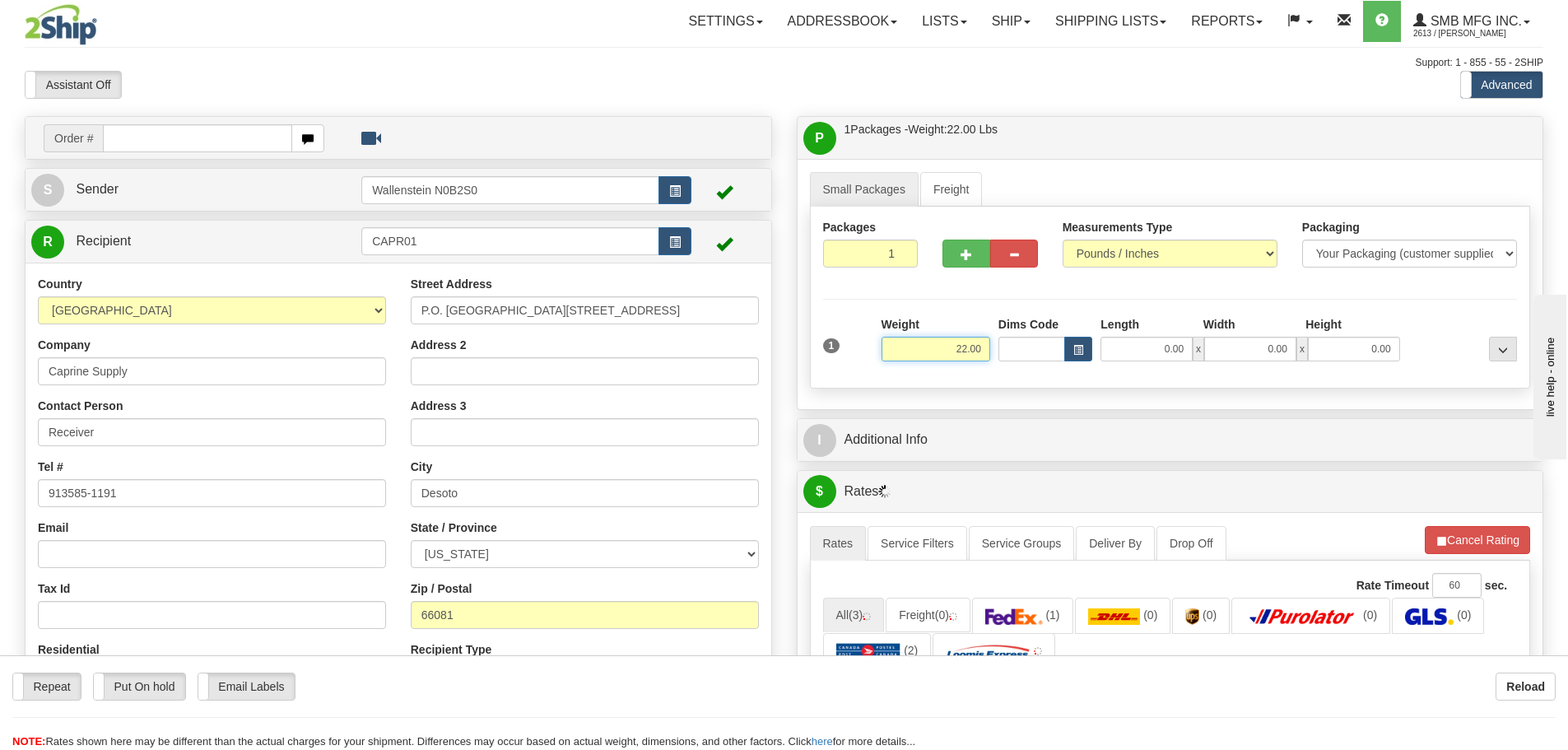
click at [931, 346] on input "22.00" at bounding box center [936, 349] width 109 height 25
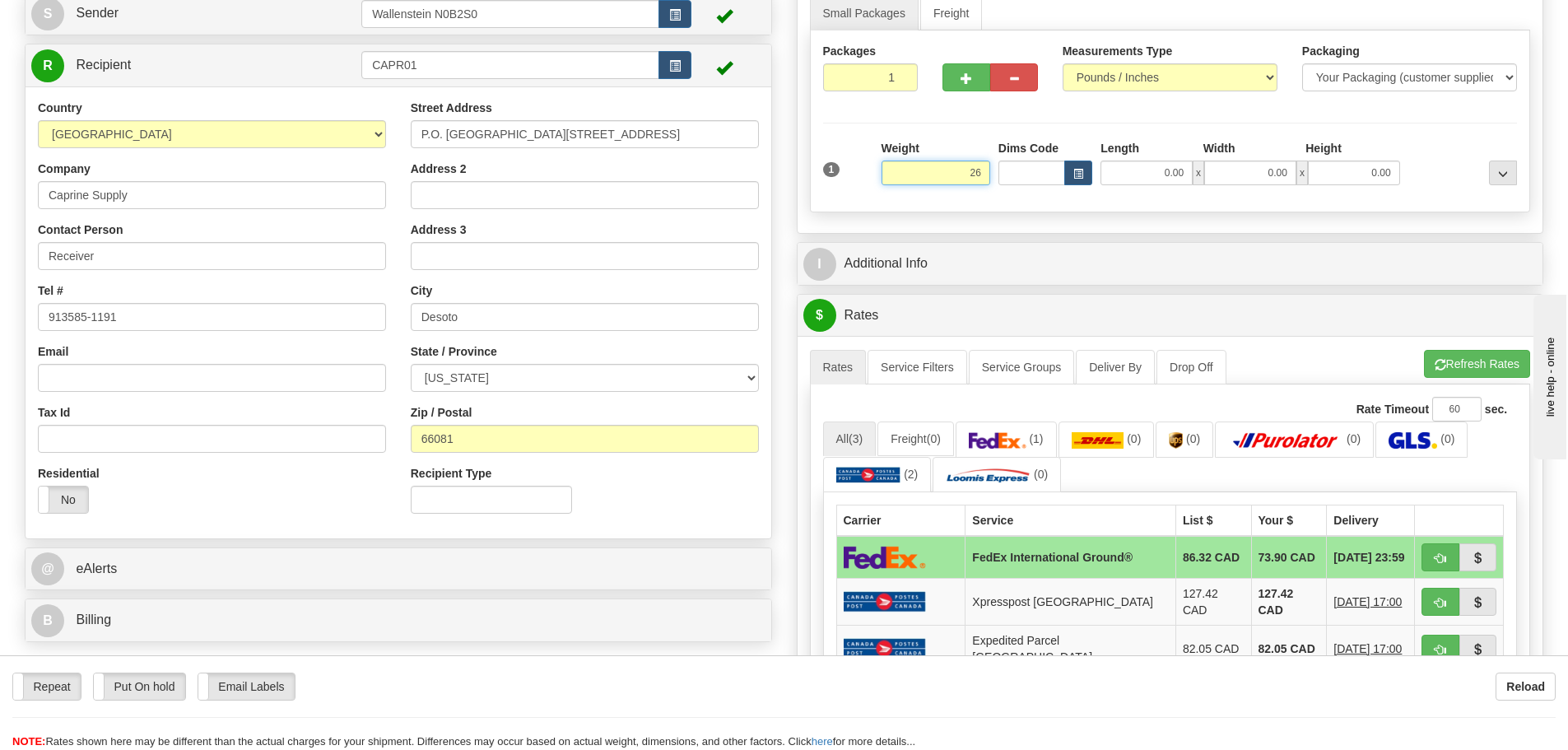
scroll to position [247, 0]
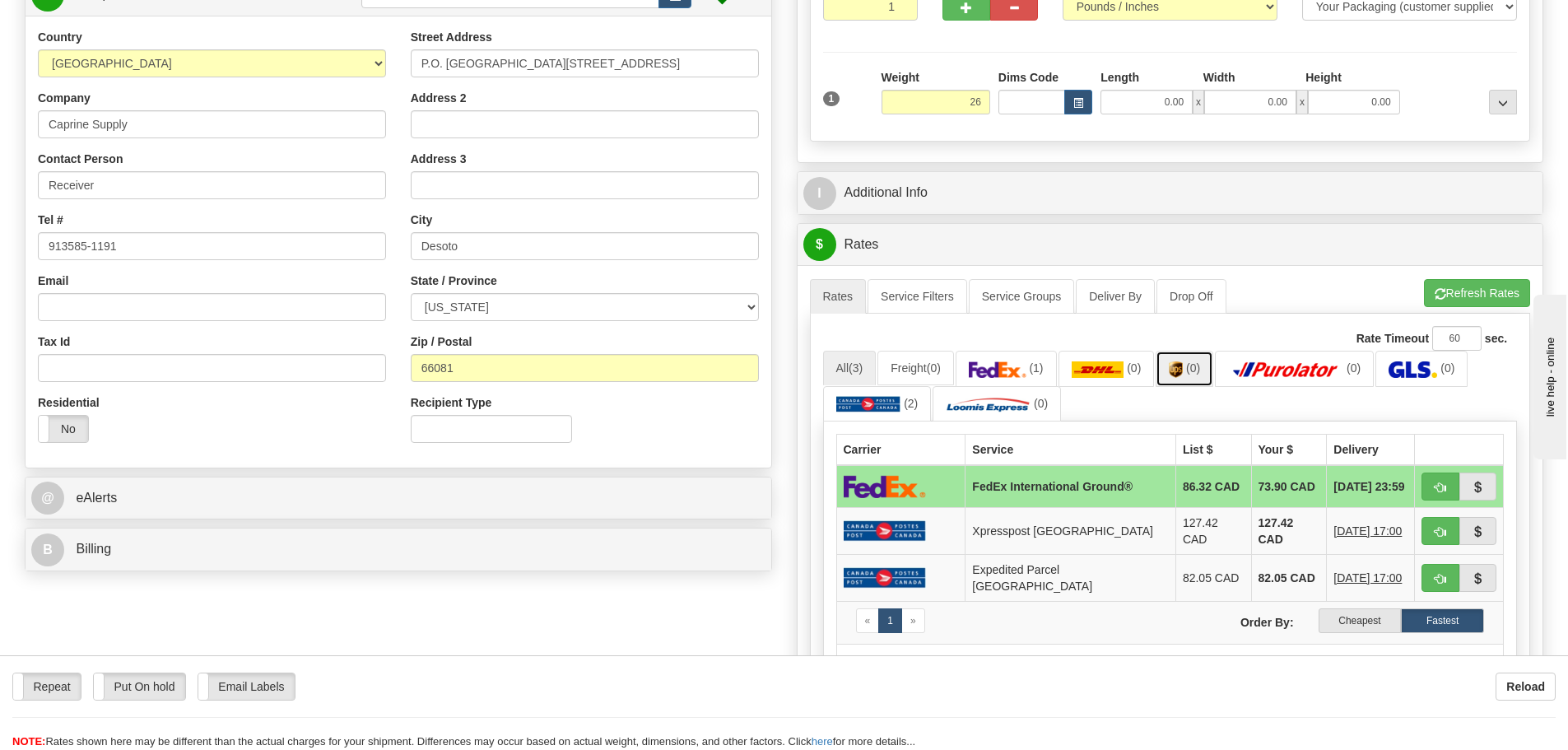
type input "26.00"
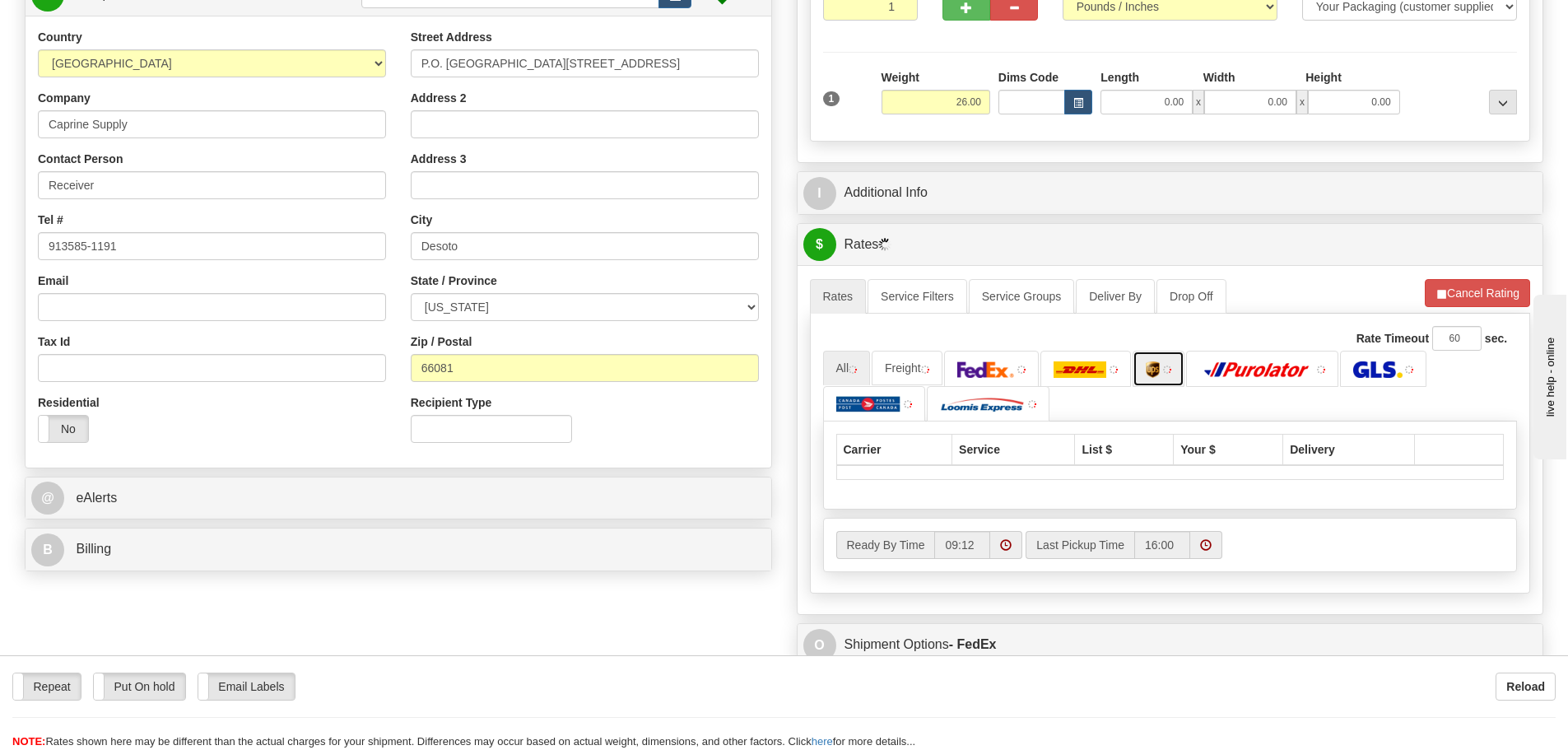
click at [1186, 365] on li at bounding box center [1159, 368] width 54 height 36
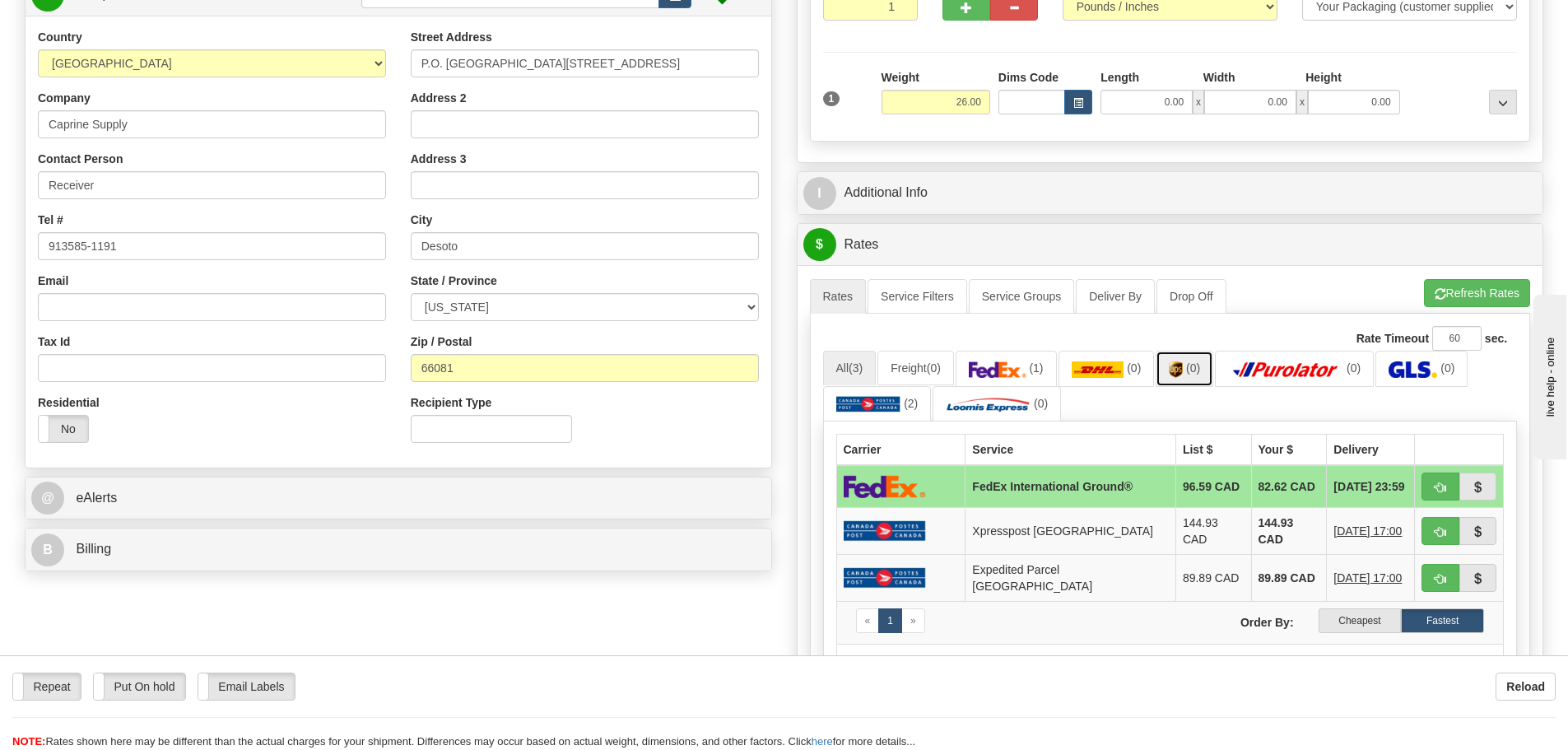
click at [1198, 366] on span "(0)" at bounding box center [1192, 368] width 14 height 13
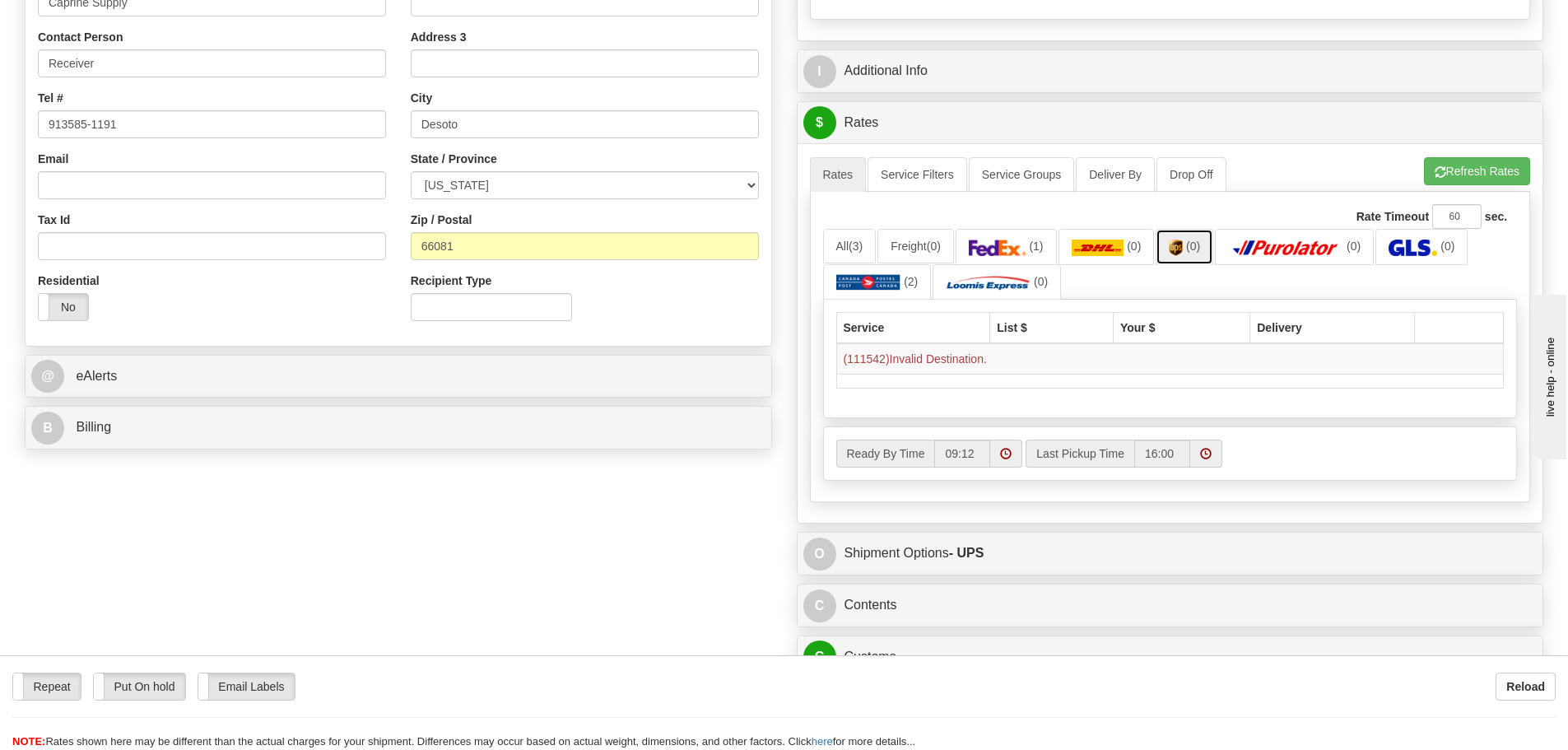
scroll to position [411, 0]
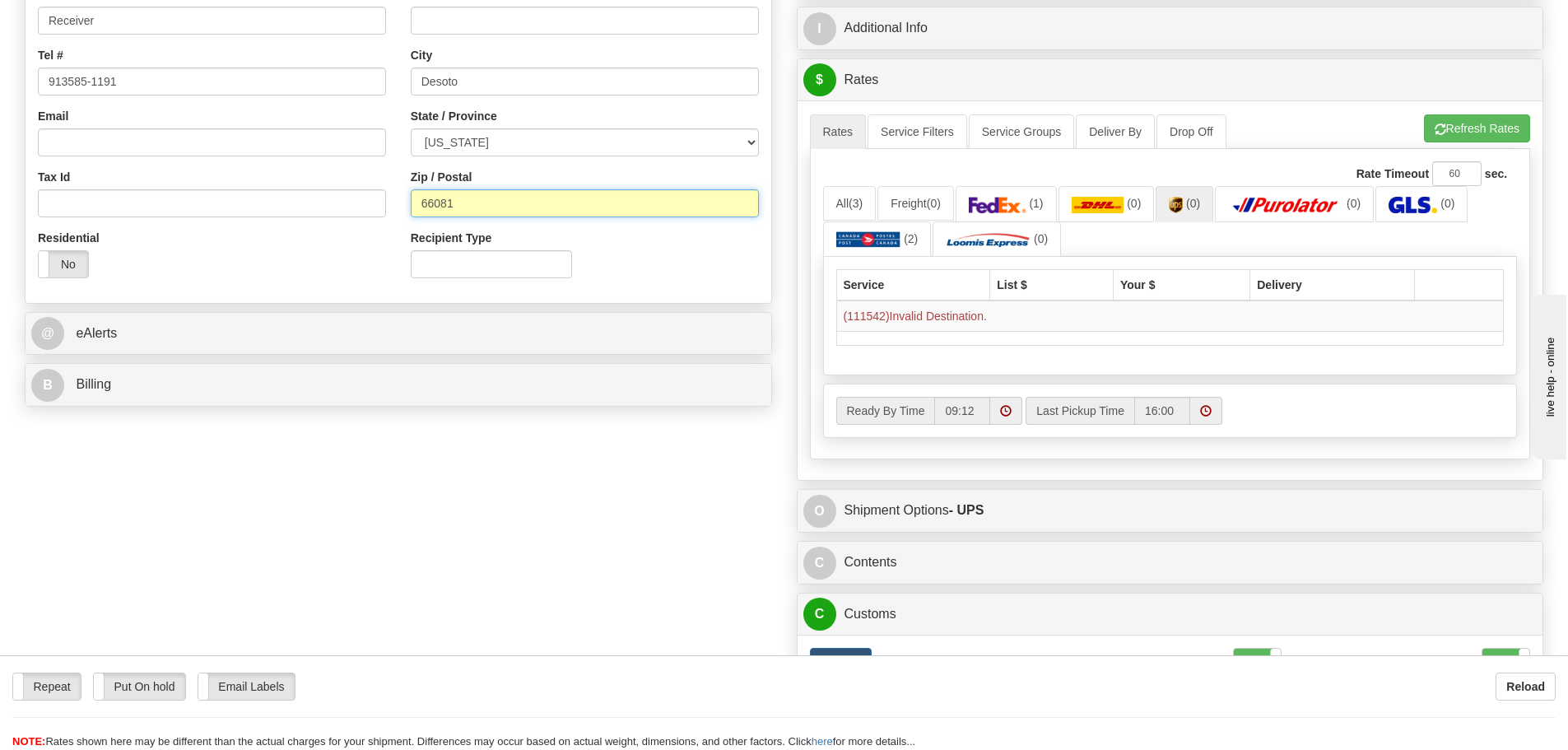
click at [477, 207] on input "66081" at bounding box center [585, 203] width 348 height 28
type input "66018"
click at [1466, 126] on button "Refresh Rates" at bounding box center [1476, 129] width 107 height 28
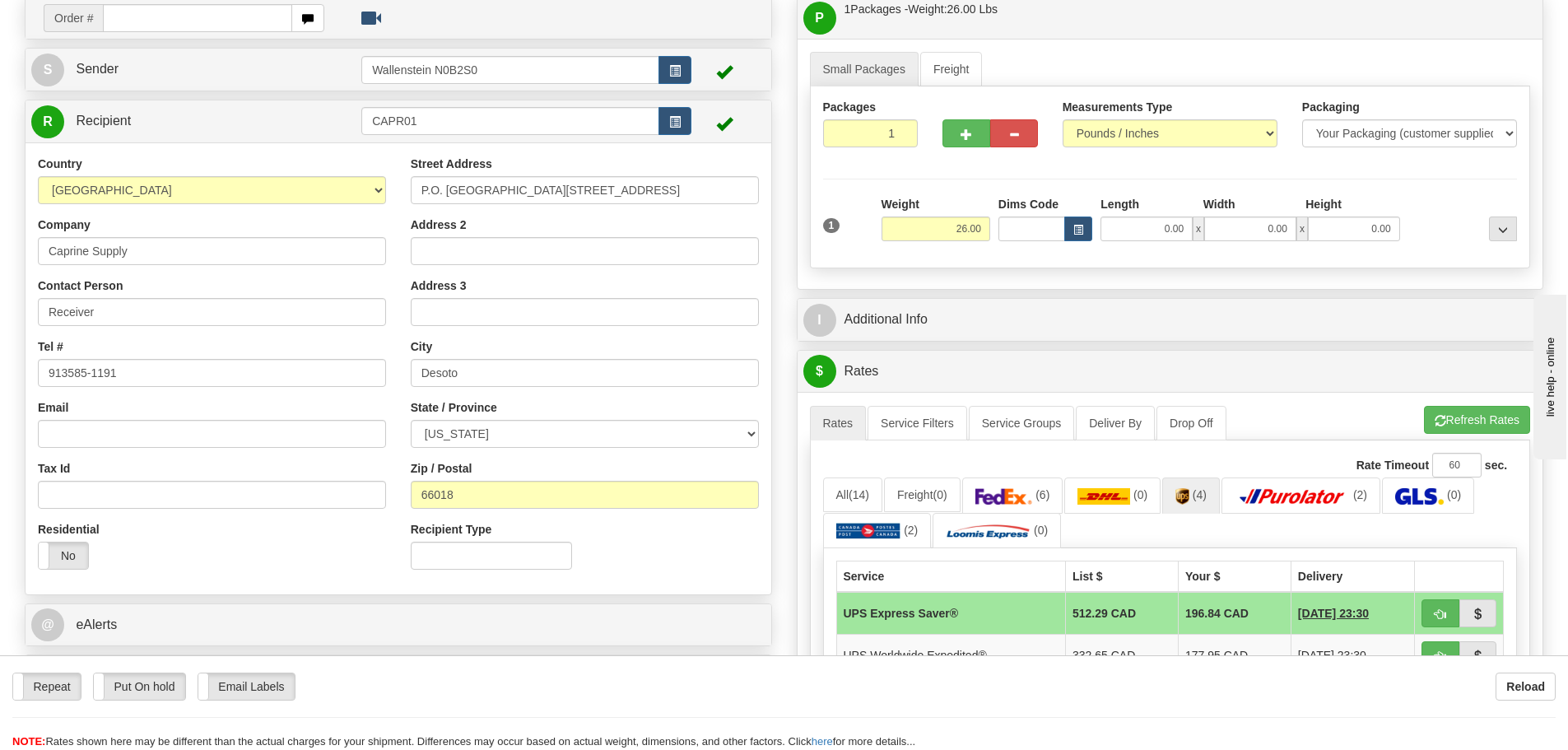
scroll to position [83, 0]
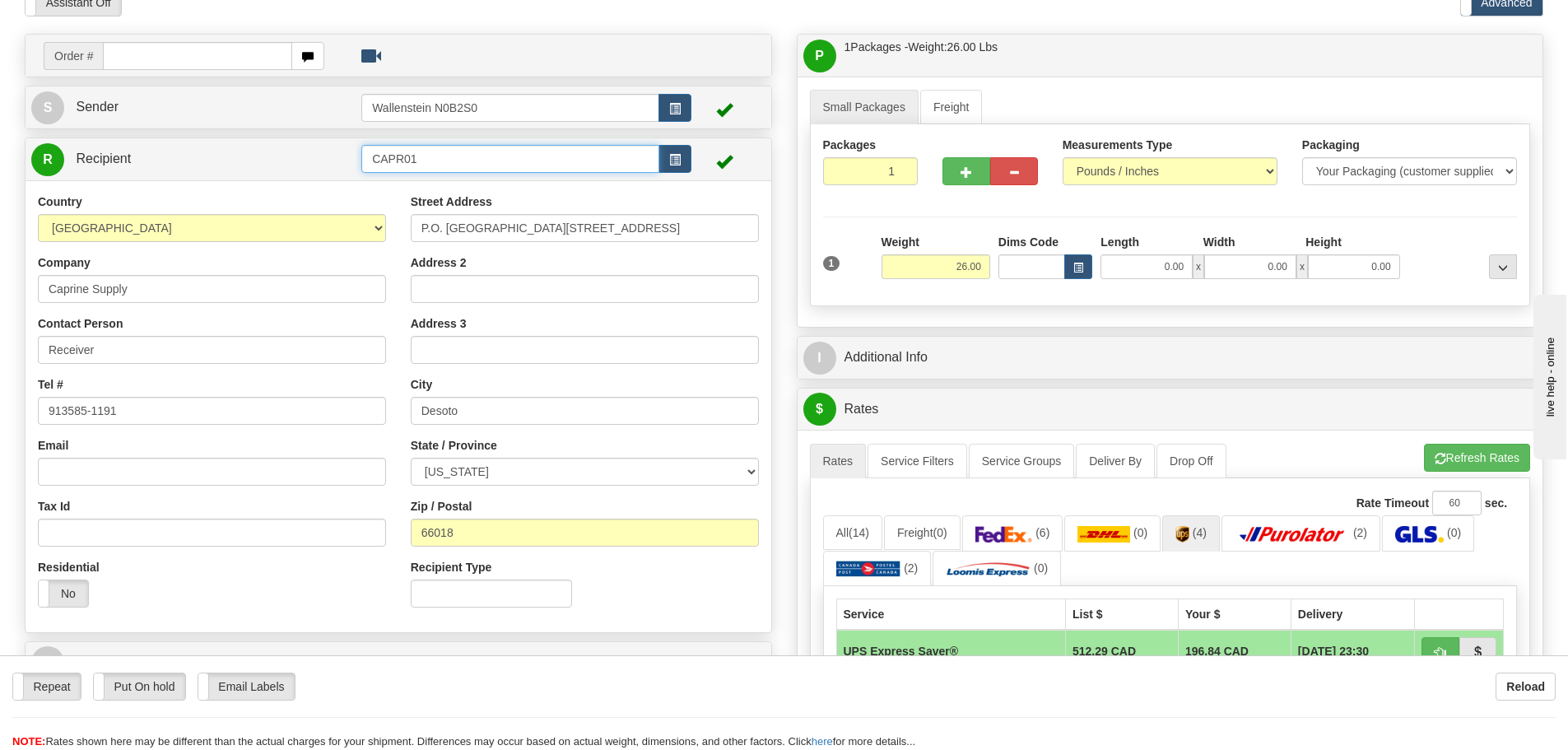
drag, startPoint x: 433, startPoint y: 156, endPoint x: 202, endPoint y: 157, distance: 231.0
click at [202, 157] on tr "R Recipient CAPR01" at bounding box center [398, 159] width 734 height 34
click at [403, 178] on div "GREE01" at bounding box center [508, 184] width 282 height 18
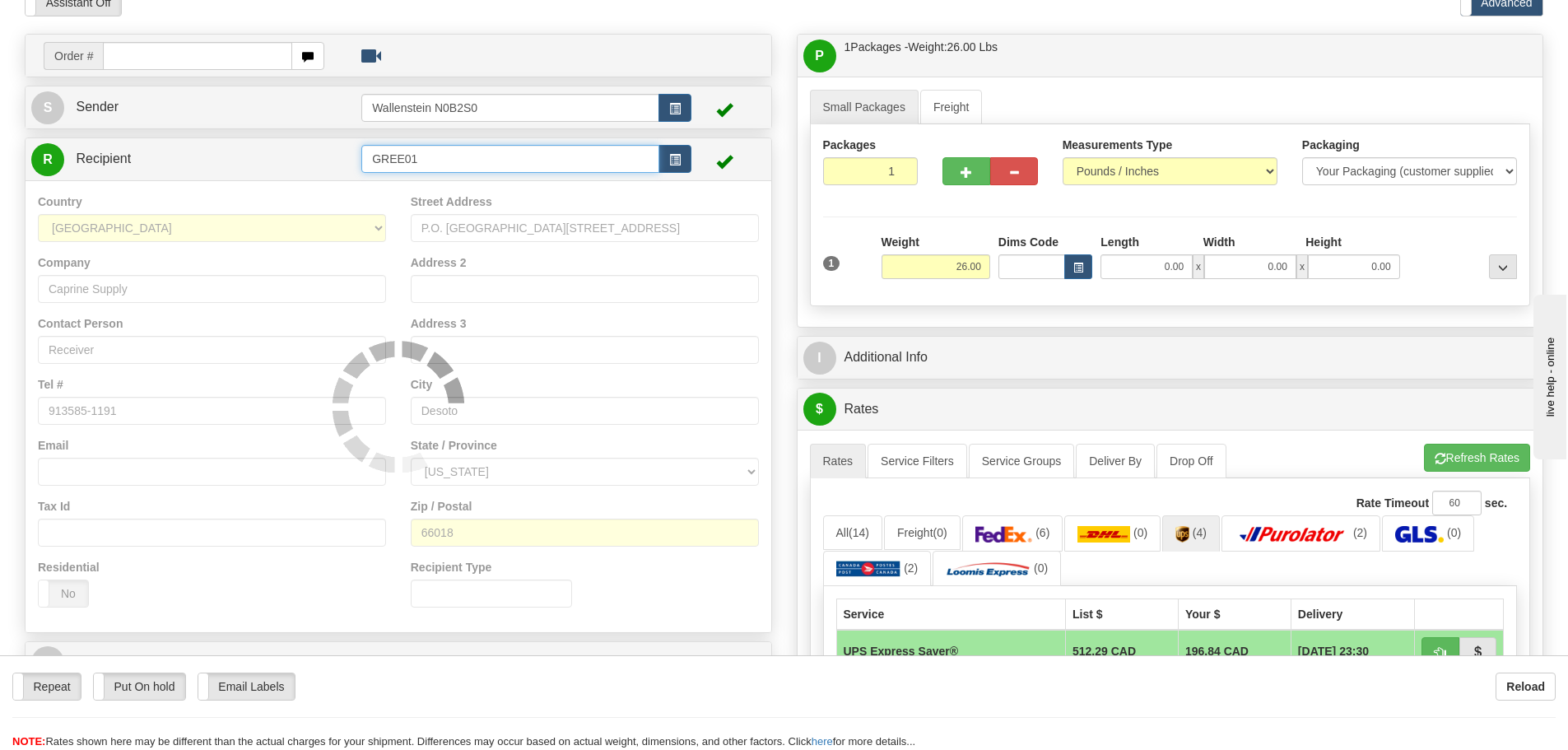
type input "GREE01"
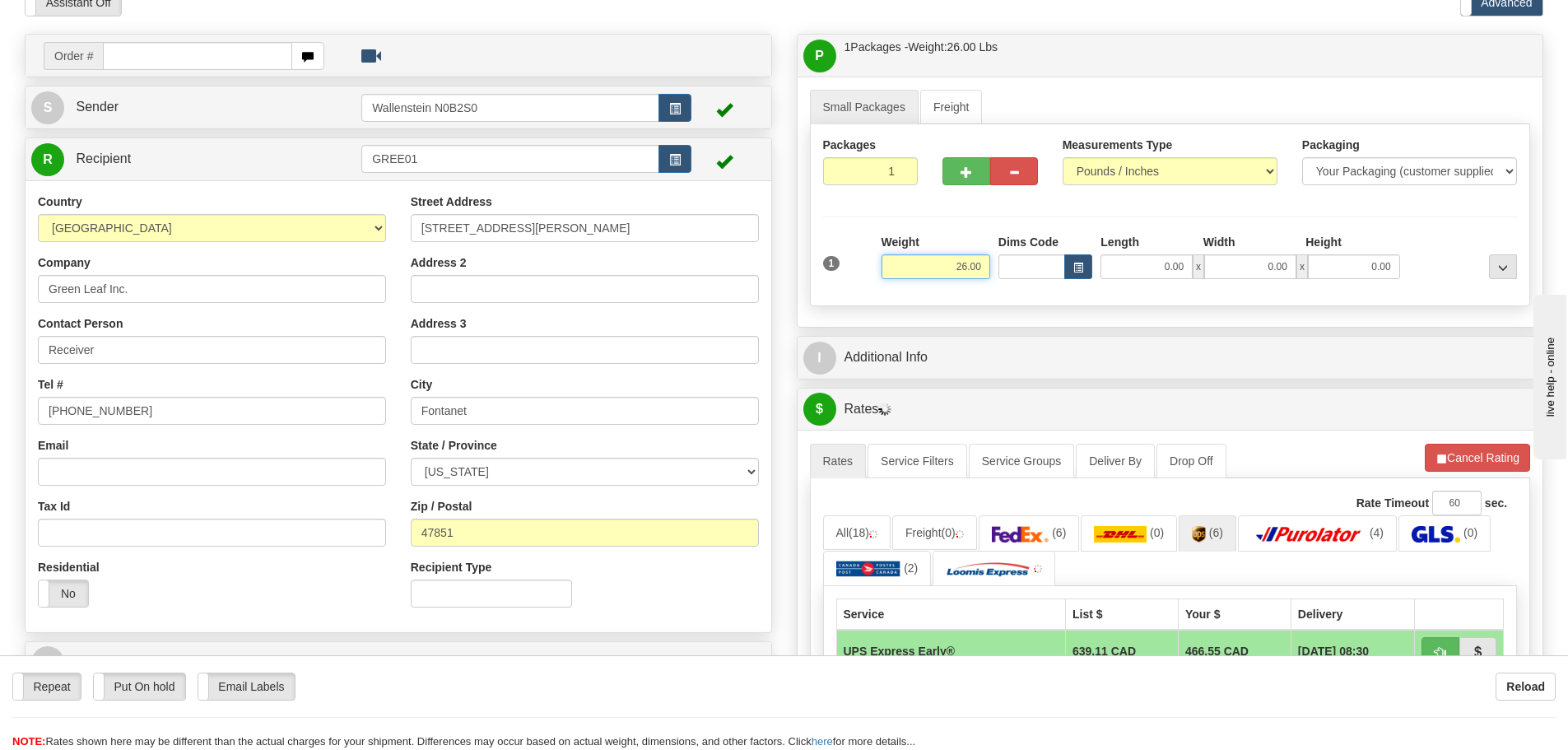
click at [945, 270] on input "26.00" at bounding box center [936, 267] width 109 height 25
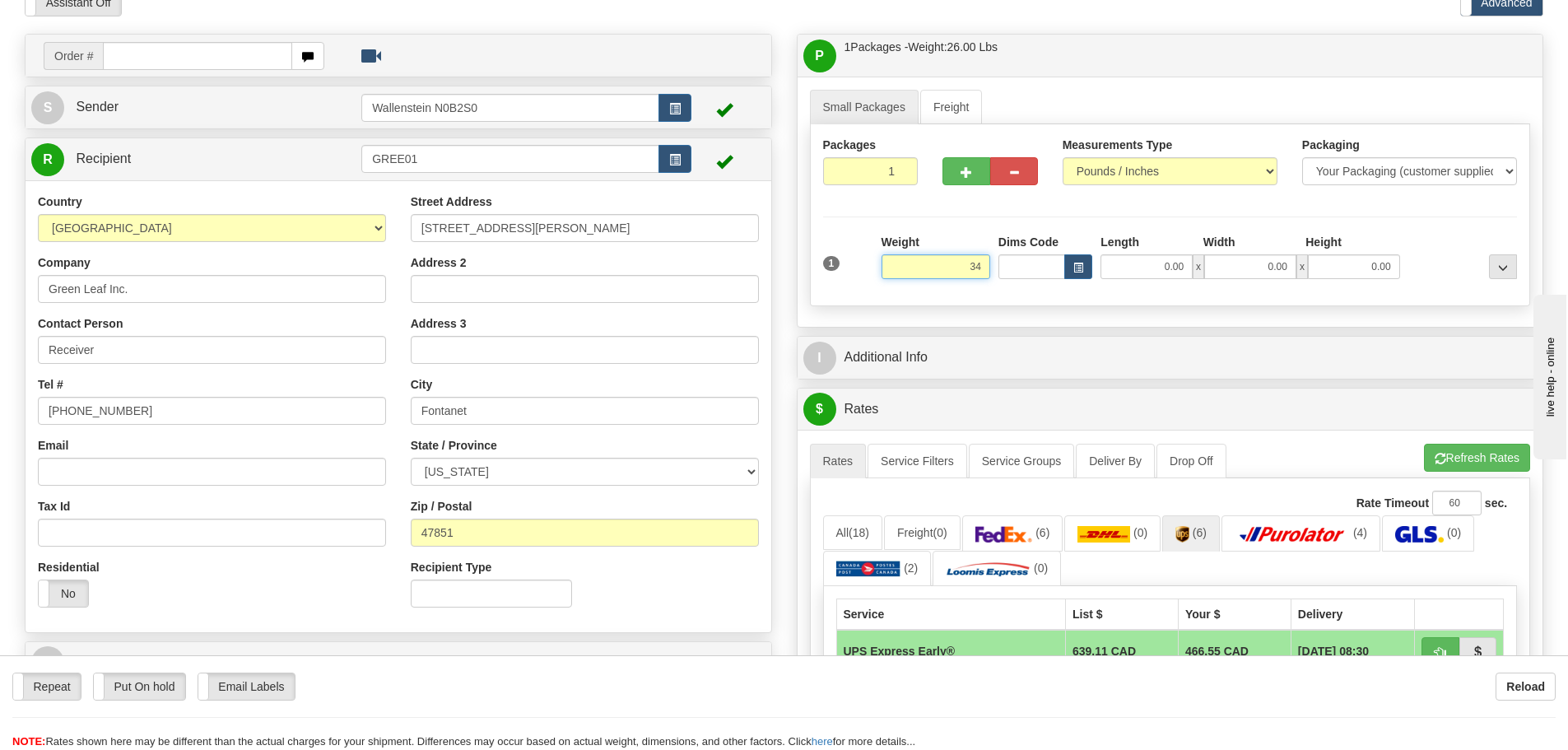
type input "34.00"
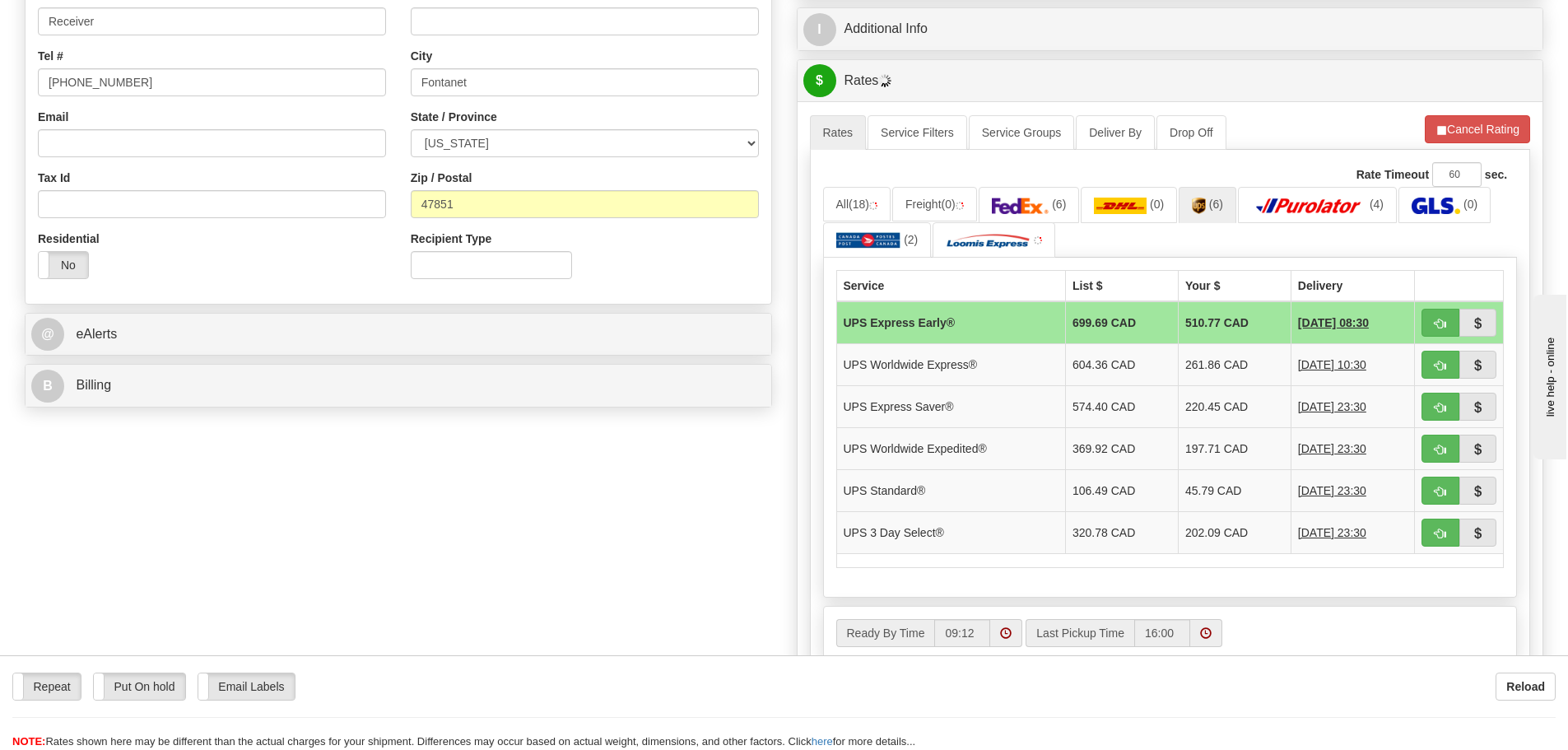
scroll to position [411, 0]
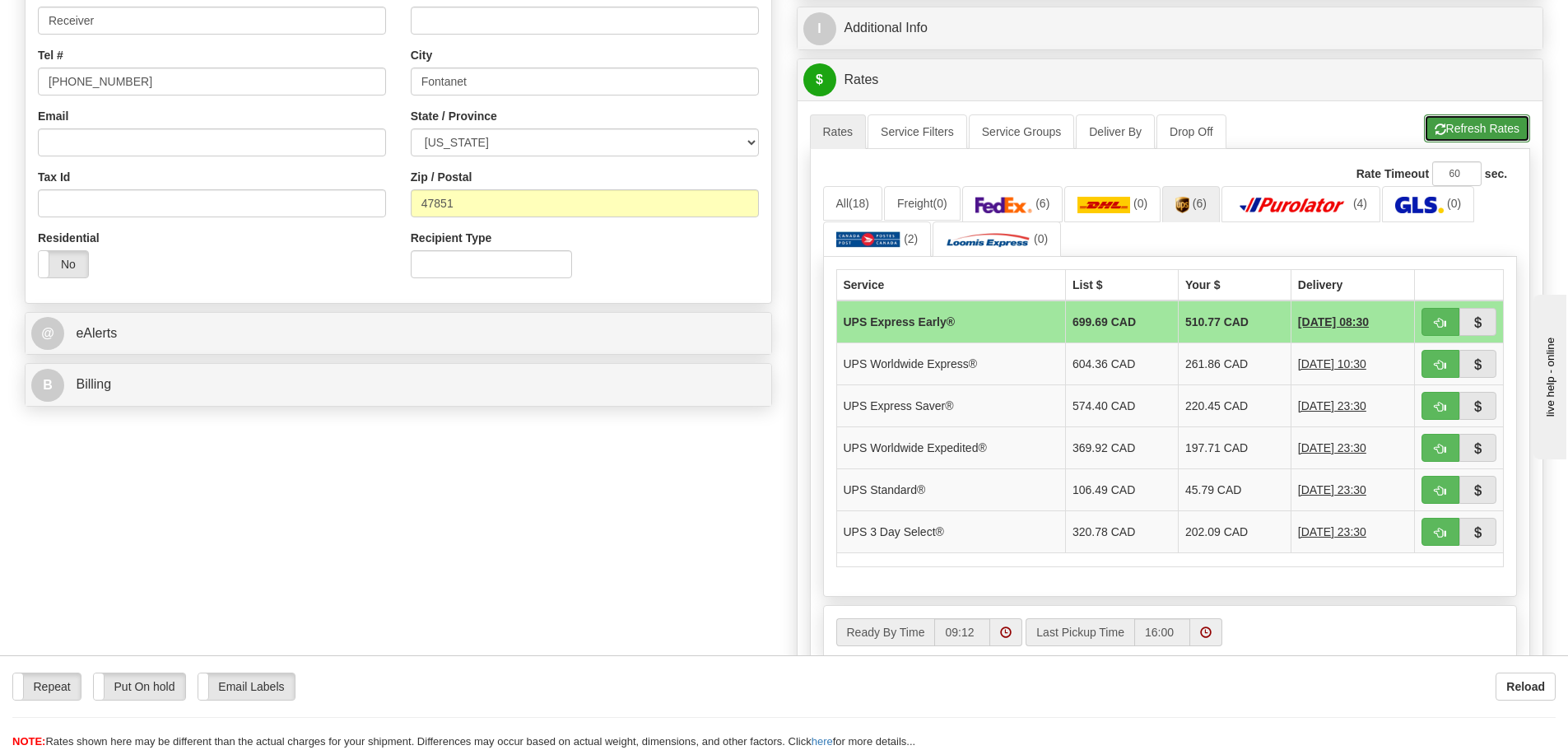
click at [1480, 127] on button "Refresh Rates" at bounding box center [1476, 129] width 107 height 28
